Goal: Task Accomplishment & Management: Manage account settings

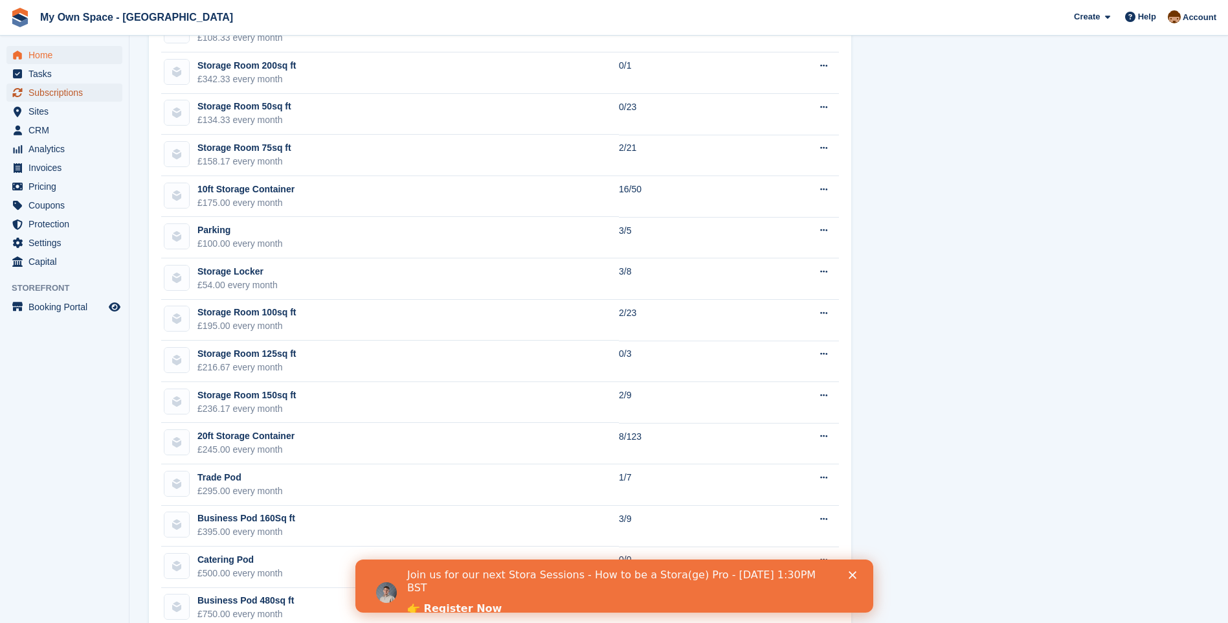
click at [47, 86] on span "Subscriptions" at bounding box center [67, 92] width 78 height 18
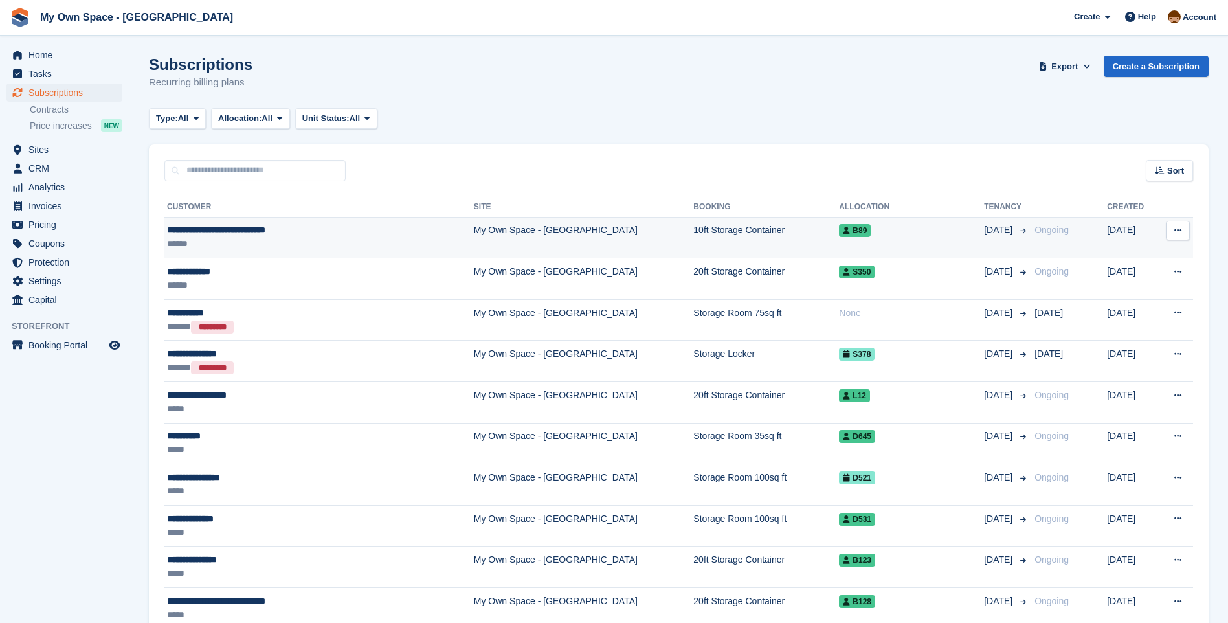
click at [259, 233] on div "**********" at bounding box center [281, 230] width 228 height 14
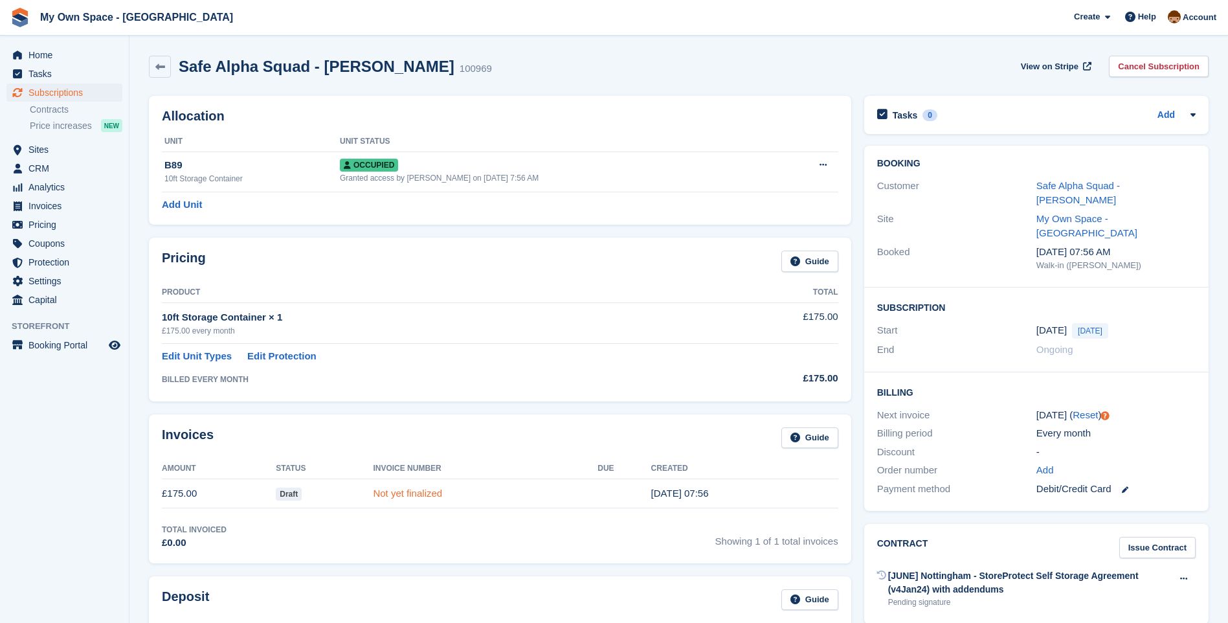
click at [399, 492] on link "Not yet finalized" at bounding box center [407, 492] width 69 height 11
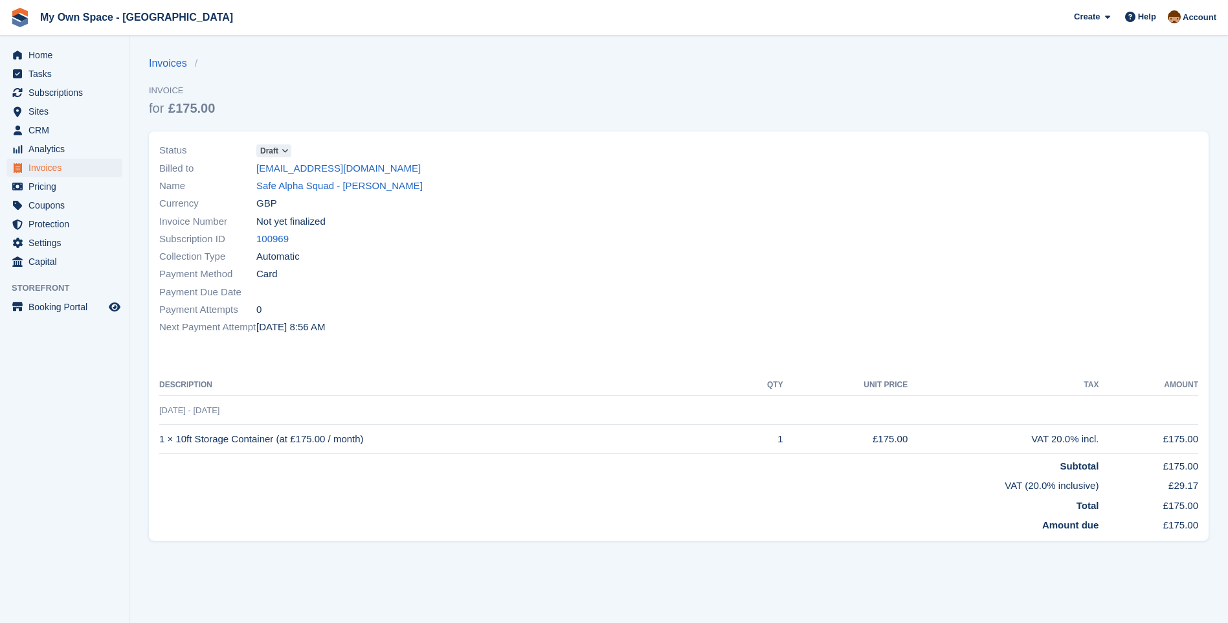
click at [283, 153] on icon at bounding box center [285, 151] width 7 height 8
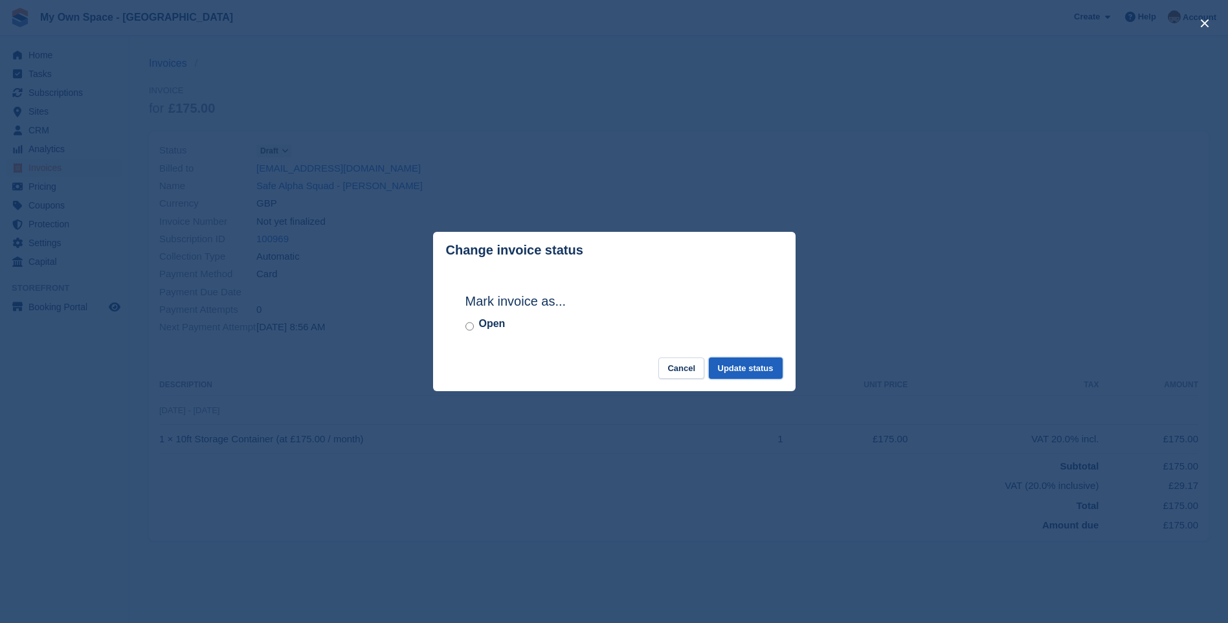
click at [765, 367] on button "Update status" at bounding box center [746, 367] width 74 height 21
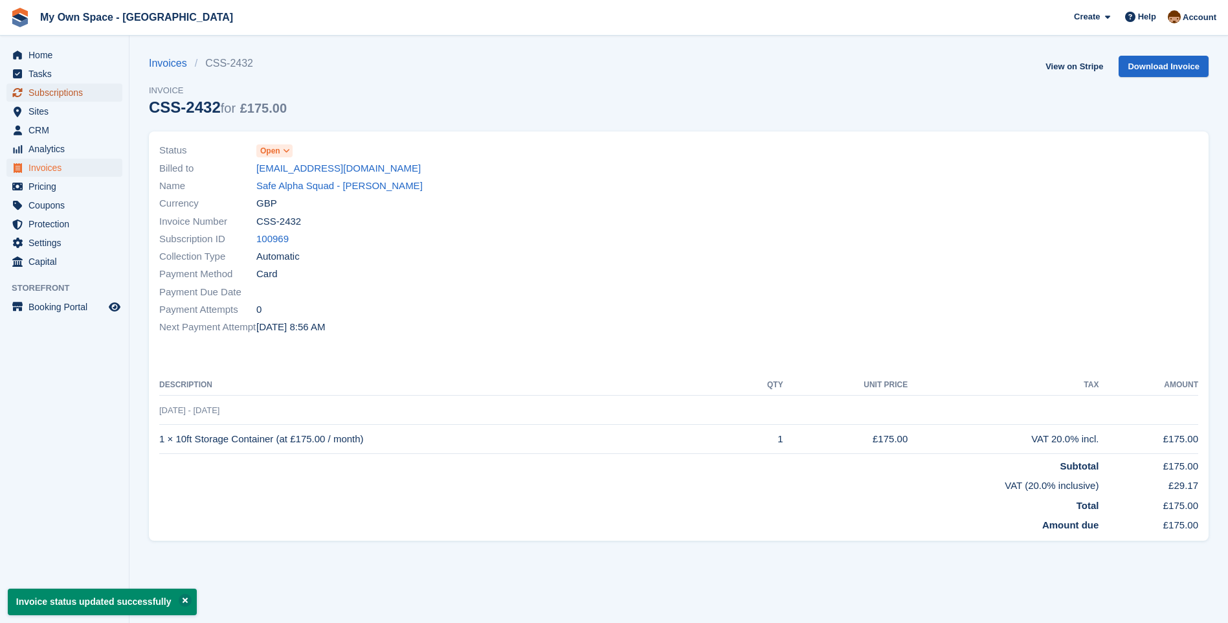
click at [61, 89] on span "Subscriptions" at bounding box center [67, 92] width 78 height 18
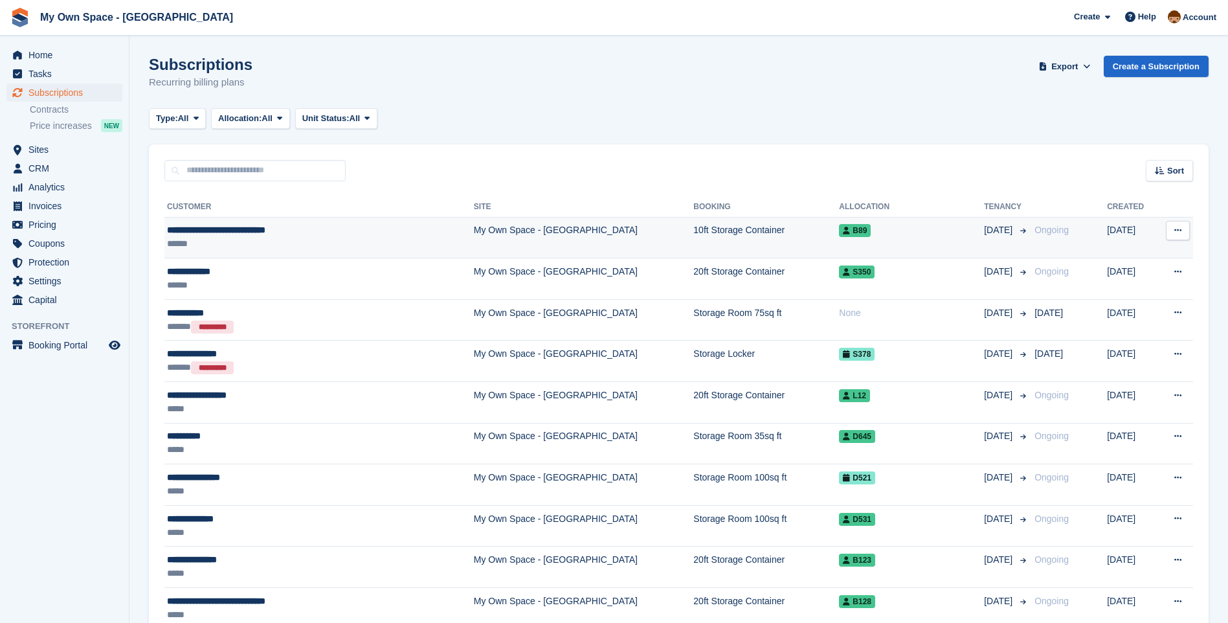
click at [474, 230] on td "My Own Space - [GEOGRAPHIC_DATA]" at bounding box center [584, 237] width 220 height 41
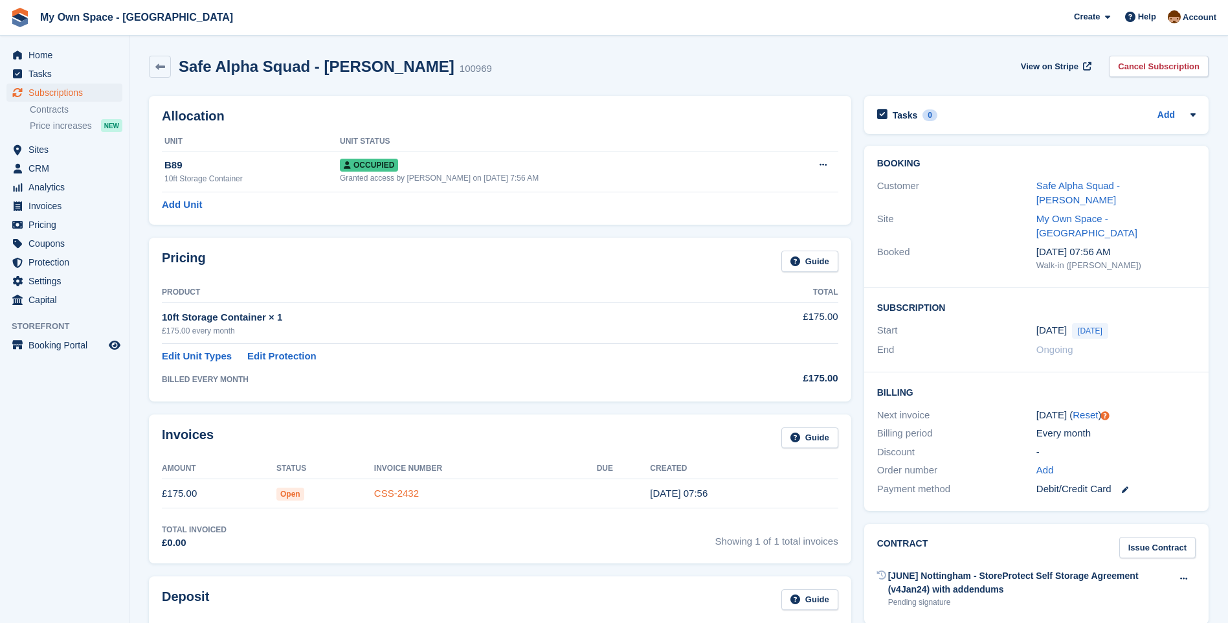
click at [396, 495] on link "CSS-2432" at bounding box center [396, 492] width 45 height 11
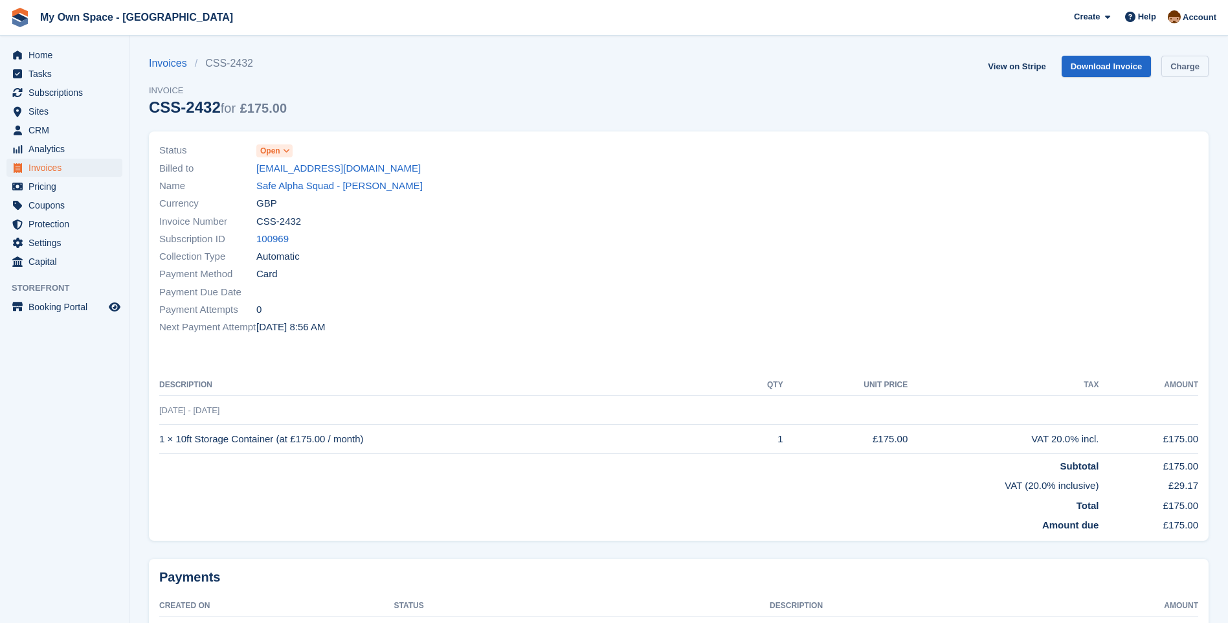
click at [1182, 67] on link "Charge" at bounding box center [1184, 66] width 47 height 21
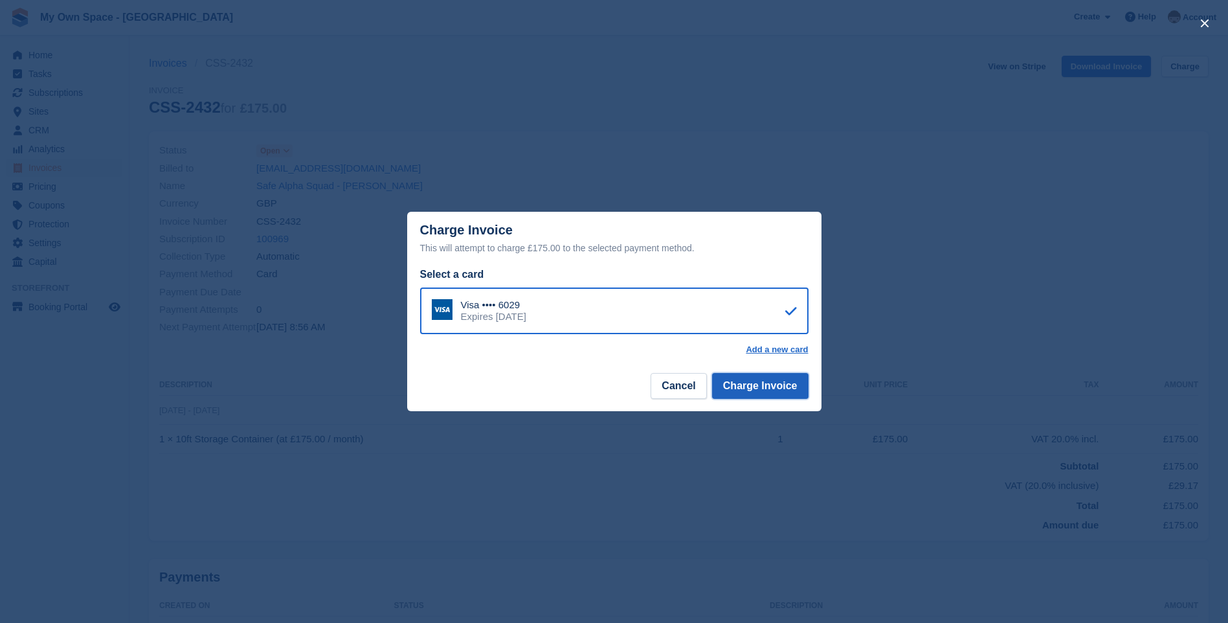
click at [761, 385] on button "Charge Invoice" at bounding box center [760, 386] width 96 height 26
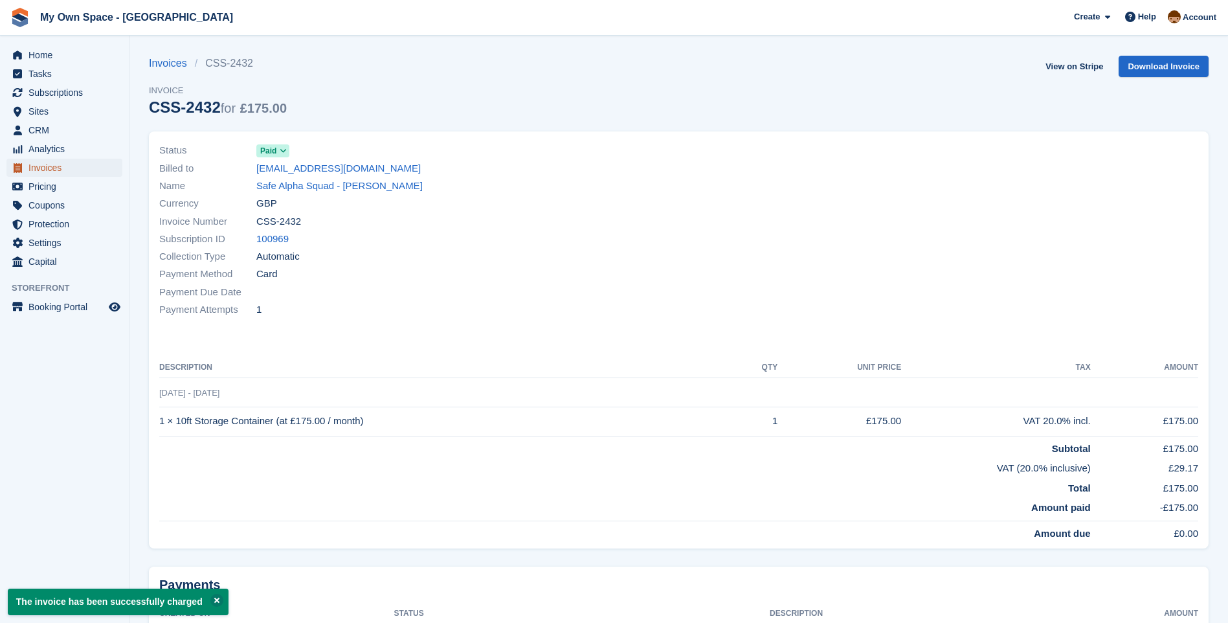
click at [53, 172] on span "Invoices" at bounding box center [67, 168] width 78 height 18
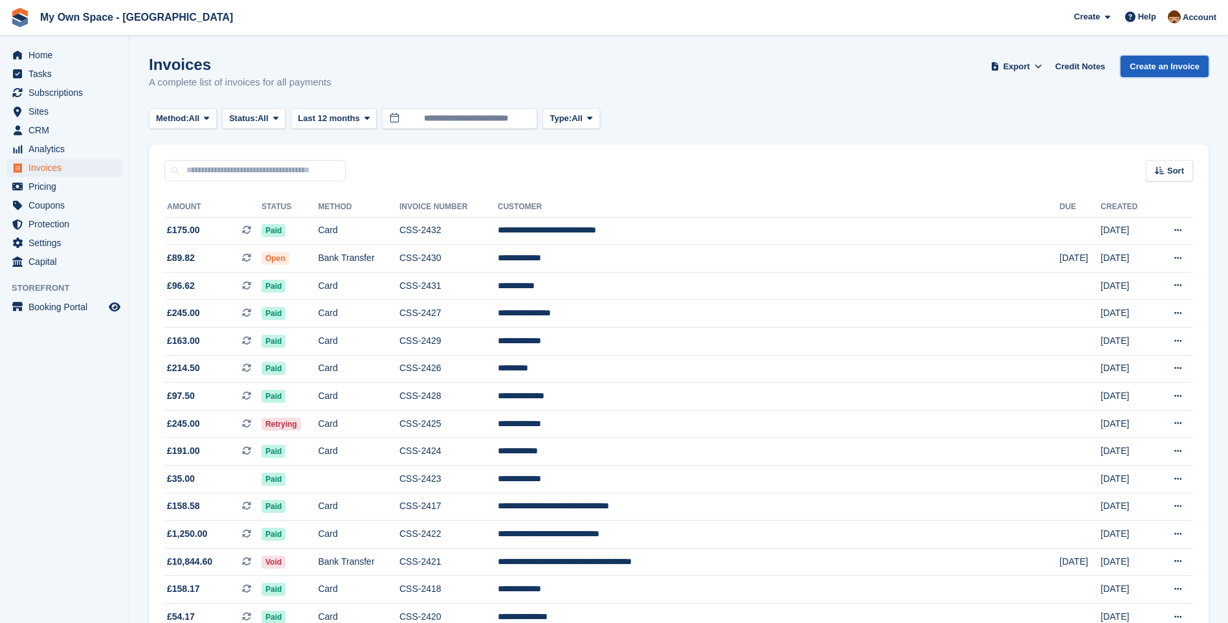
click at [1159, 70] on link "Create an Invoice" at bounding box center [1164, 66] width 88 height 21
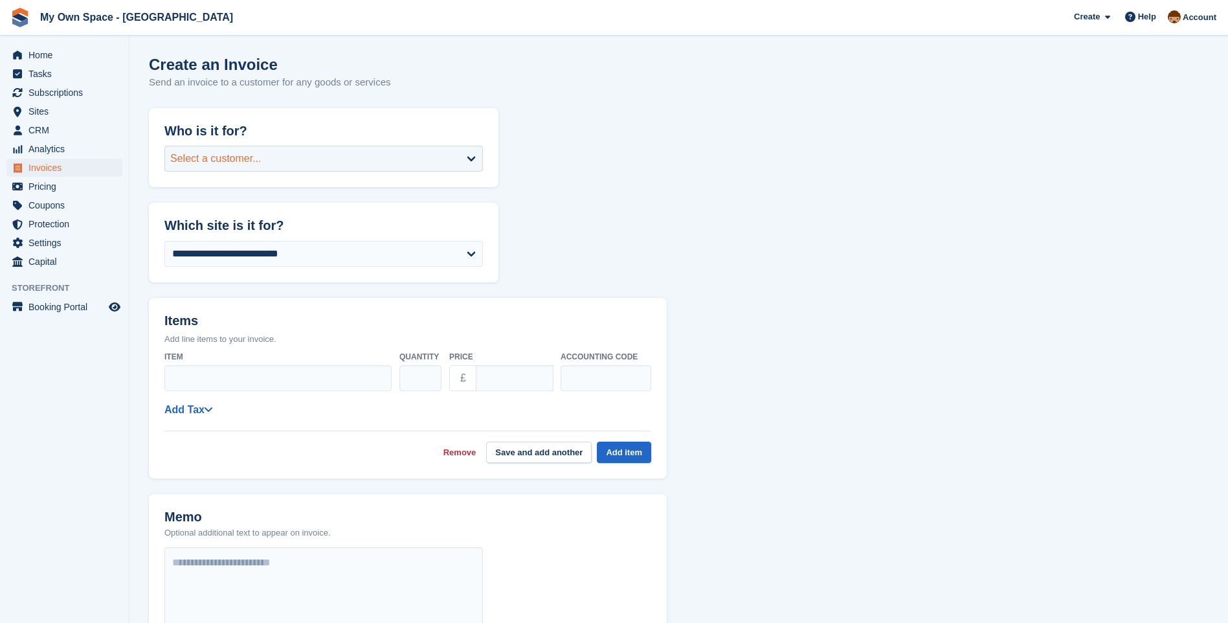
click at [280, 162] on div "Select a customer..." at bounding box center [323, 159] width 318 height 26
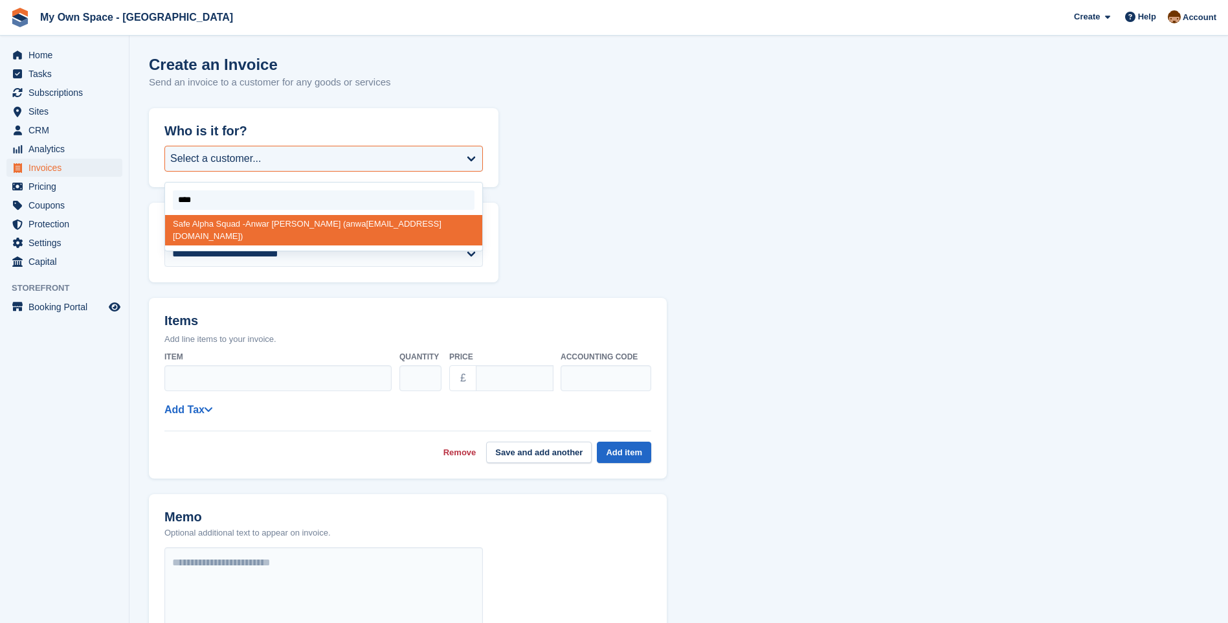
type input "*****"
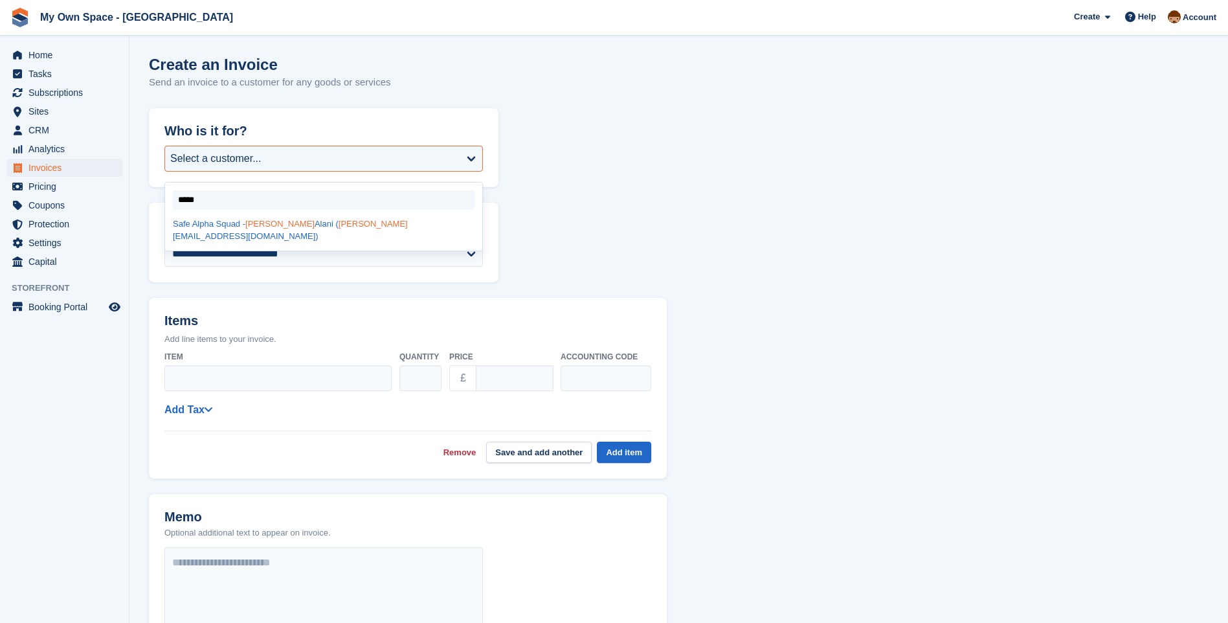
click at [293, 226] on div "Safe Alpha Squad - Anwar Alani ( anwar 1971alani@gmail.com)" at bounding box center [323, 230] width 317 height 30
select select "******"
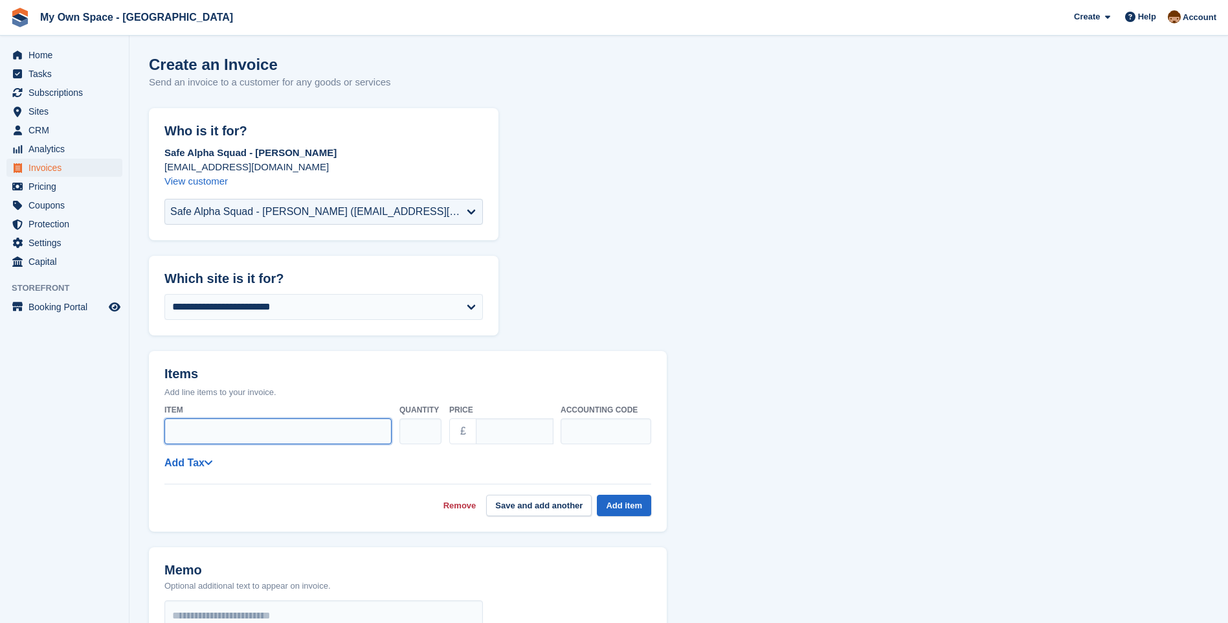
click at [214, 427] on input "Item" at bounding box center [277, 431] width 227 height 26
type input "*******"
click at [504, 430] on input "****" at bounding box center [515, 431] width 78 height 26
type input "*"
type input "*****"
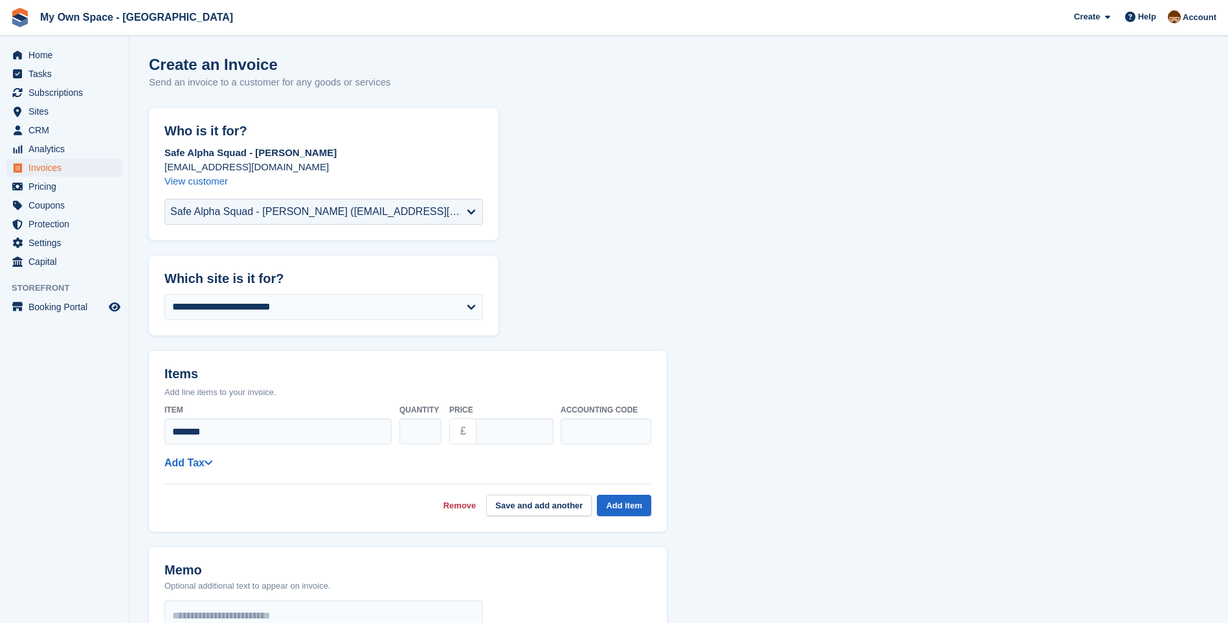
click at [359, 457] on div "**********" at bounding box center [407, 462] width 487 height 16
click at [195, 465] on link "Add Tax" at bounding box center [188, 462] width 48 height 11
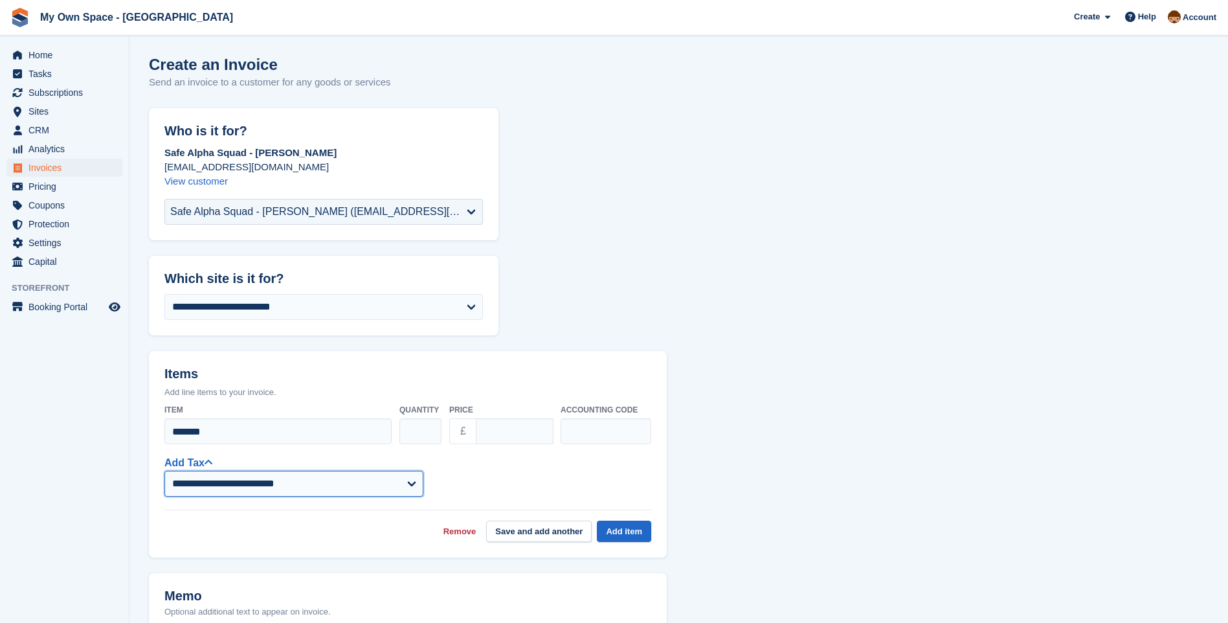
click at [196, 493] on select "**********" at bounding box center [293, 484] width 259 height 26
select select "****"
click at [164, 471] on select "**********" at bounding box center [293, 484] width 259 height 26
click at [631, 529] on button "Add item" at bounding box center [624, 530] width 54 height 21
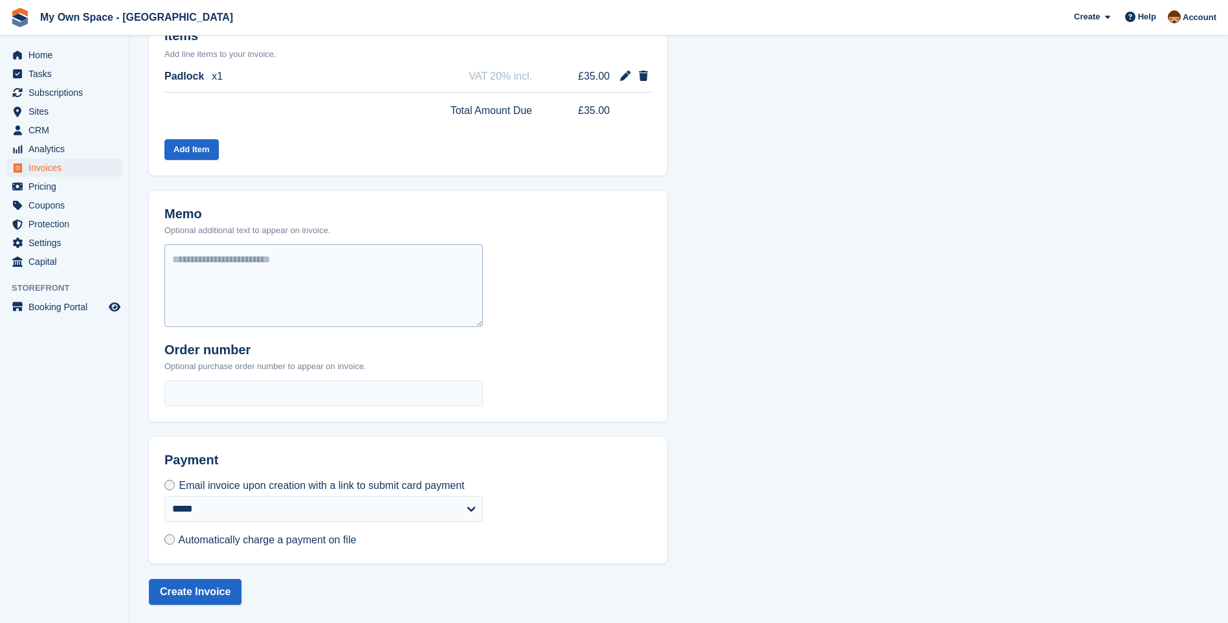
scroll to position [339, 0]
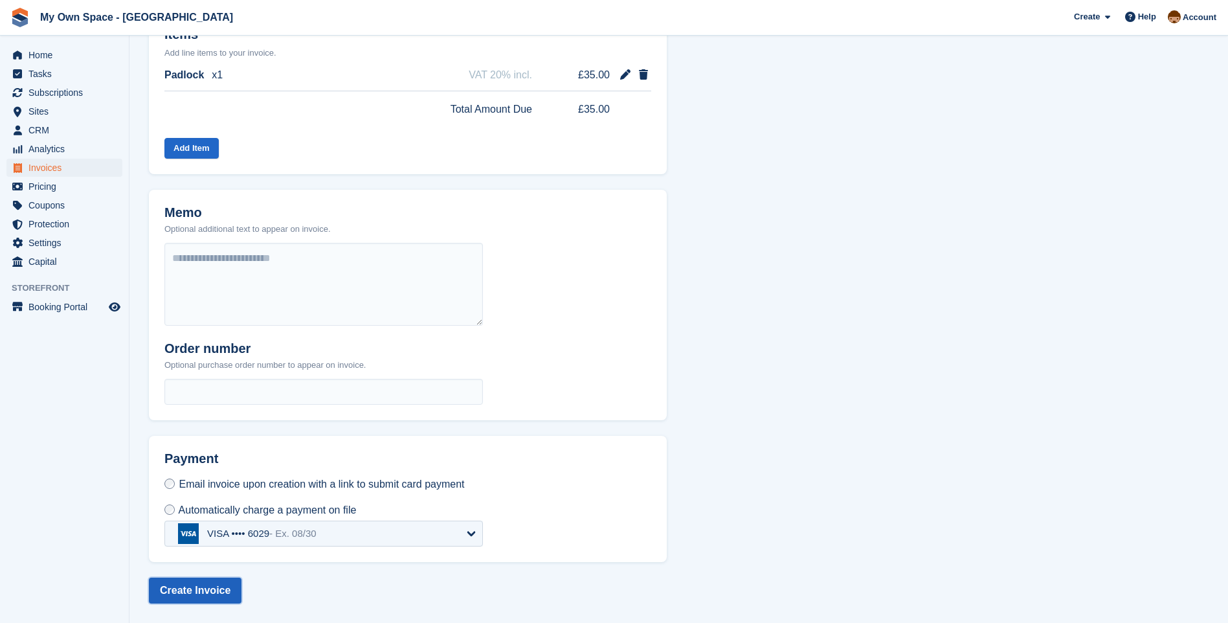
click at [199, 588] on button "Create Invoice" at bounding box center [195, 590] width 93 height 26
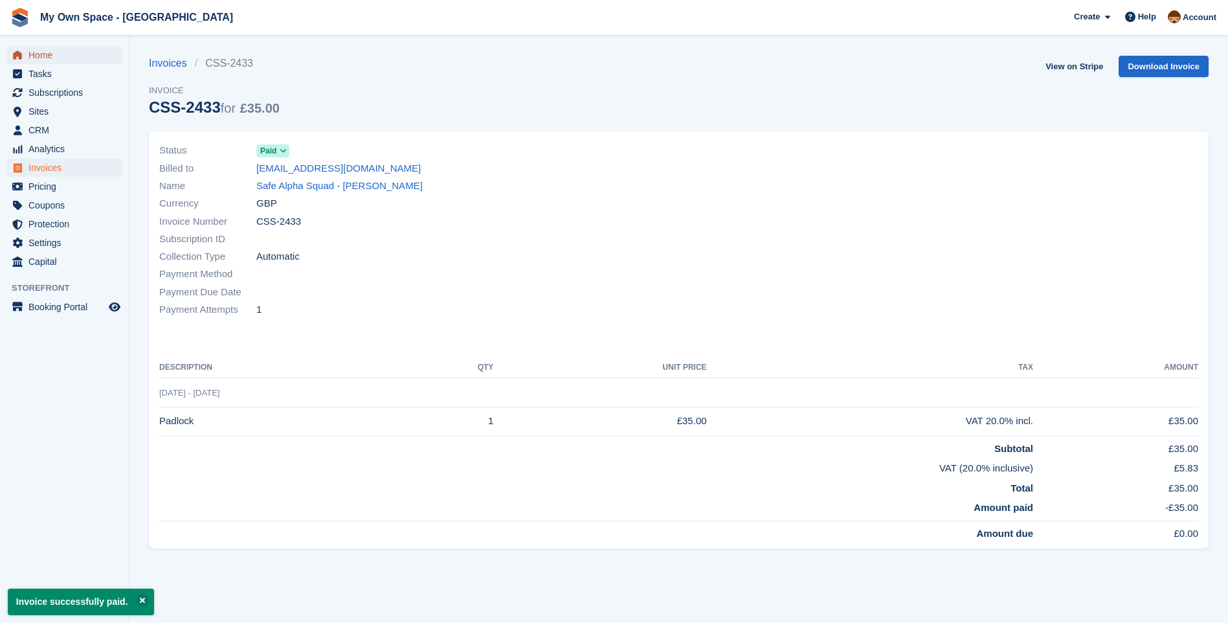
click at [54, 57] on span "Home" at bounding box center [67, 55] width 78 height 18
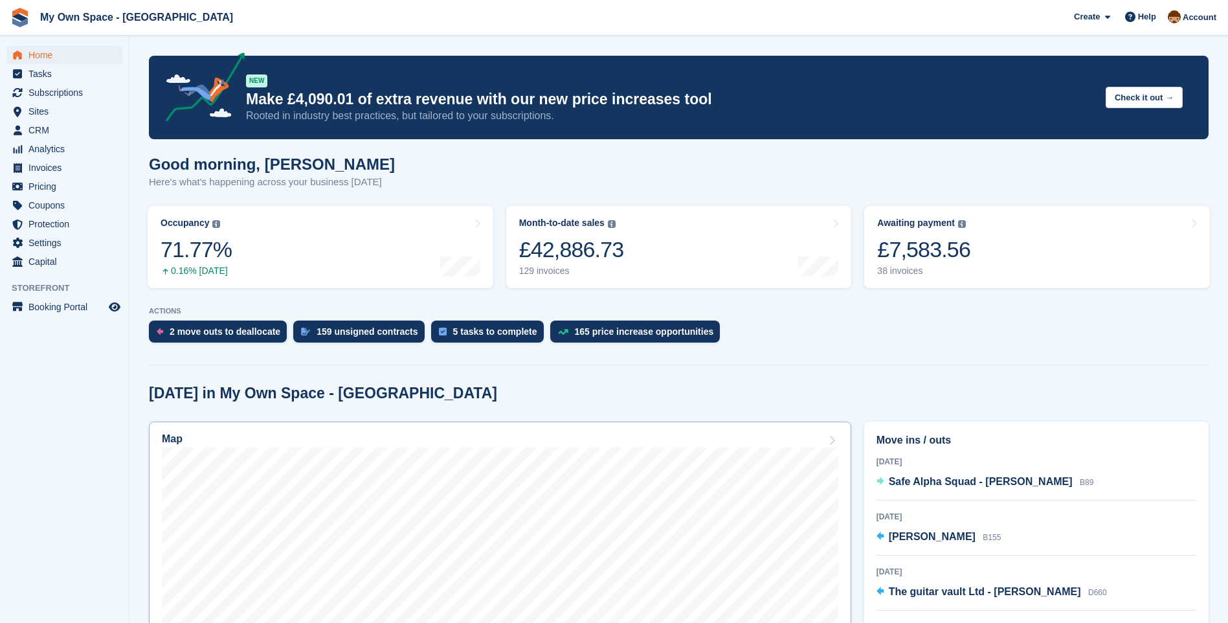
scroll to position [129, 0]
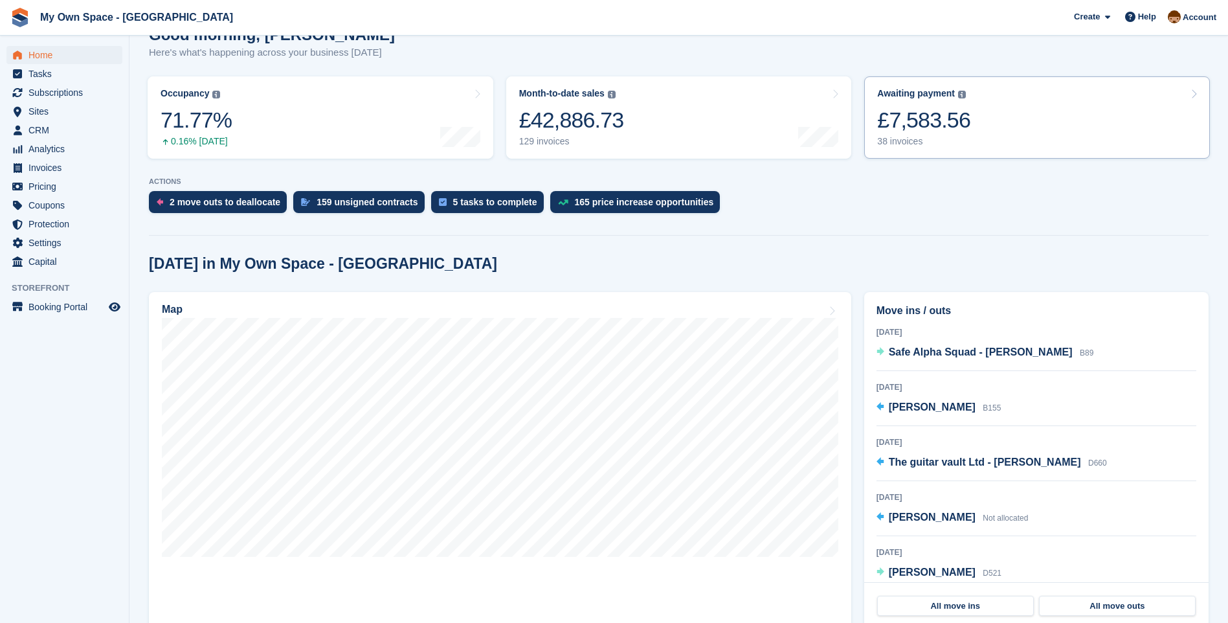
click at [891, 148] on link "Awaiting payment The total outstanding balance on all open invoices. £7,583.56 …" at bounding box center [1037, 117] width 346 height 82
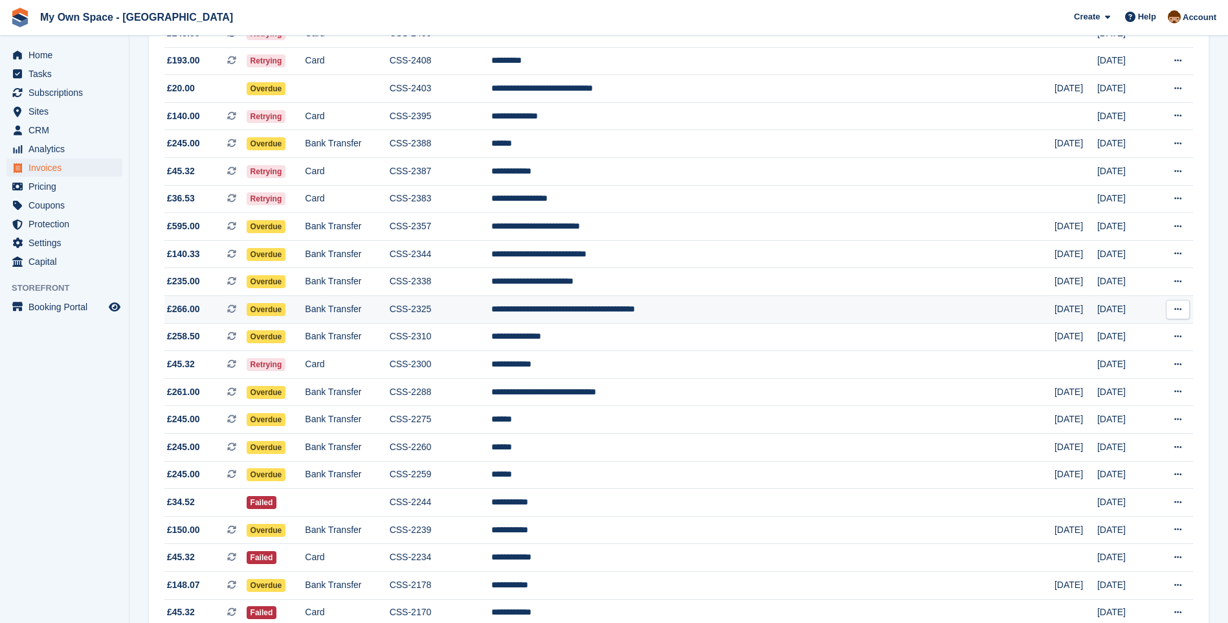
scroll to position [388, 0]
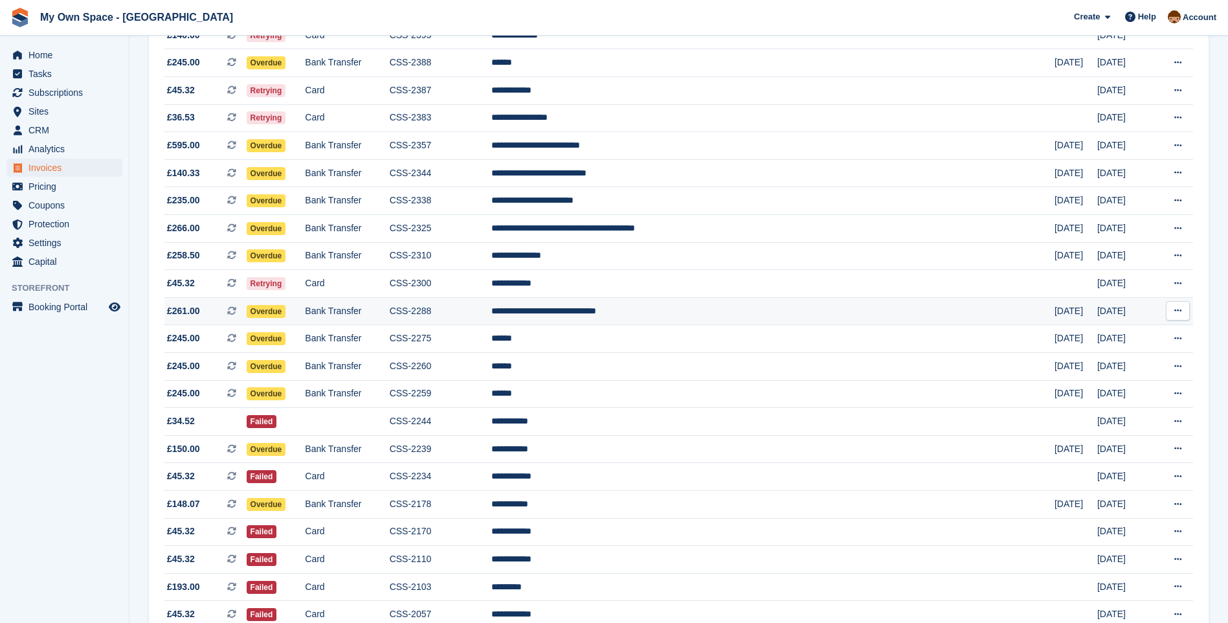
click at [490, 313] on td "CSS-2288" at bounding box center [441, 311] width 102 height 28
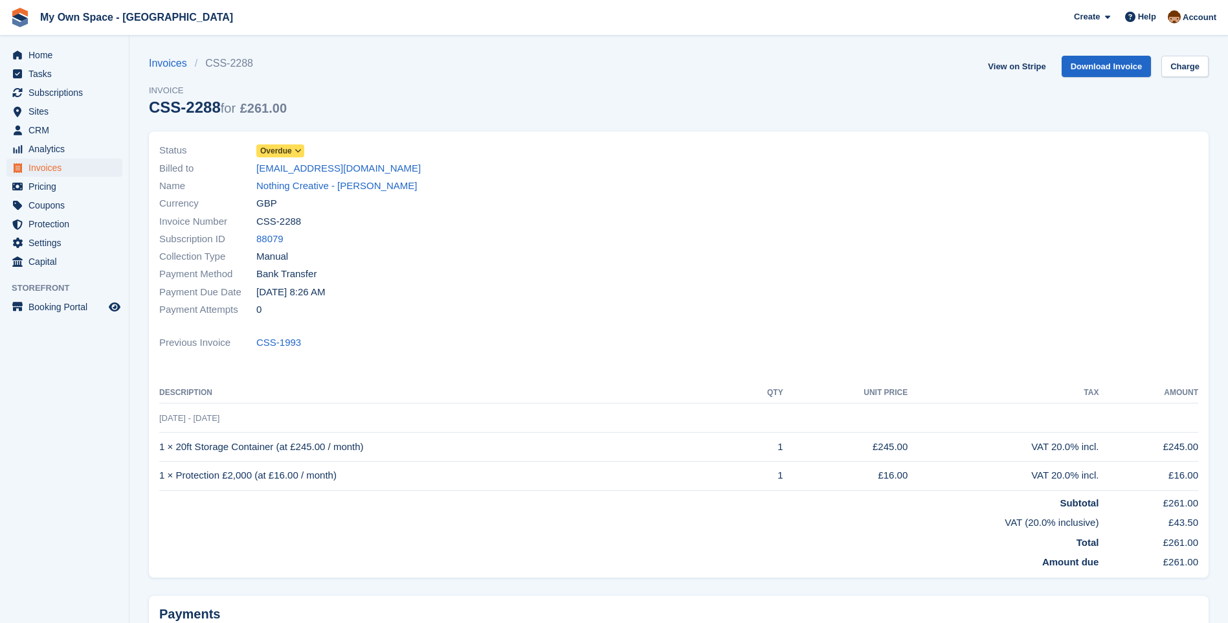
click at [279, 151] on span "Overdue" at bounding box center [276, 151] width 32 height 12
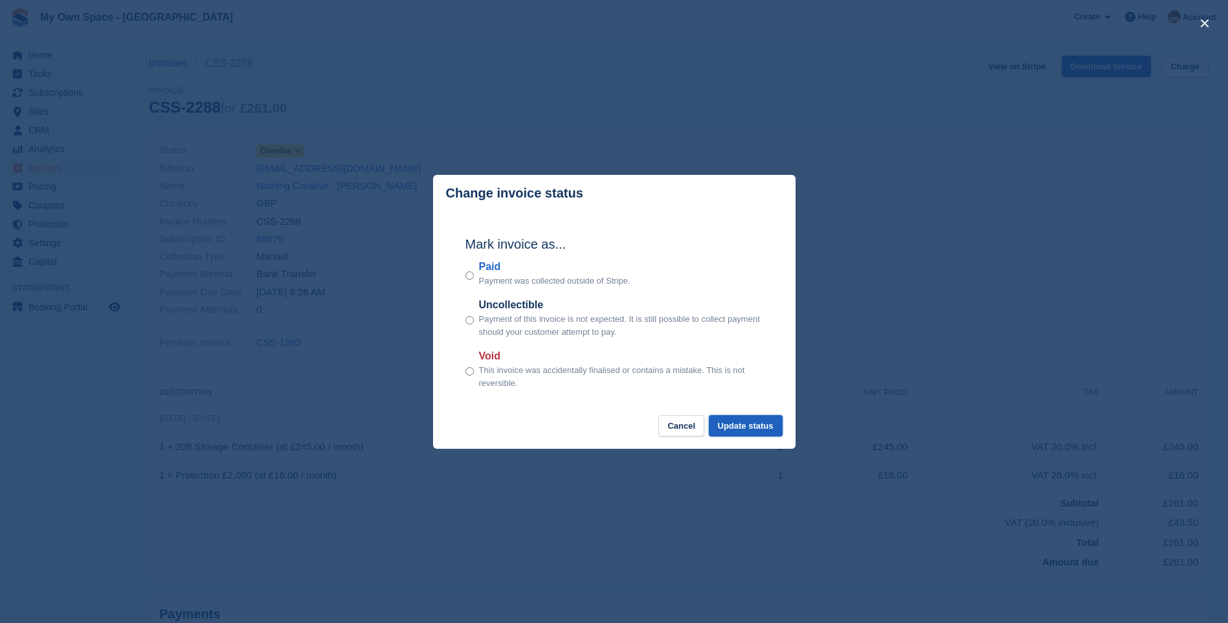
click at [741, 431] on button "Update status" at bounding box center [746, 425] width 74 height 21
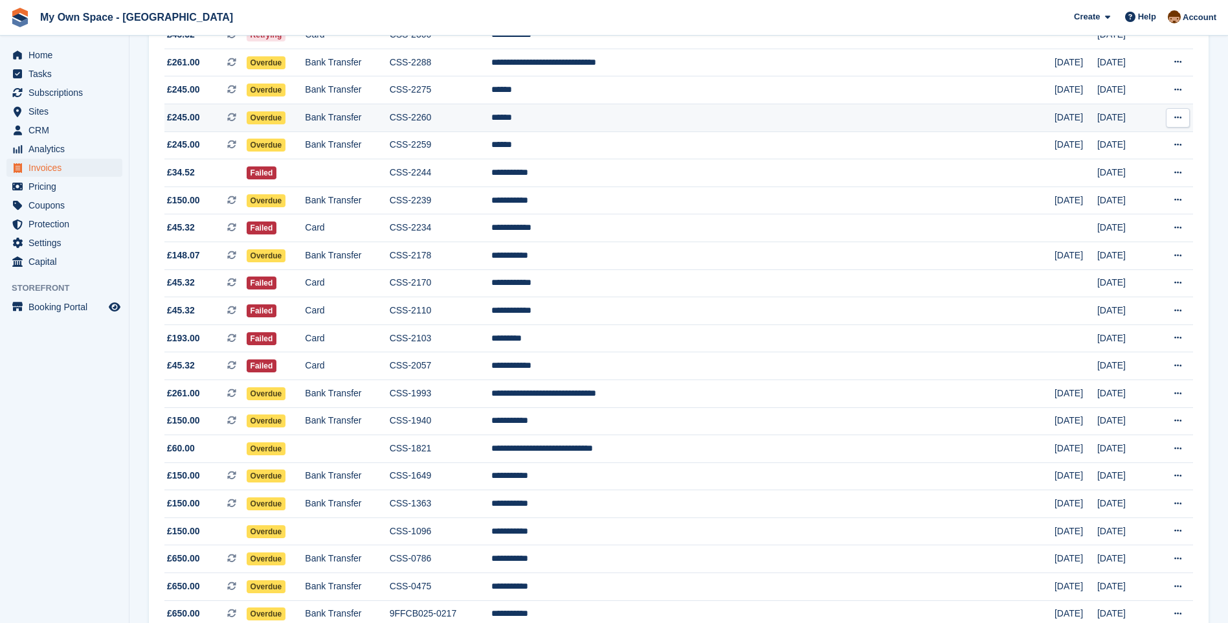
scroll to position [647, 0]
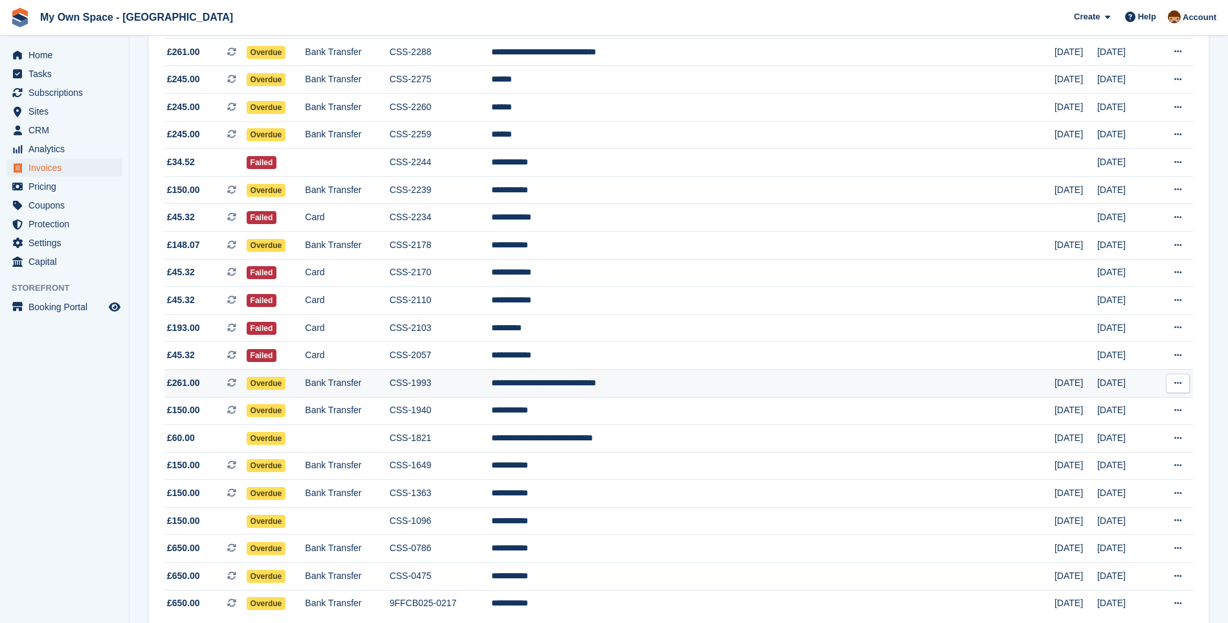
click at [389, 384] on td "Bank Transfer" at bounding box center [347, 383] width 84 height 28
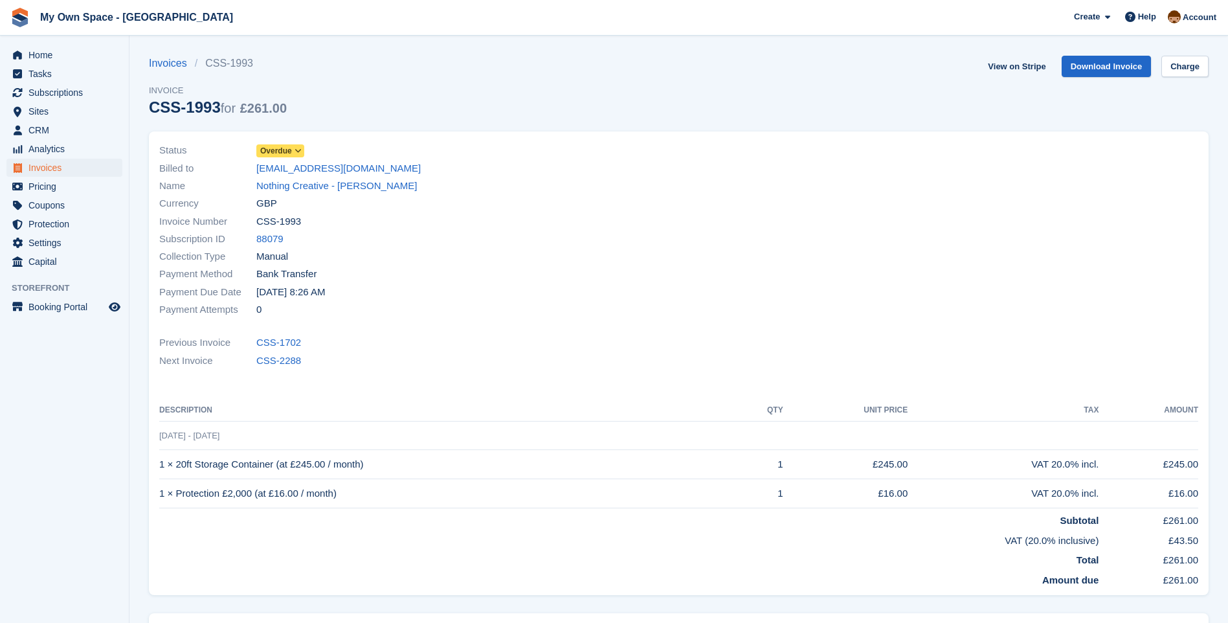
click at [280, 155] on span "Overdue" at bounding box center [276, 151] width 32 height 12
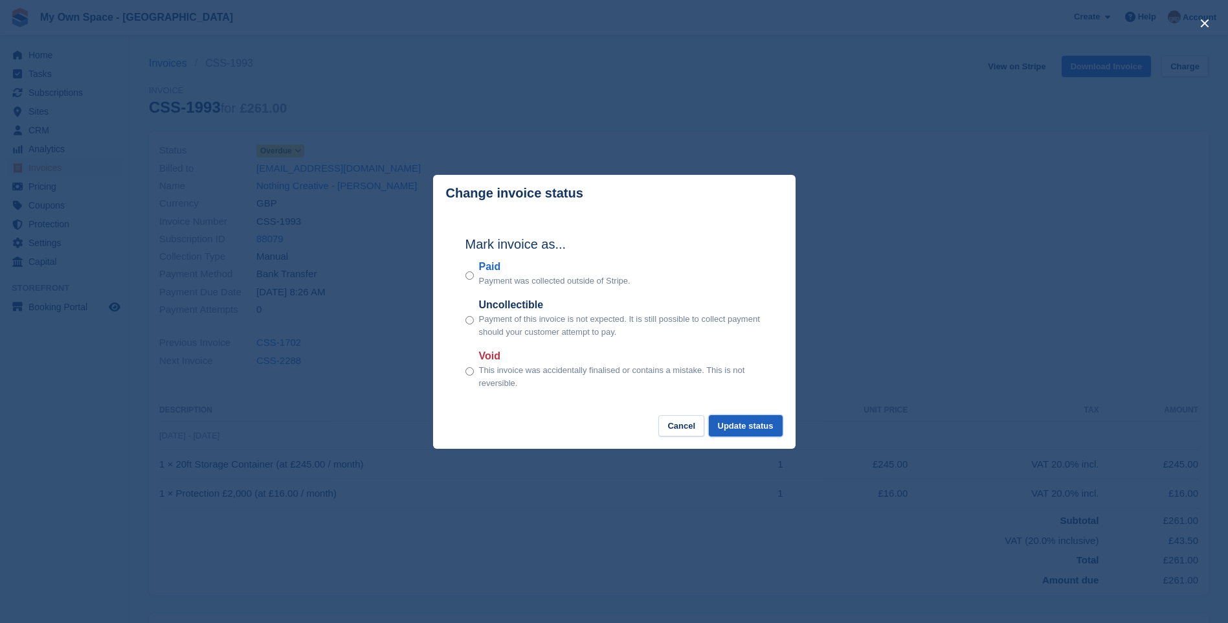
click at [750, 428] on button "Update status" at bounding box center [746, 425] width 74 height 21
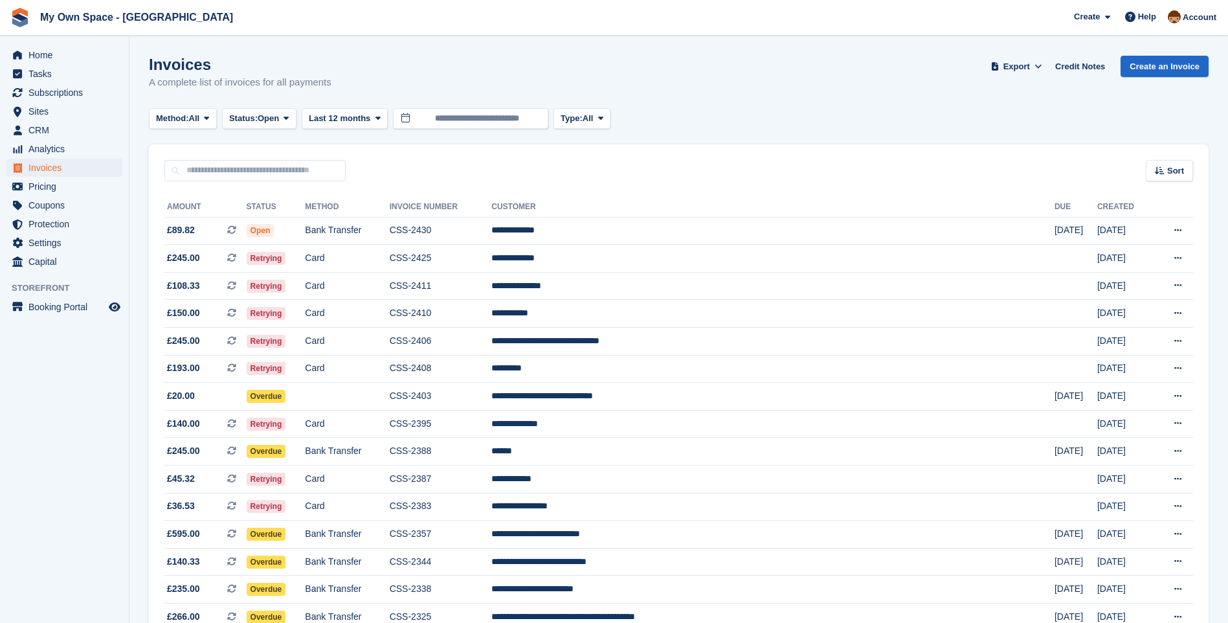
scroll to position [647, 0]
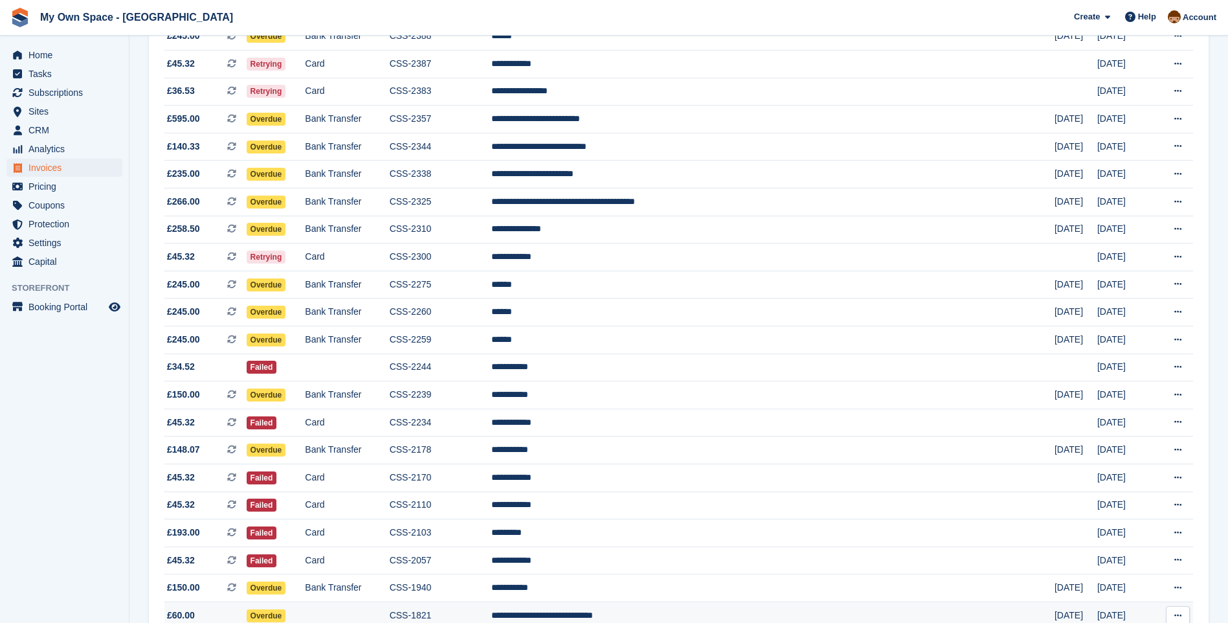
scroll to position [392, 0]
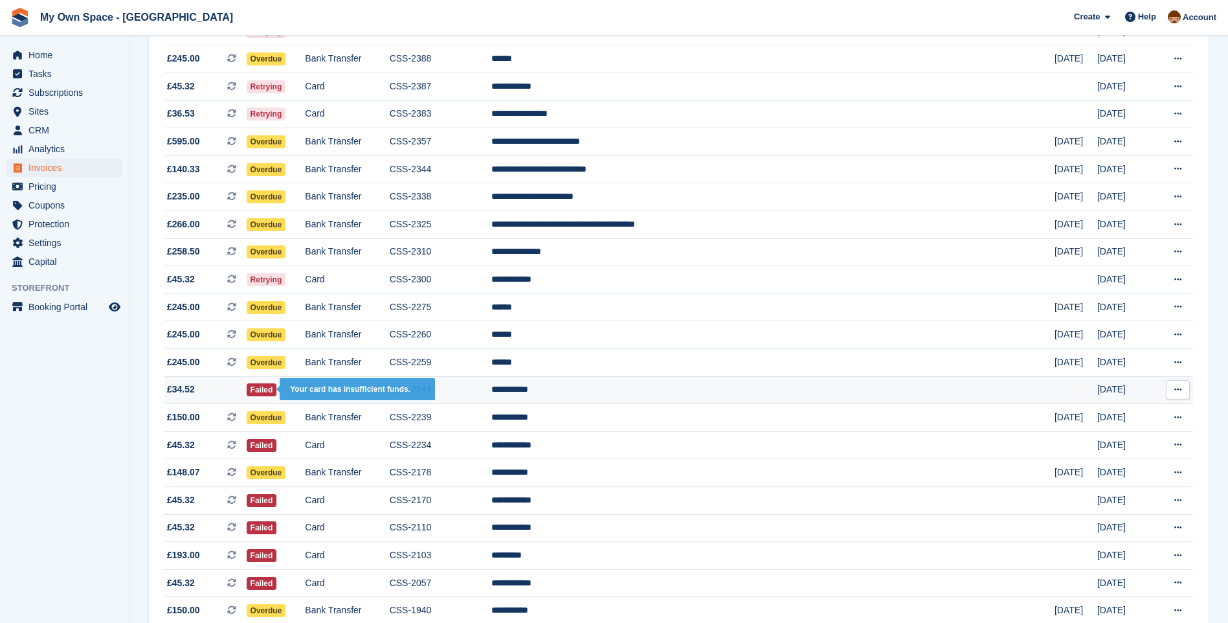
click at [277, 390] on span "Failed" at bounding box center [262, 389] width 30 height 13
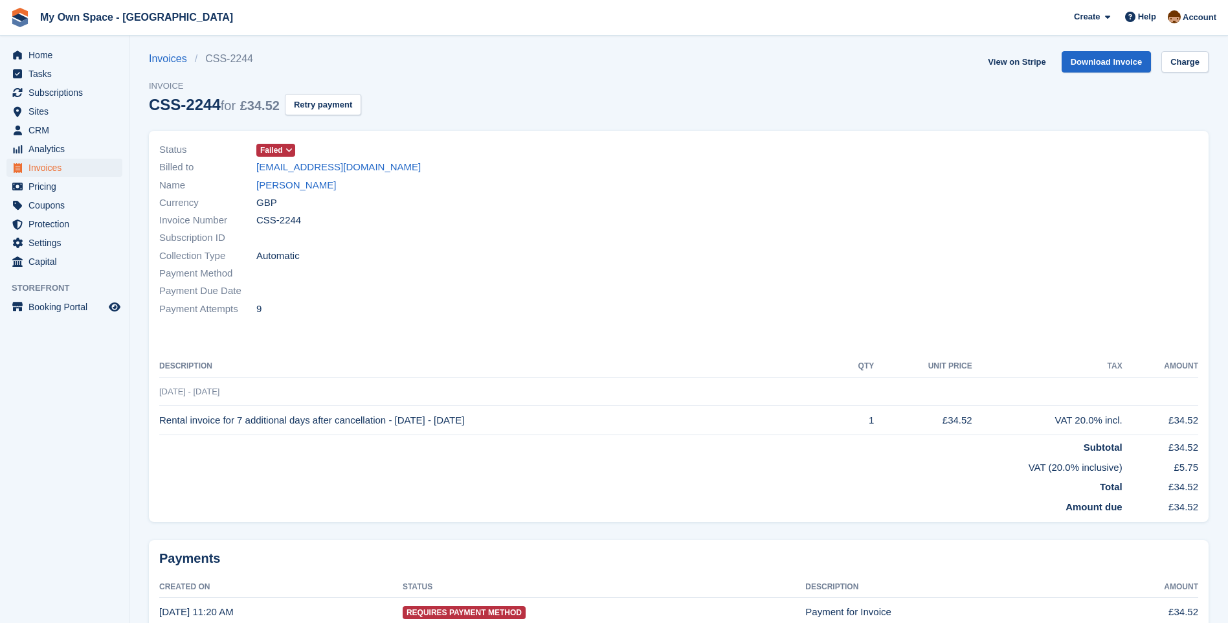
scroll to position [4, 0]
click at [275, 188] on link "Drew Baxter" at bounding box center [296, 186] width 80 height 15
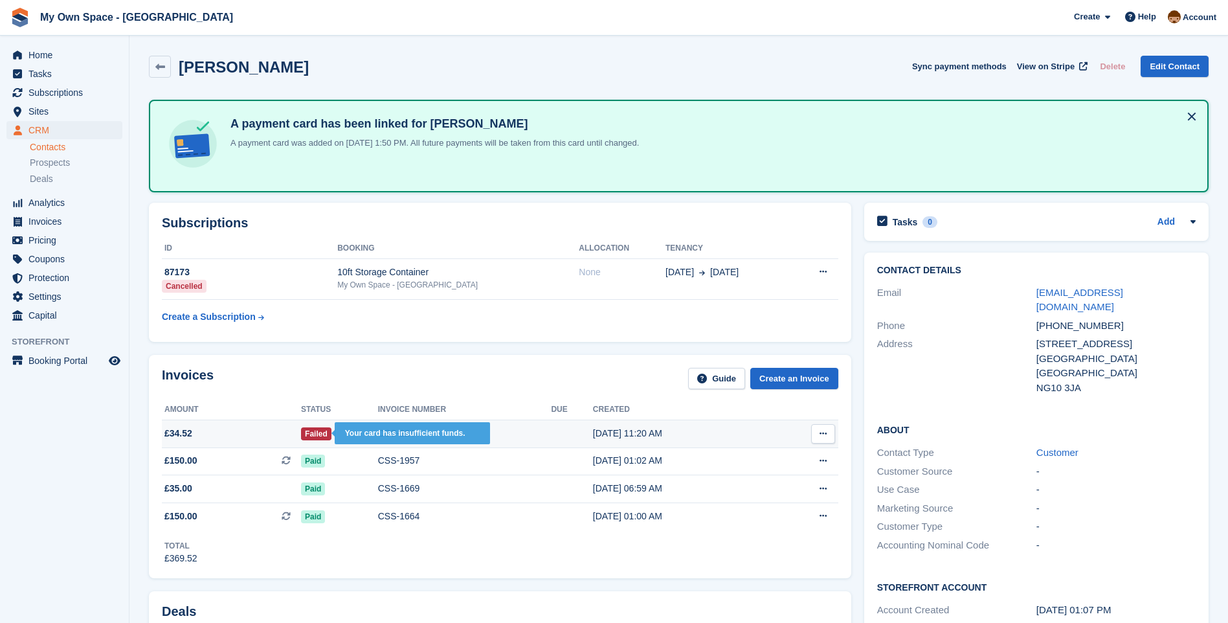
click at [319, 433] on span "Failed" at bounding box center [316, 433] width 30 height 13
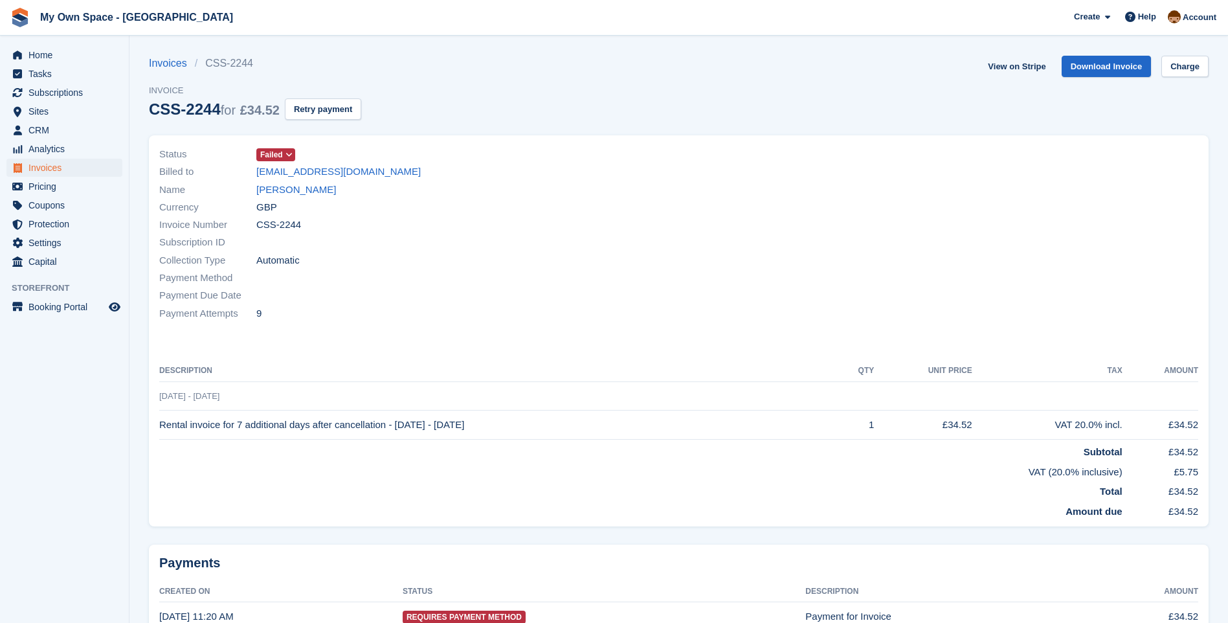
click at [277, 154] on span "Failed" at bounding box center [271, 155] width 23 height 12
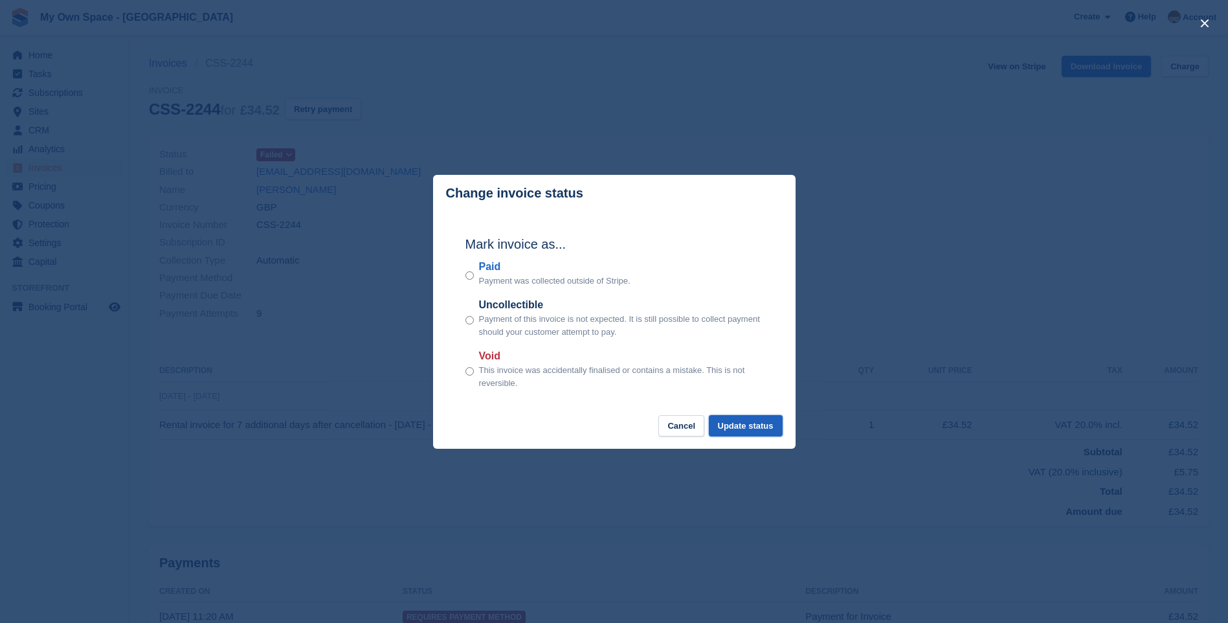
click at [747, 426] on button "Update status" at bounding box center [746, 425] width 74 height 21
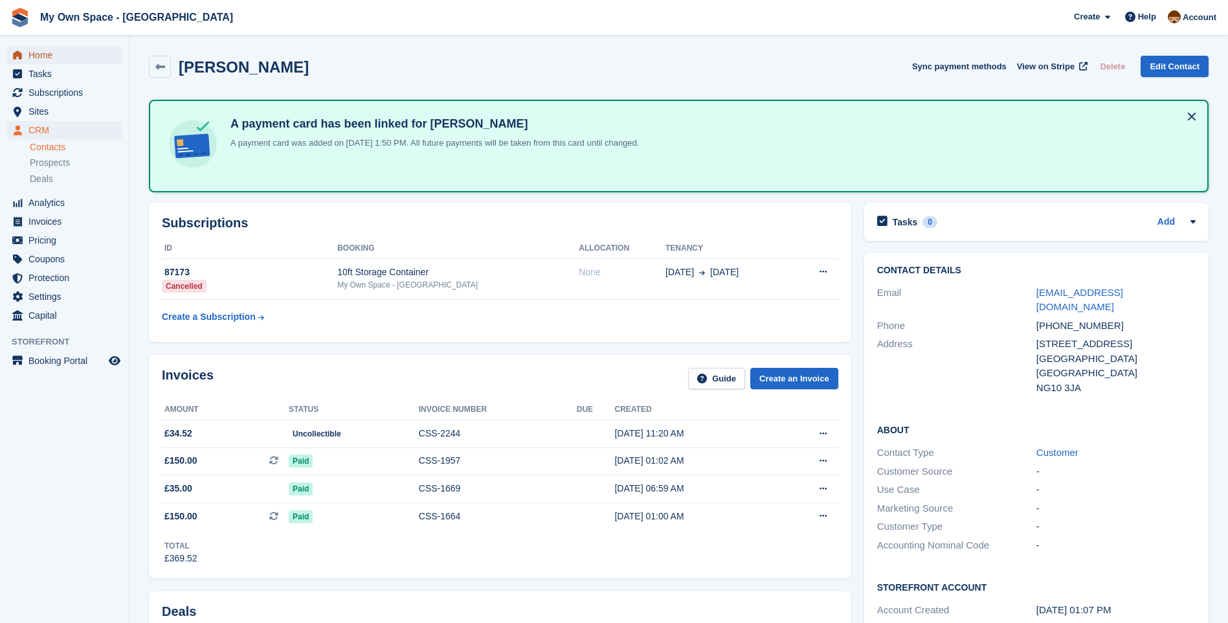
click at [43, 55] on span "Home" at bounding box center [67, 55] width 78 height 18
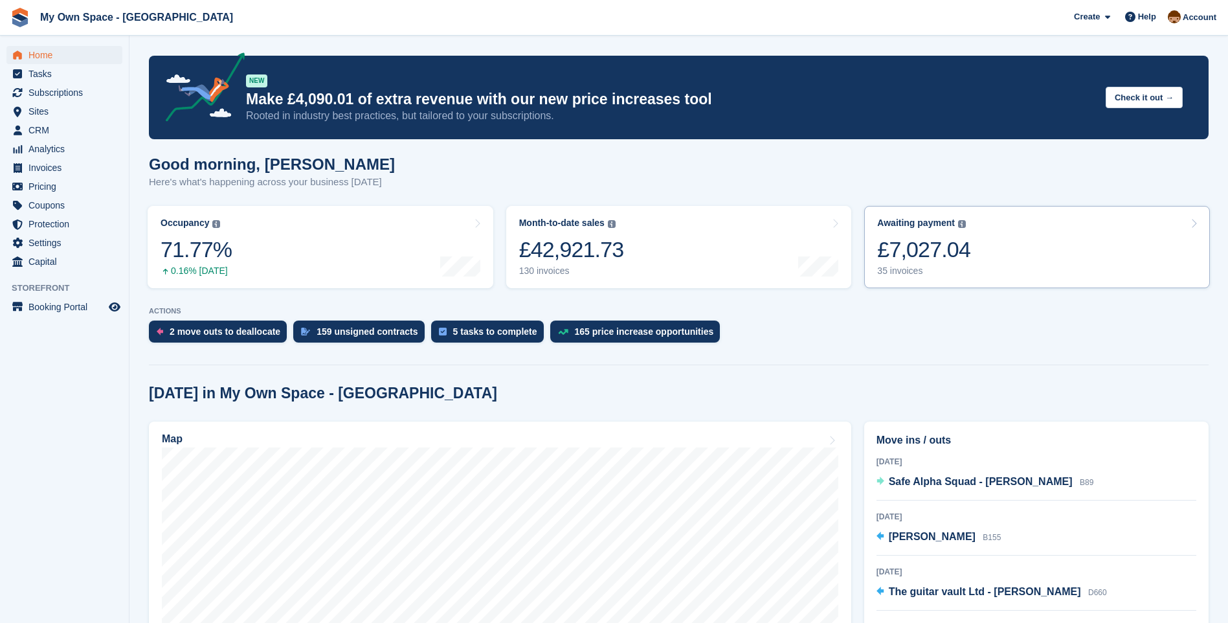
click at [911, 269] on div "35 invoices" at bounding box center [923, 270] width 93 height 11
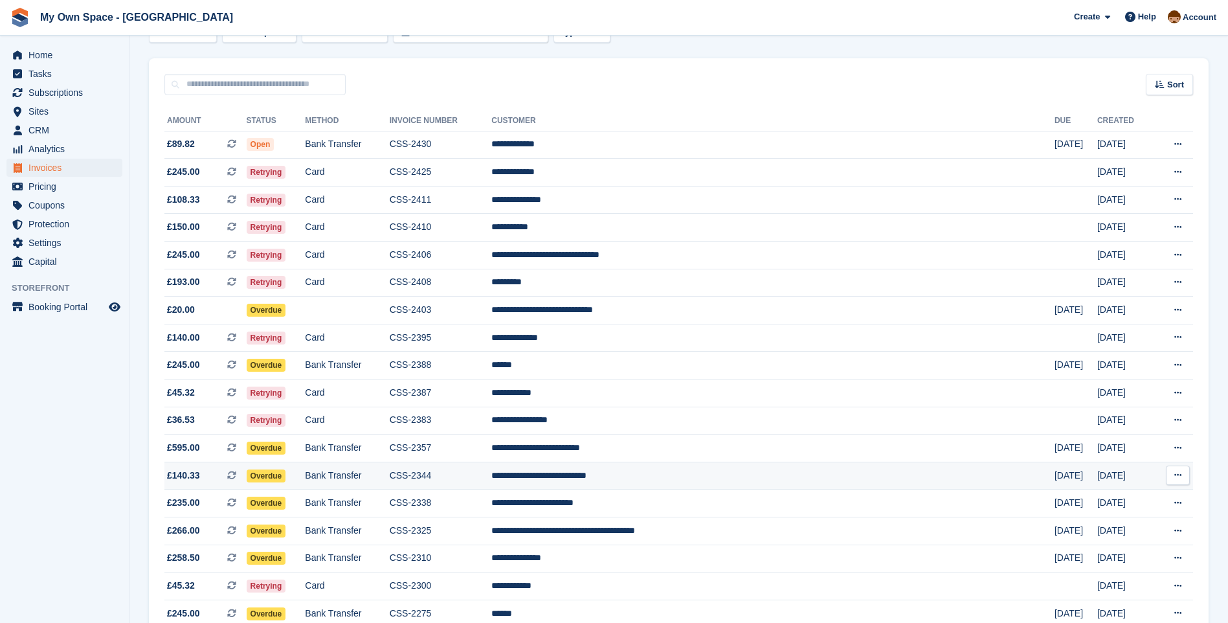
scroll to position [65, 0]
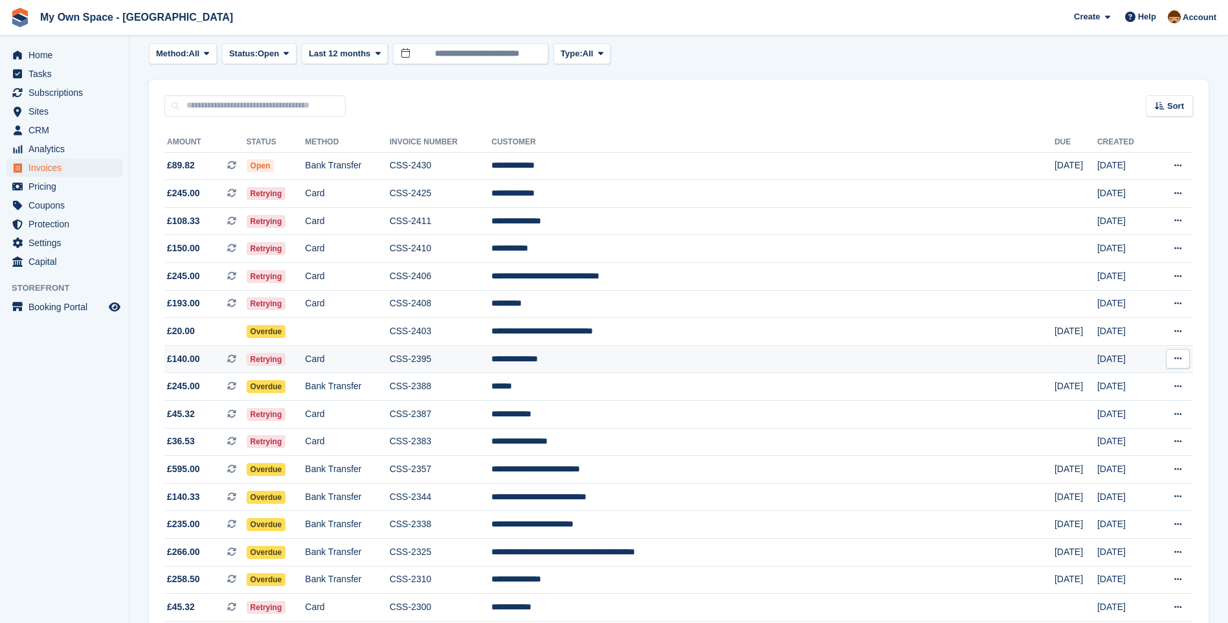
click at [286, 360] on span "Retrying" at bounding box center [266, 359] width 39 height 13
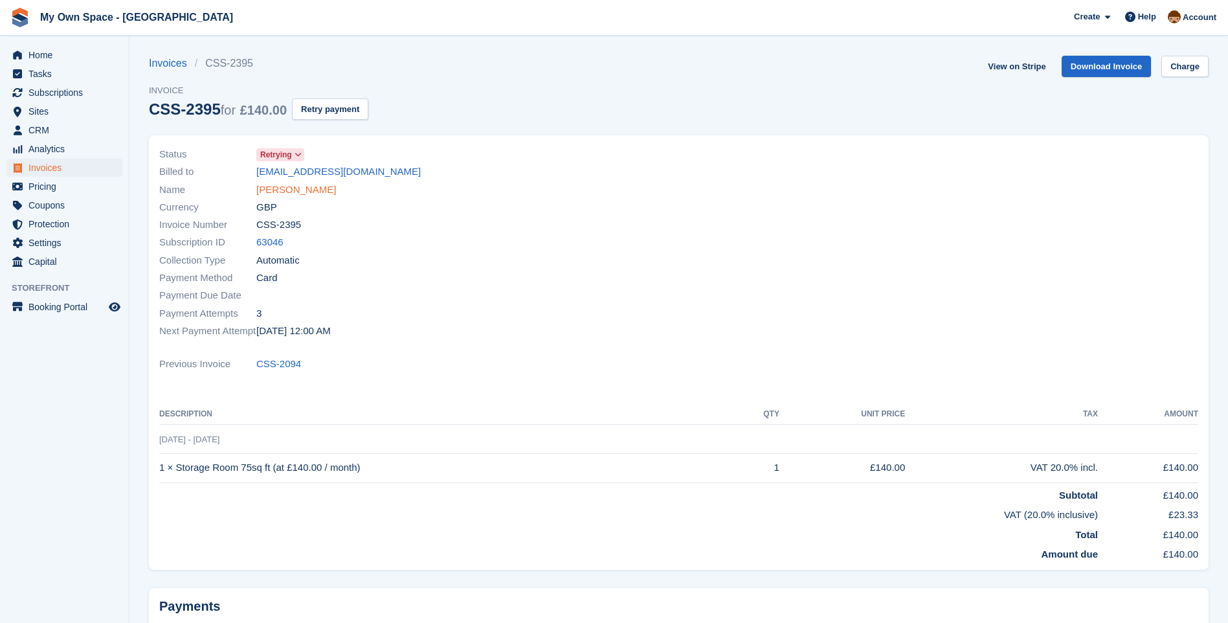
click at [283, 192] on link "[PERSON_NAME]" at bounding box center [296, 190] width 80 height 15
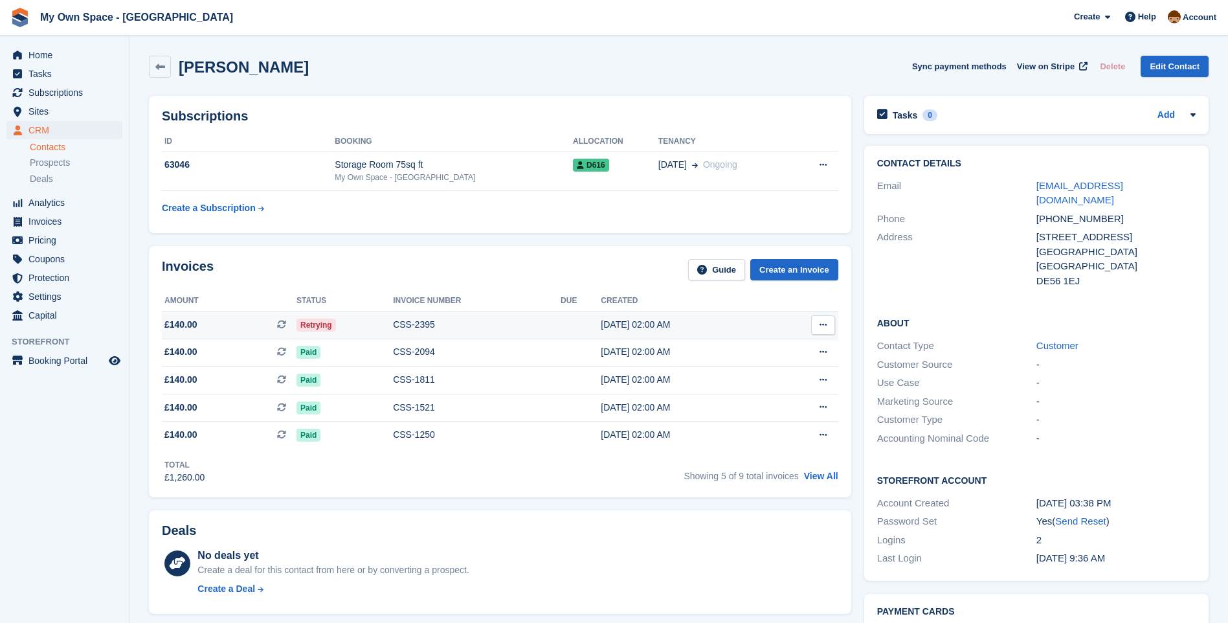
click at [322, 323] on span "Retrying" at bounding box center [315, 324] width 39 height 13
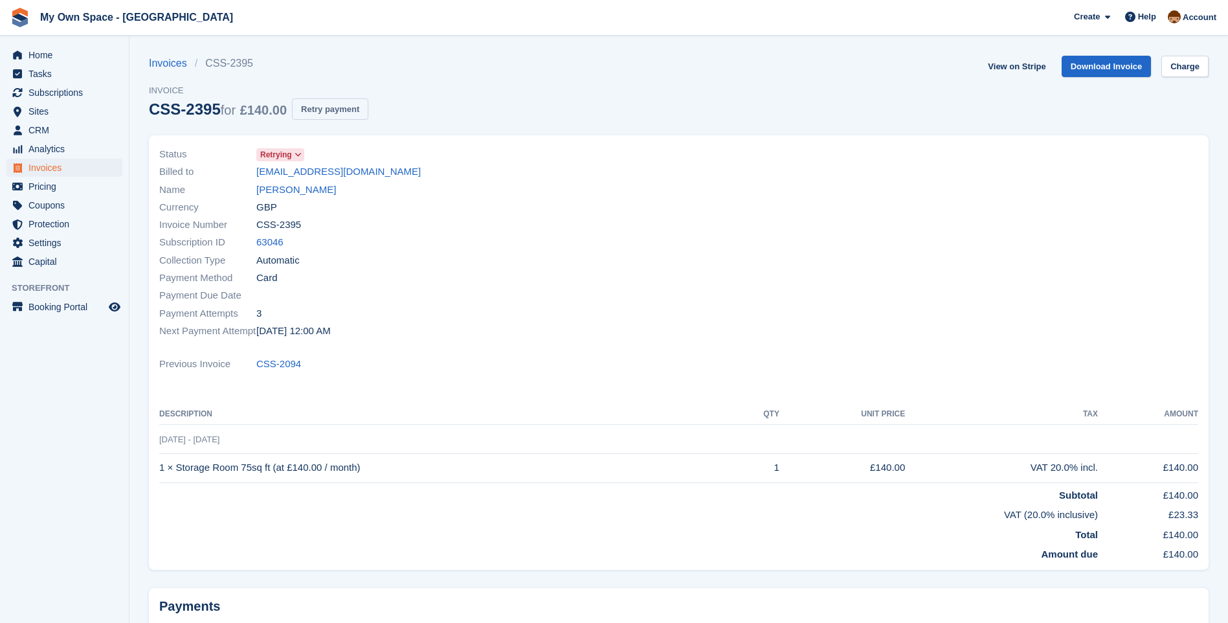
click at [324, 111] on button "Retry payment" at bounding box center [330, 108] width 76 height 21
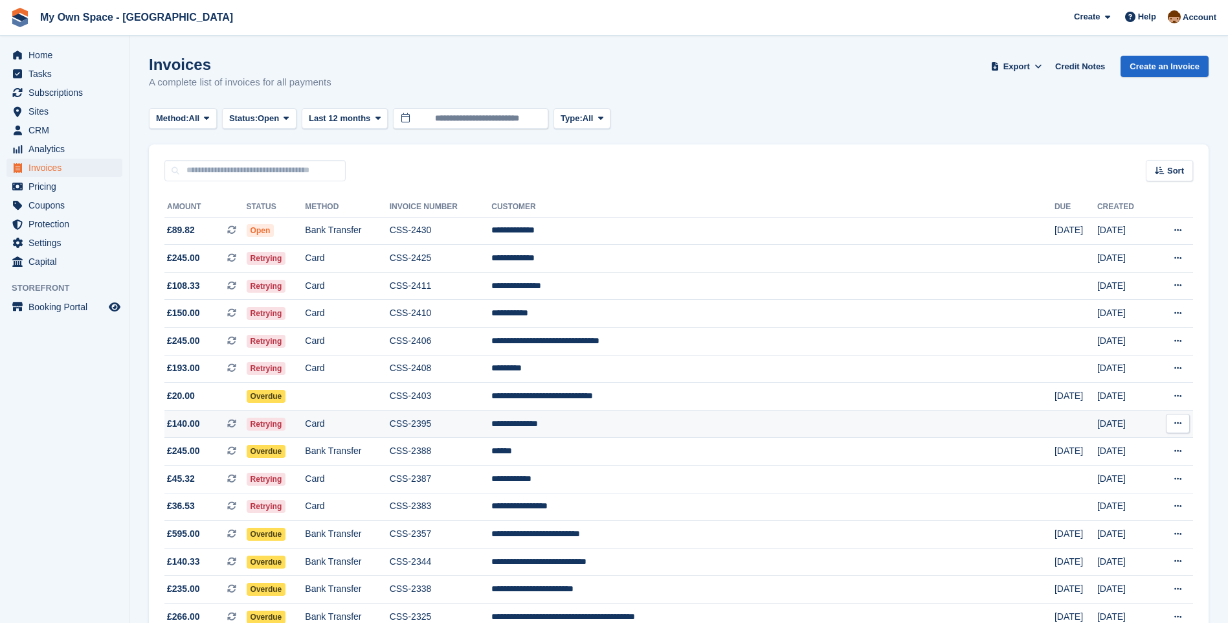
scroll to position [65, 0]
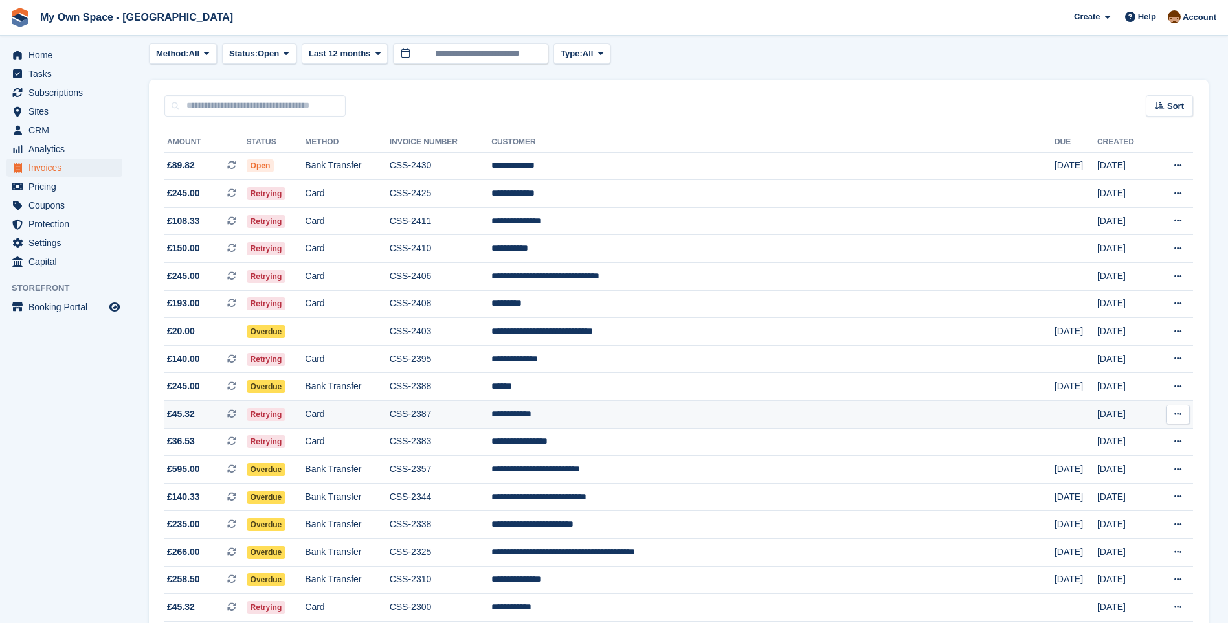
click at [286, 411] on span "Retrying" at bounding box center [266, 414] width 39 height 13
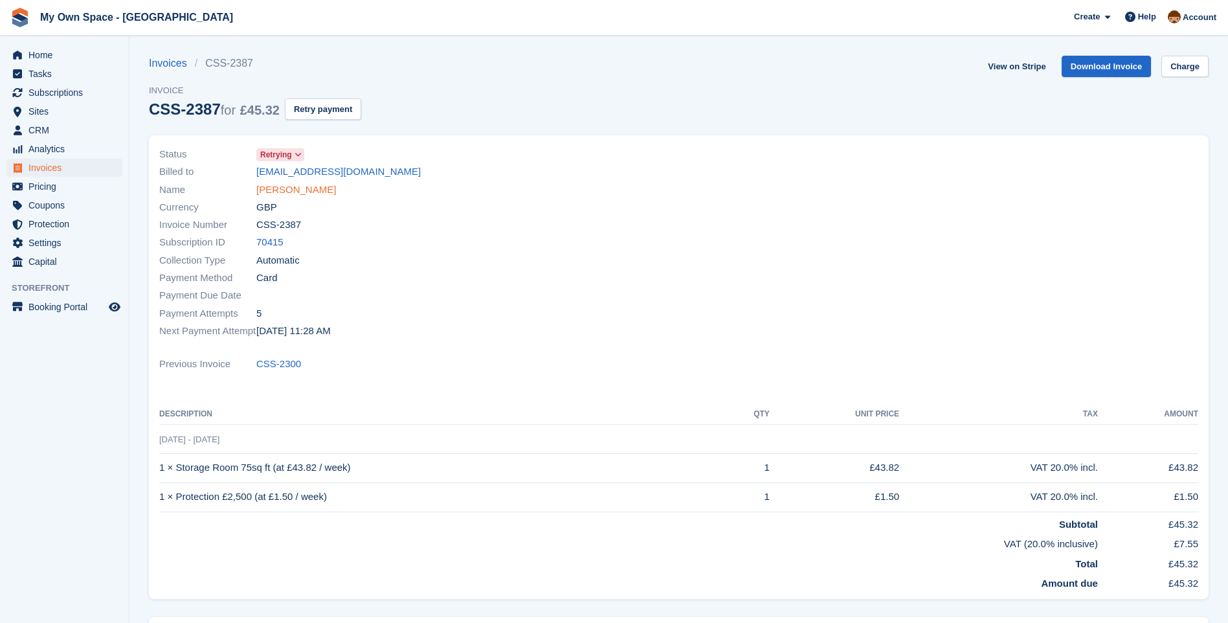
click at [271, 188] on link "[PERSON_NAME]" at bounding box center [296, 190] width 80 height 15
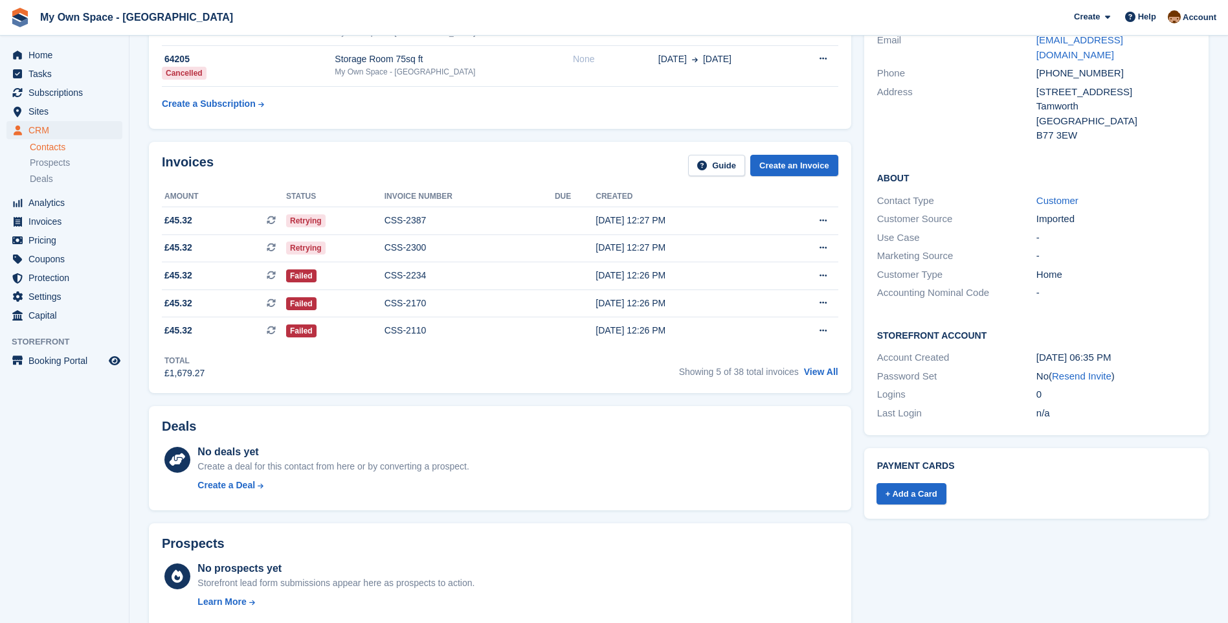
scroll to position [259, 0]
click at [822, 372] on link "View All" at bounding box center [821, 372] width 34 height 10
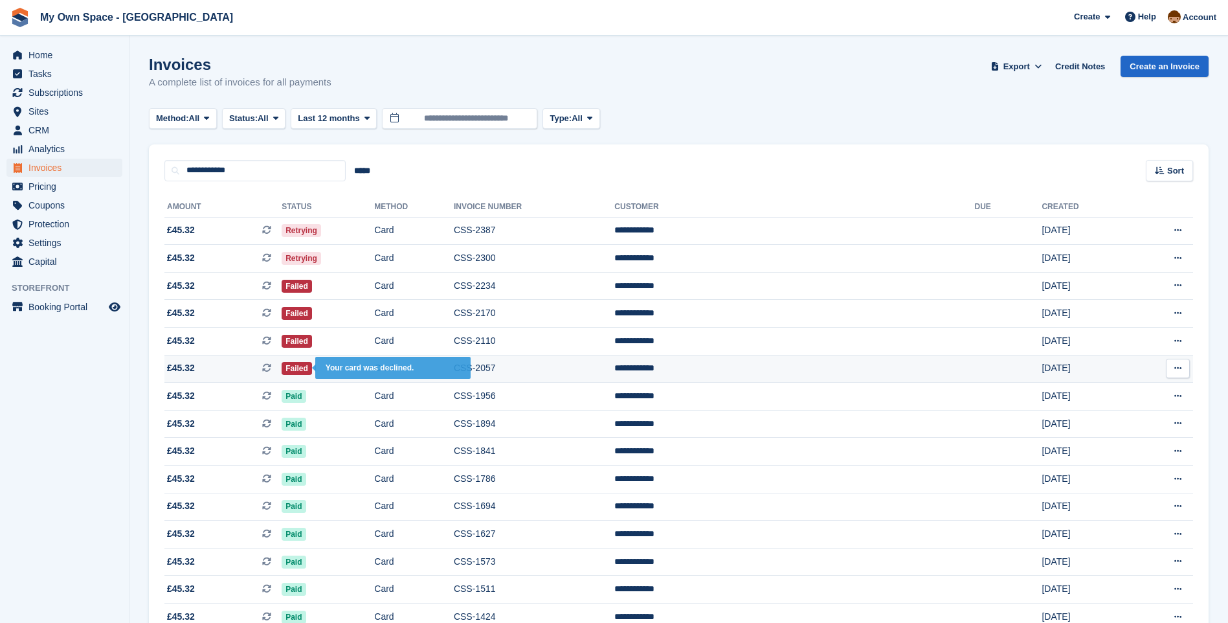
click at [312, 364] on span "Failed" at bounding box center [297, 368] width 30 height 13
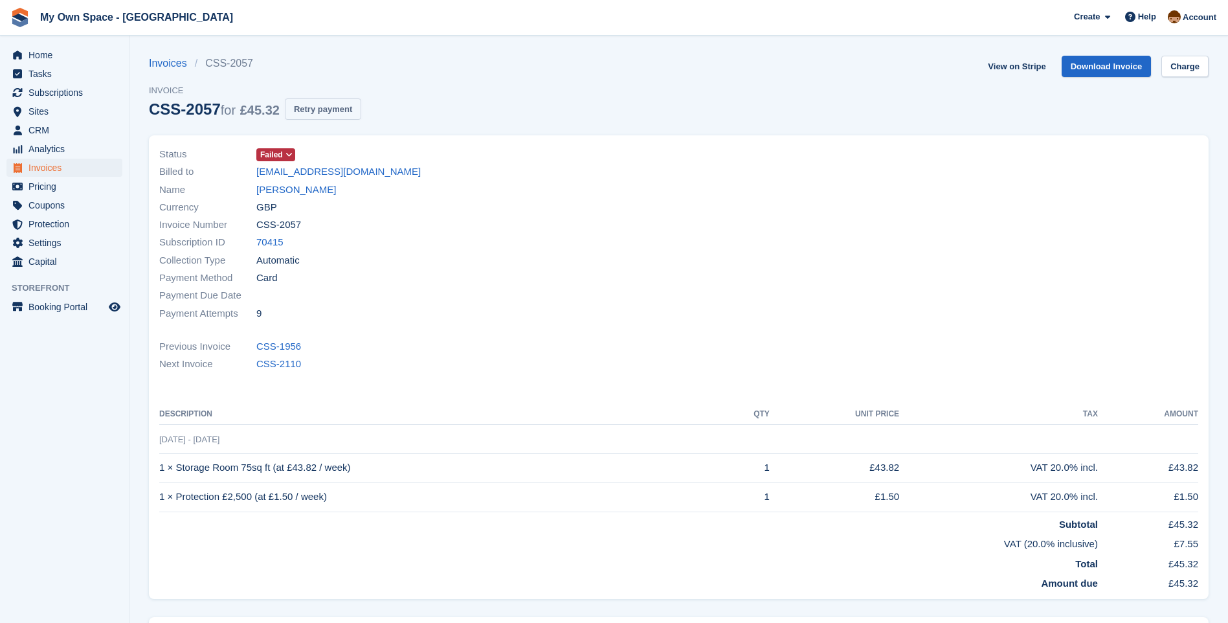
click at [320, 101] on button "Retry payment" at bounding box center [323, 108] width 76 height 21
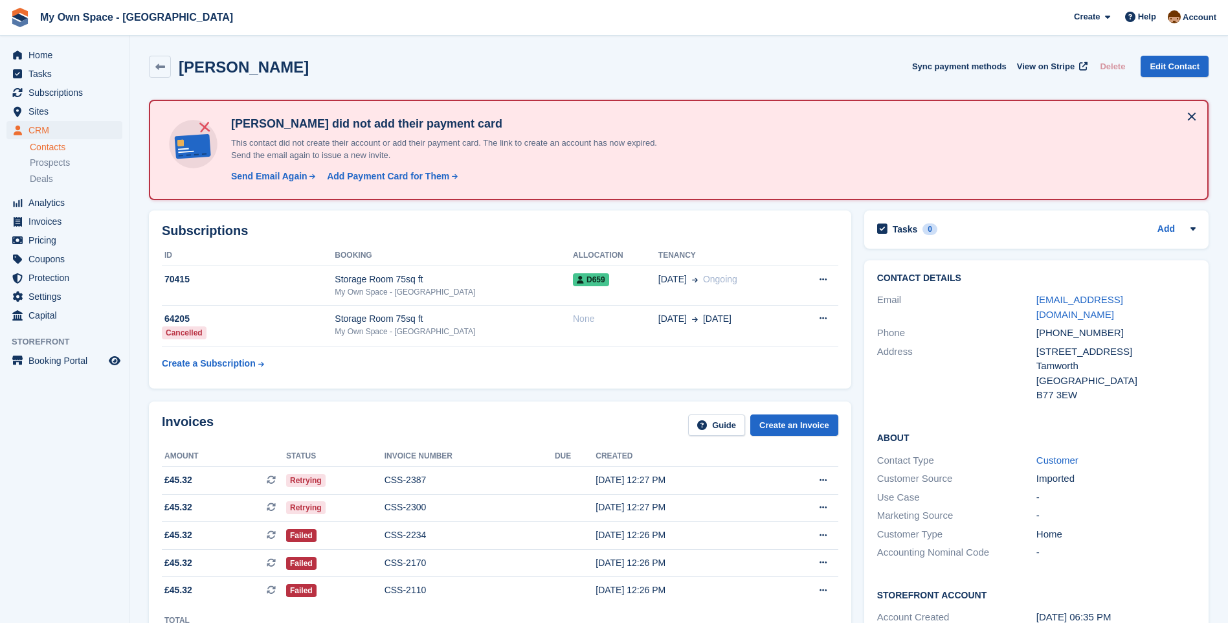
scroll to position [194, 0]
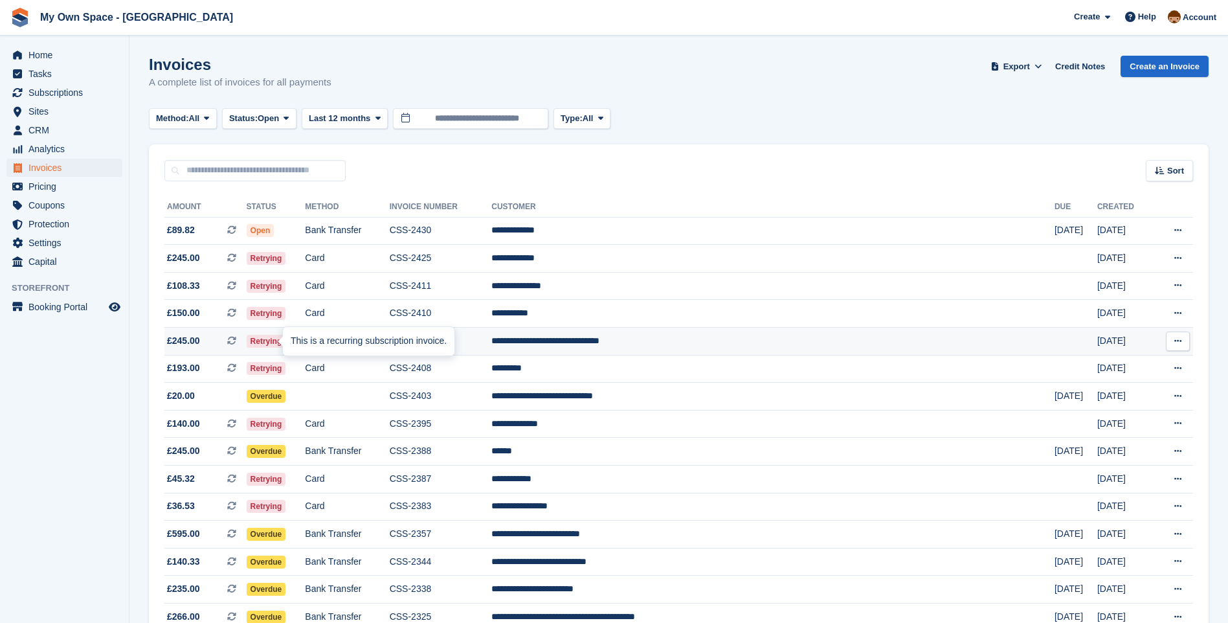
click at [291, 344] on div "This is a recurring subscription invoice." at bounding box center [369, 341] width 172 height 28
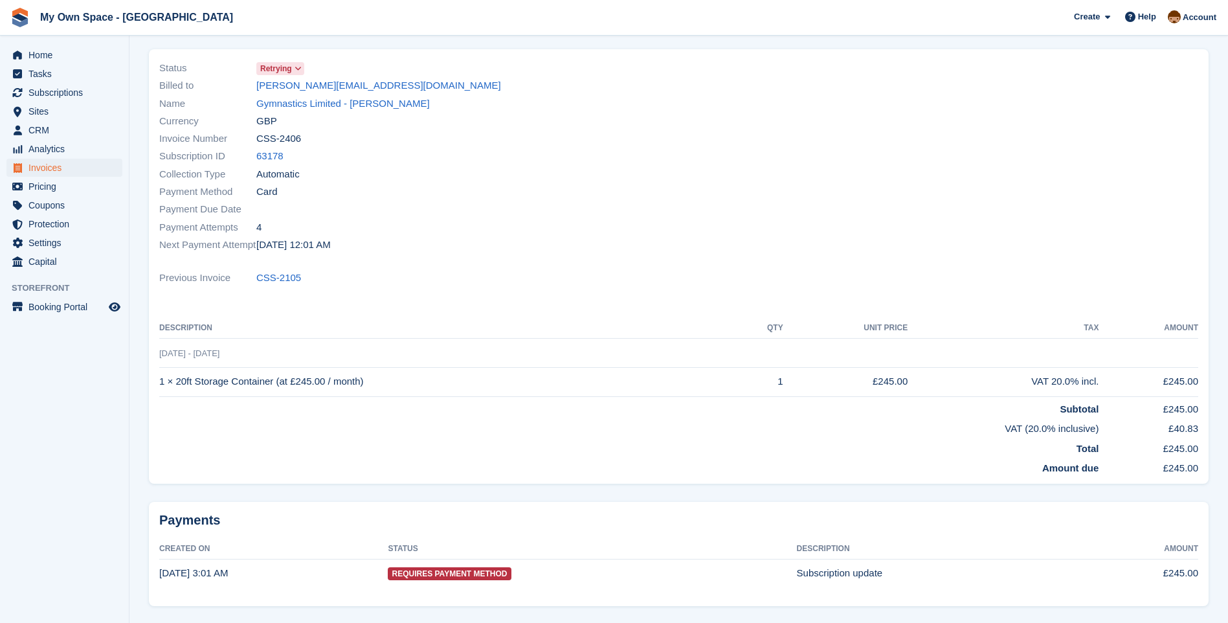
scroll to position [63, 0]
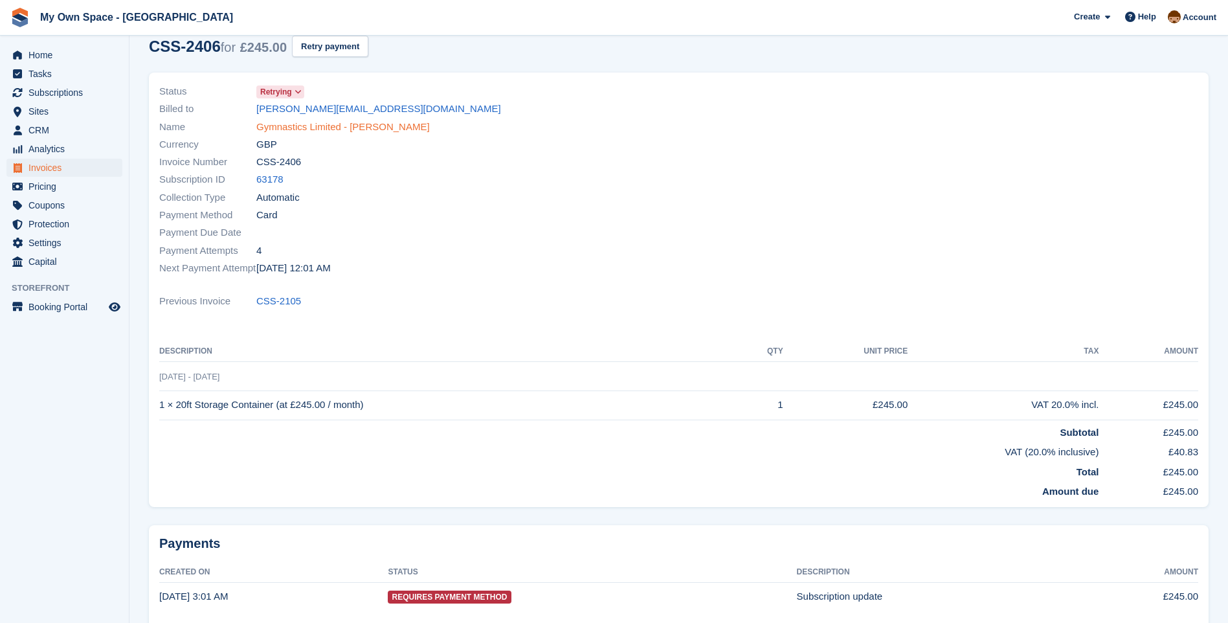
click at [291, 122] on link "Gymnastics Limited - Nick Ruddock" at bounding box center [342, 127] width 173 height 15
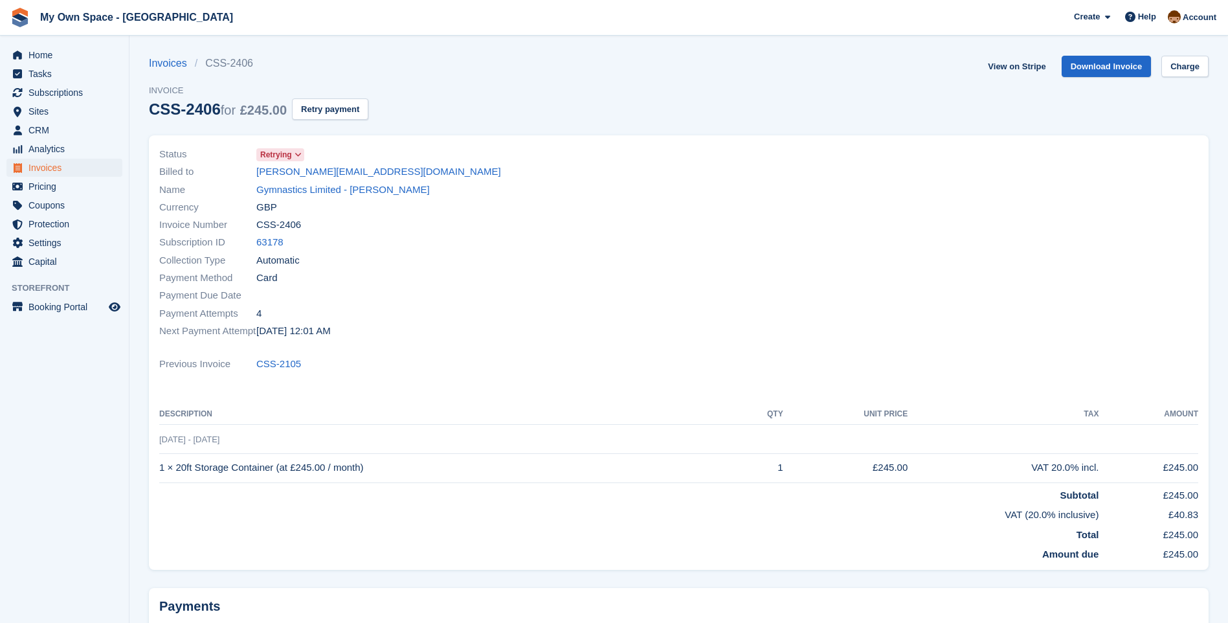
scroll to position [63, 0]
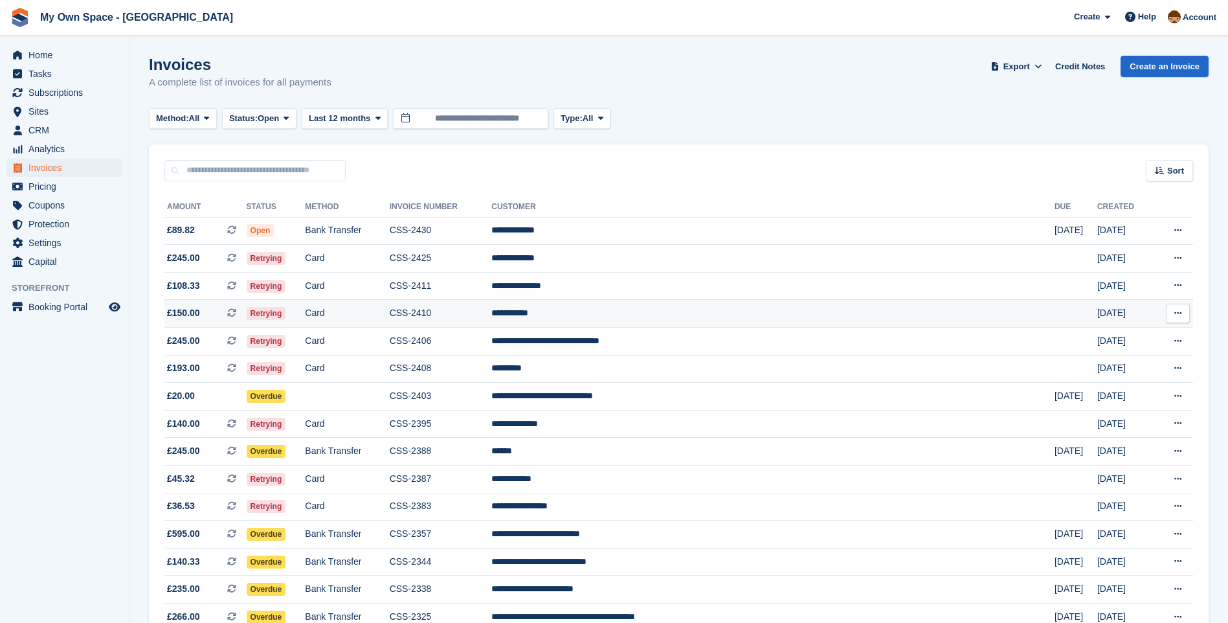
click at [286, 313] on span "Retrying" at bounding box center [266, 313] width 39 height 13
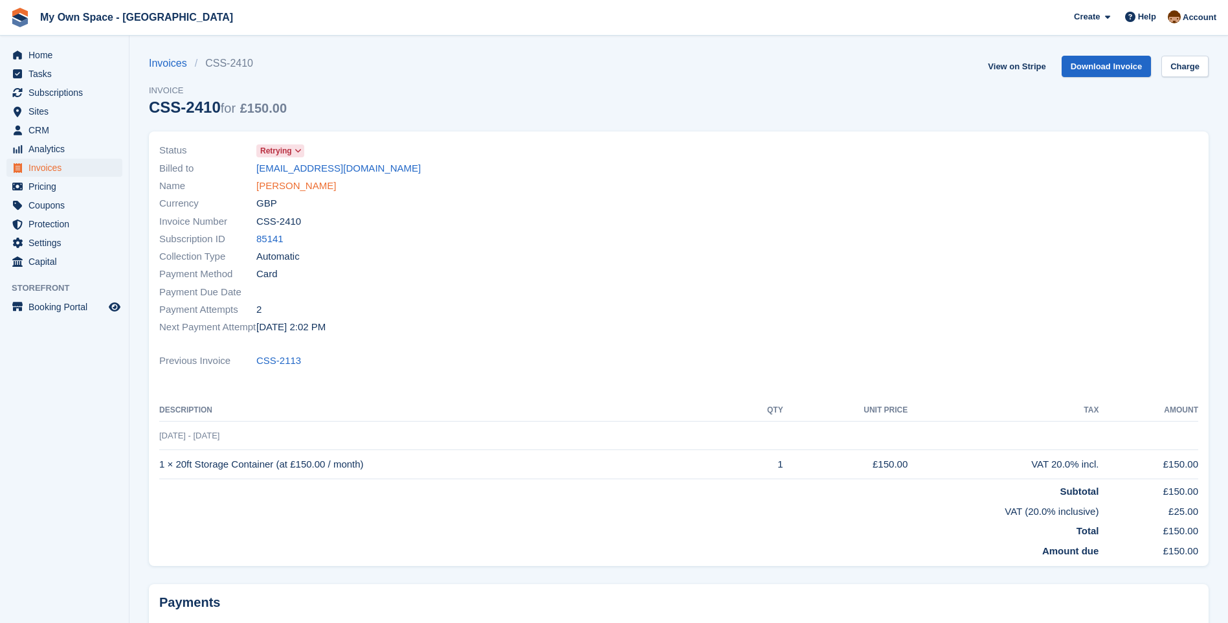
click at [276, 183] on link "[PERSON_NAME]" at bounding box center [296, 186] width 80 height 15
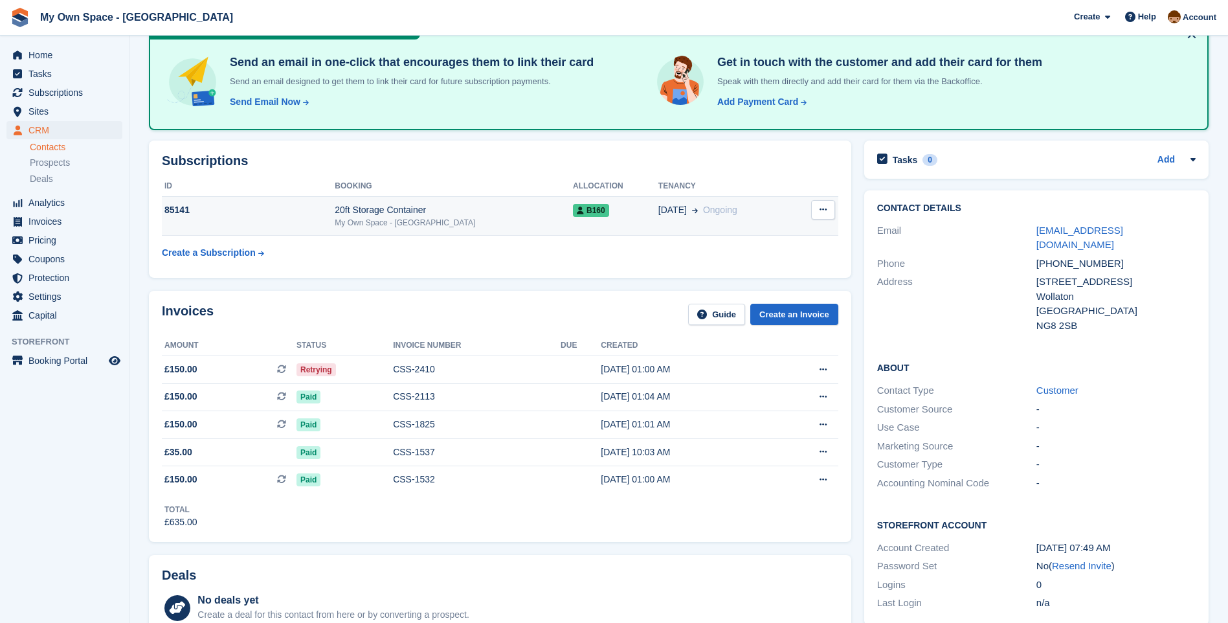
scroll to position [65, 0]
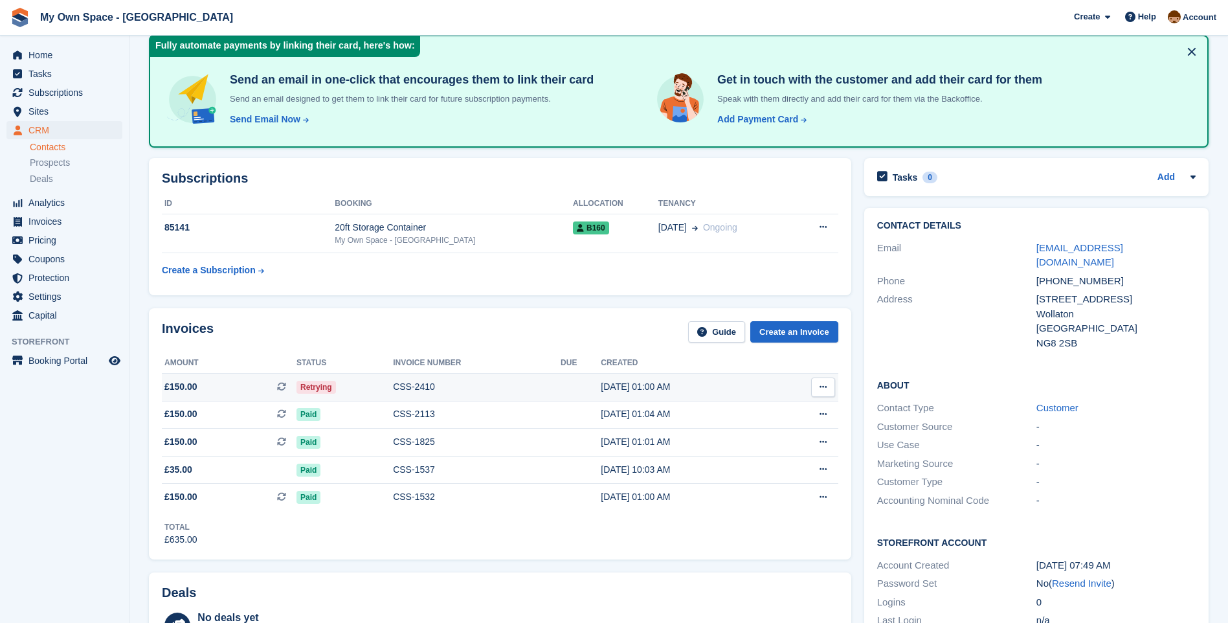
click at [406, 390] on div "CSS-2410" at bounding box center [477, 387] width 168 height 14
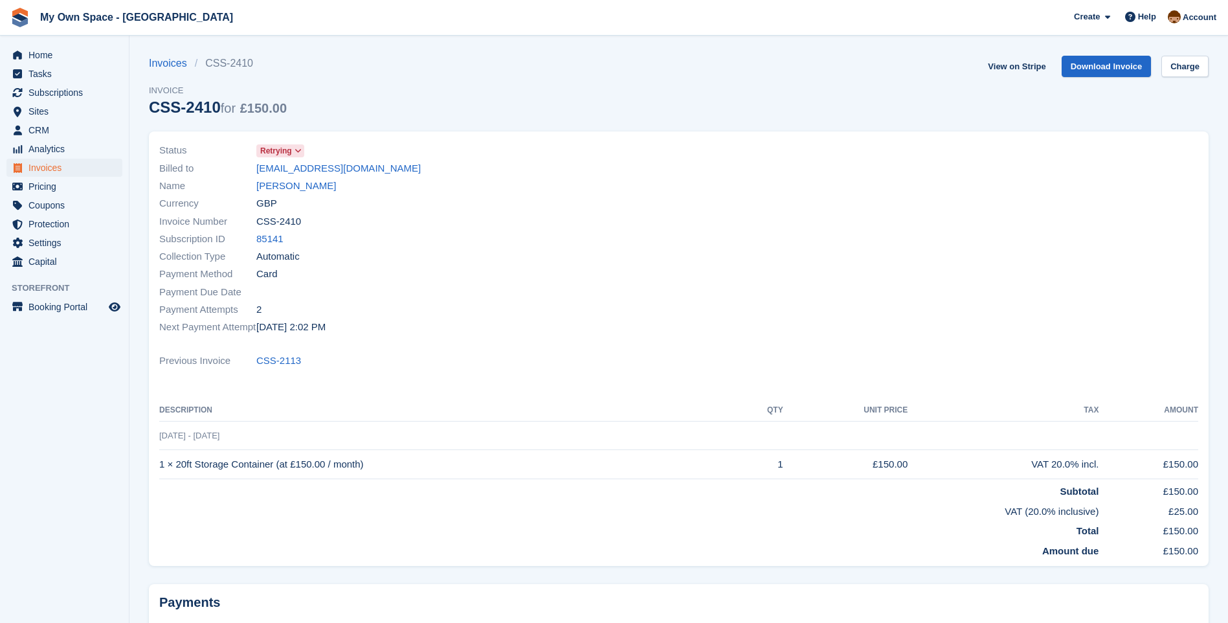
click at [287, 147] on span "Retrying" at bounding box center [276, 151] width 32 height 12
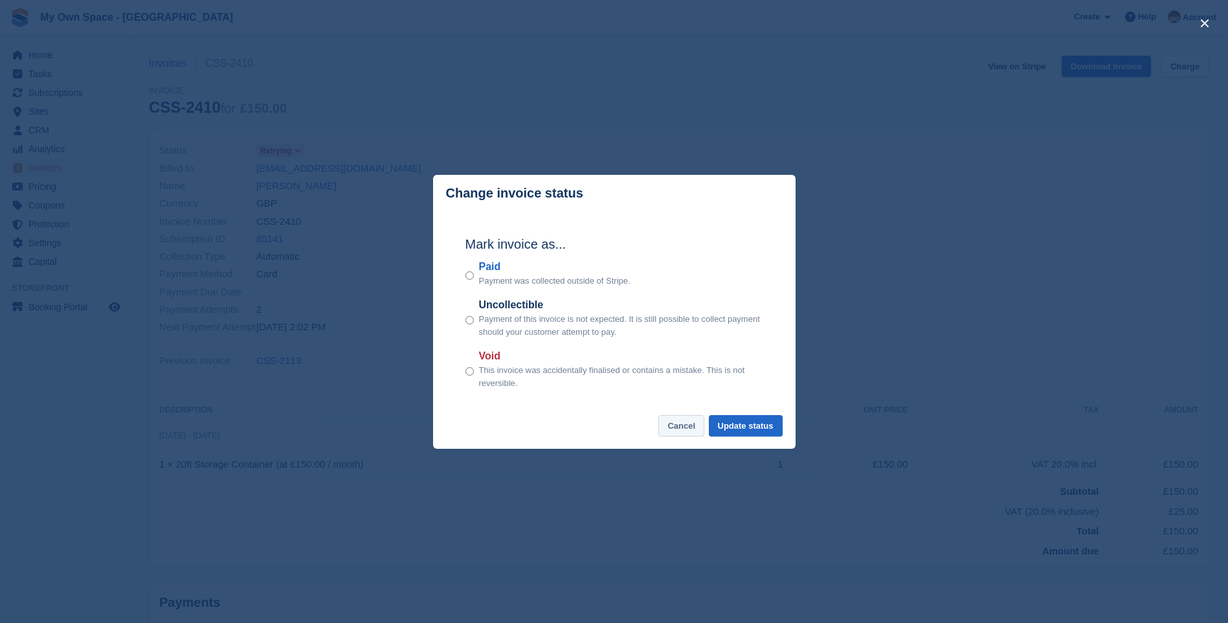
click at [676, 426] on button "Cancel" at bounding box center [681, 425] width 46 height 21
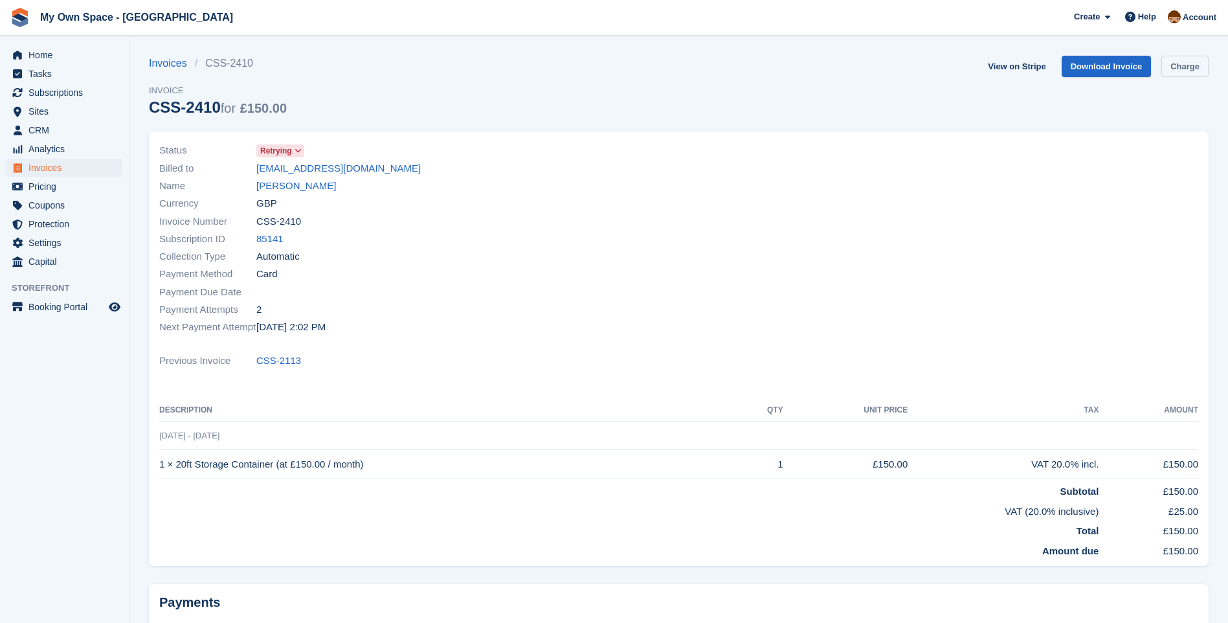
click at [1177, 70] on link "Charge" at bounding box center [1184, 66] width 47 height 21
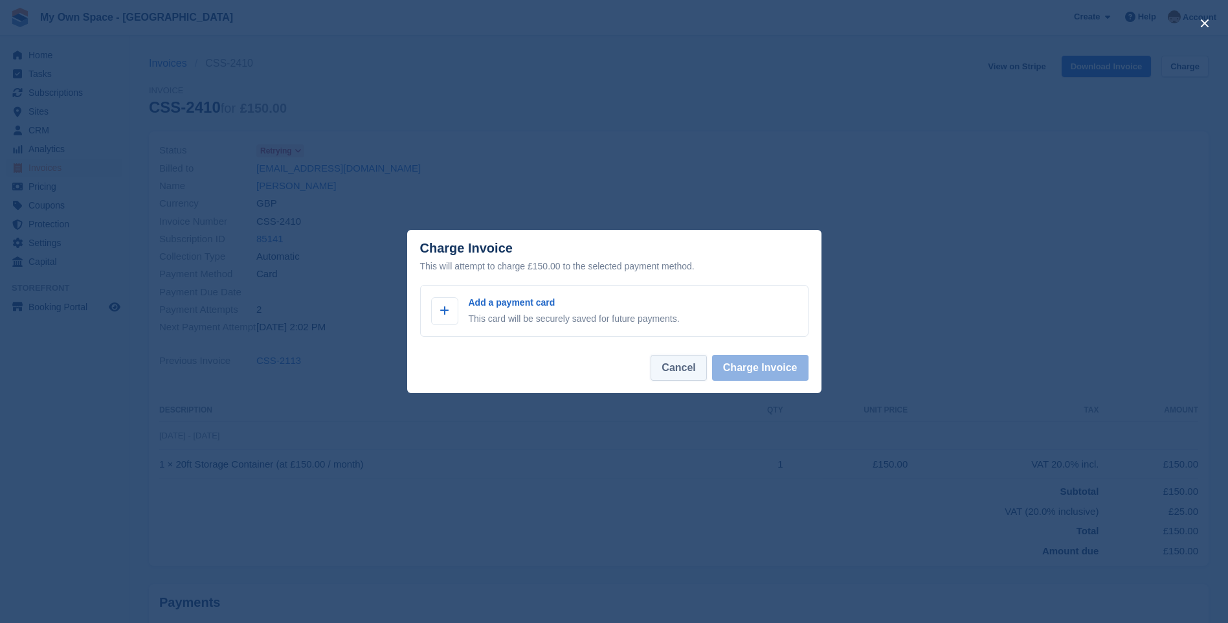
click at [678, 372] on button "Cancel" at bounding box center [678, 368] width 56 height 26
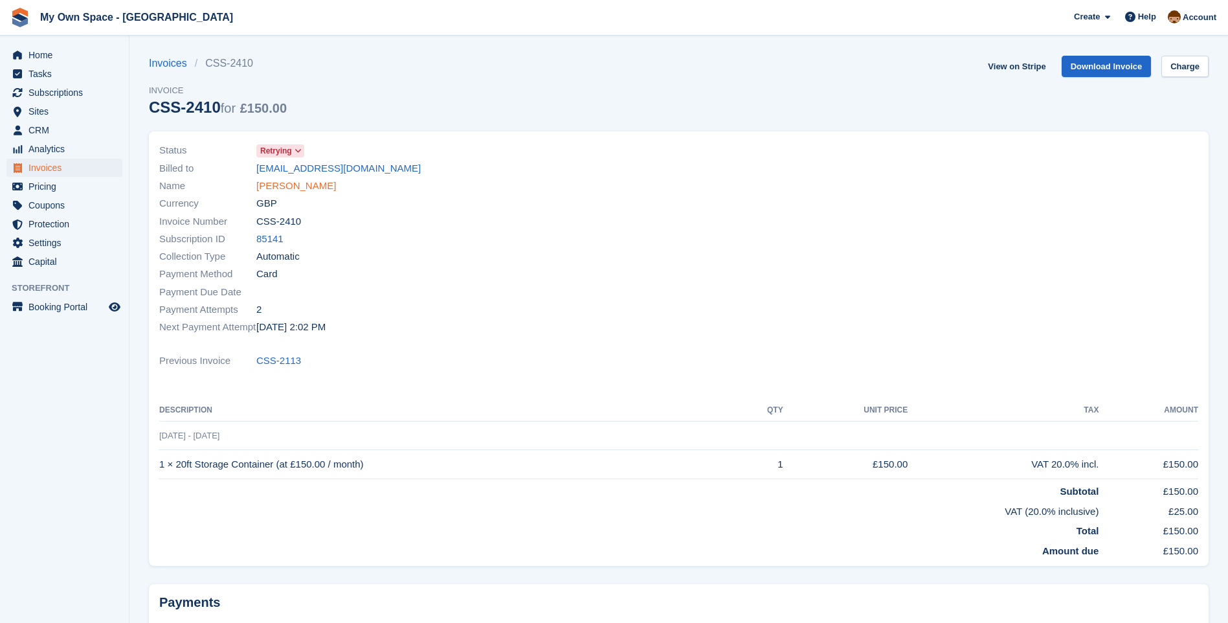
click at [277, 187] on link "Vicky Fones" at bounding box center [296, 186] width 80 height 15
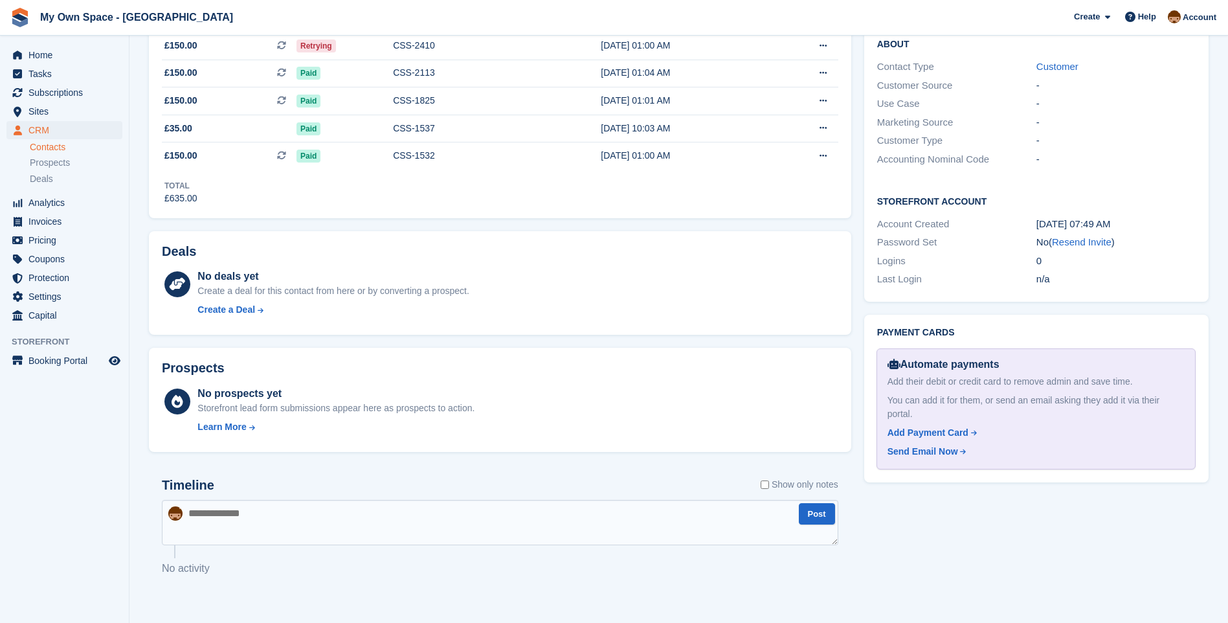
scroll to position [405, 0]
click at [769, 150] on div "10 May, 01:00 AM" at bounding box center [686, 157] width 170 height 14
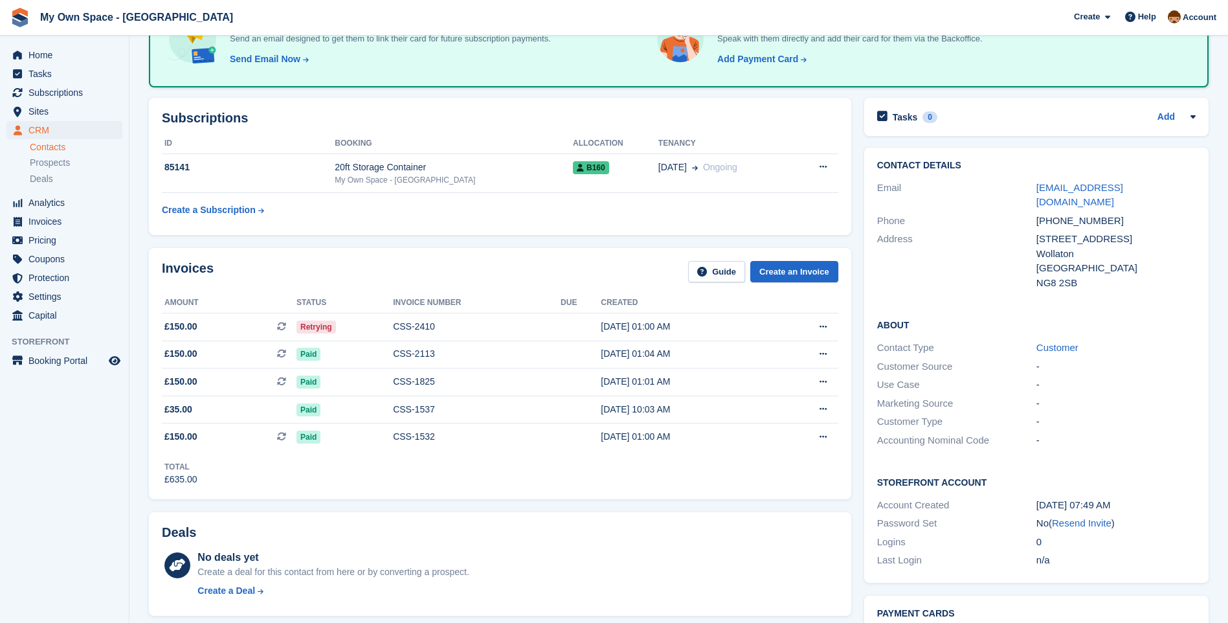
scroll to position [118, 0]
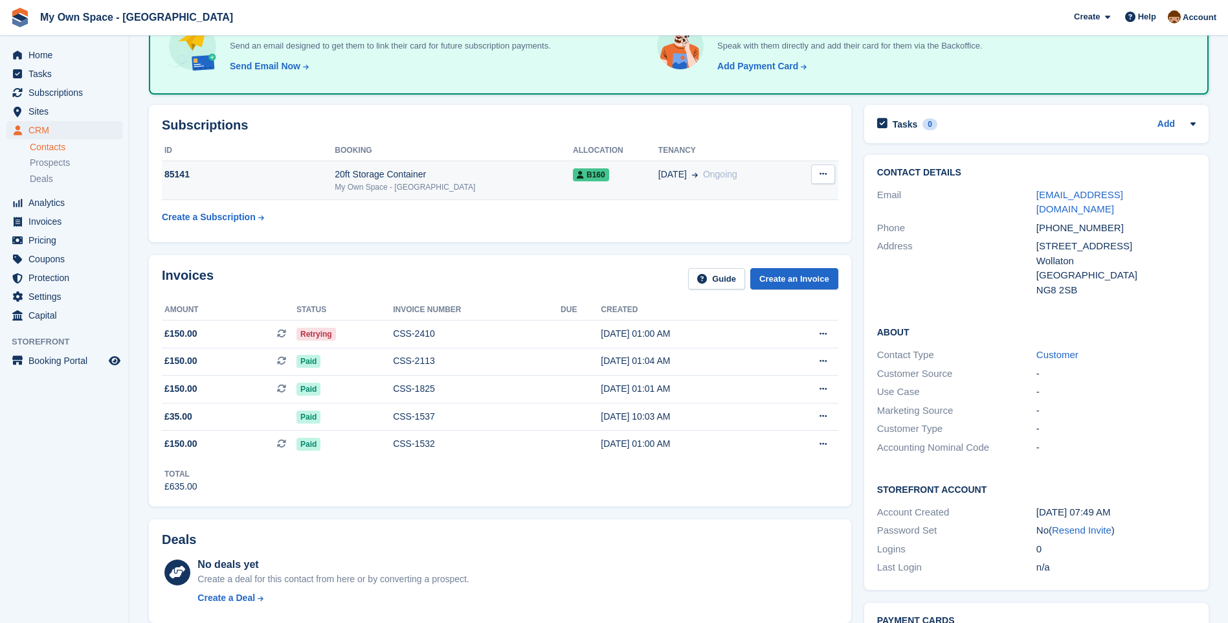
click at [380, 177] on div "20ft Storage Container" at bounding box center [454, 175] width 238 height 14
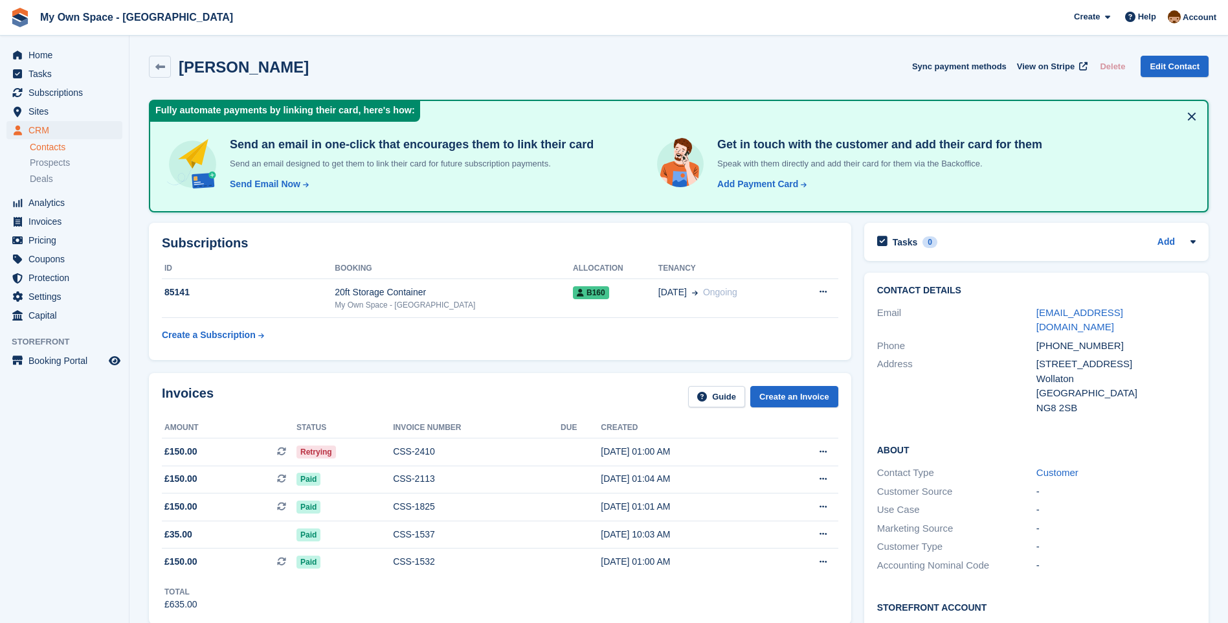
scroll to position [118, 0]
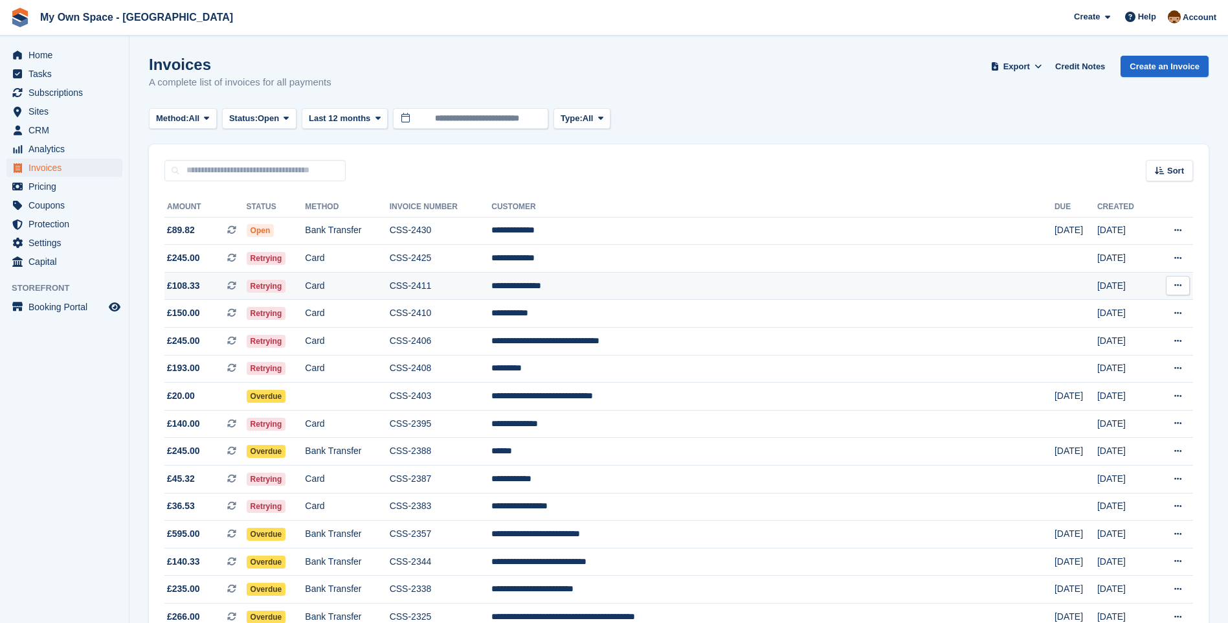
click at [361, 285] on td "Card" at bounding box center [347, 286] width 84 height 28
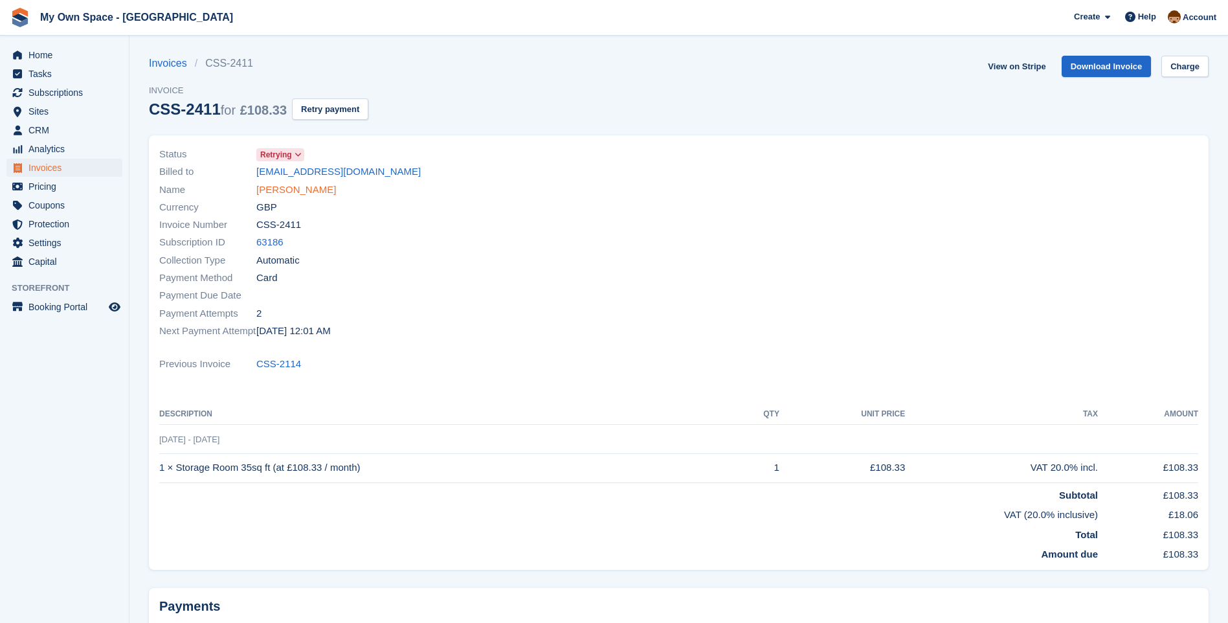
click at [299, 190] on link "[PERSON_NAME]" at bounding box center [296, 190] width 80 height 15
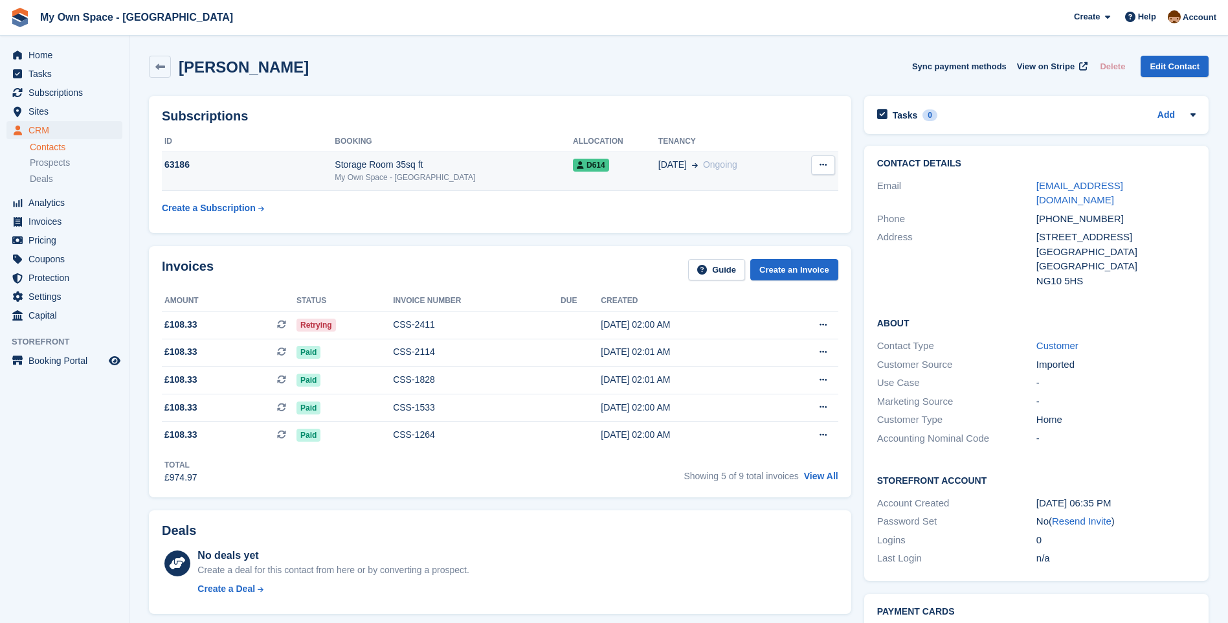
click at [356, 174] on div "My Own Space - [GEOGRAPHIC_DATA]" at bounding box center [454, 178] width 238 height 12
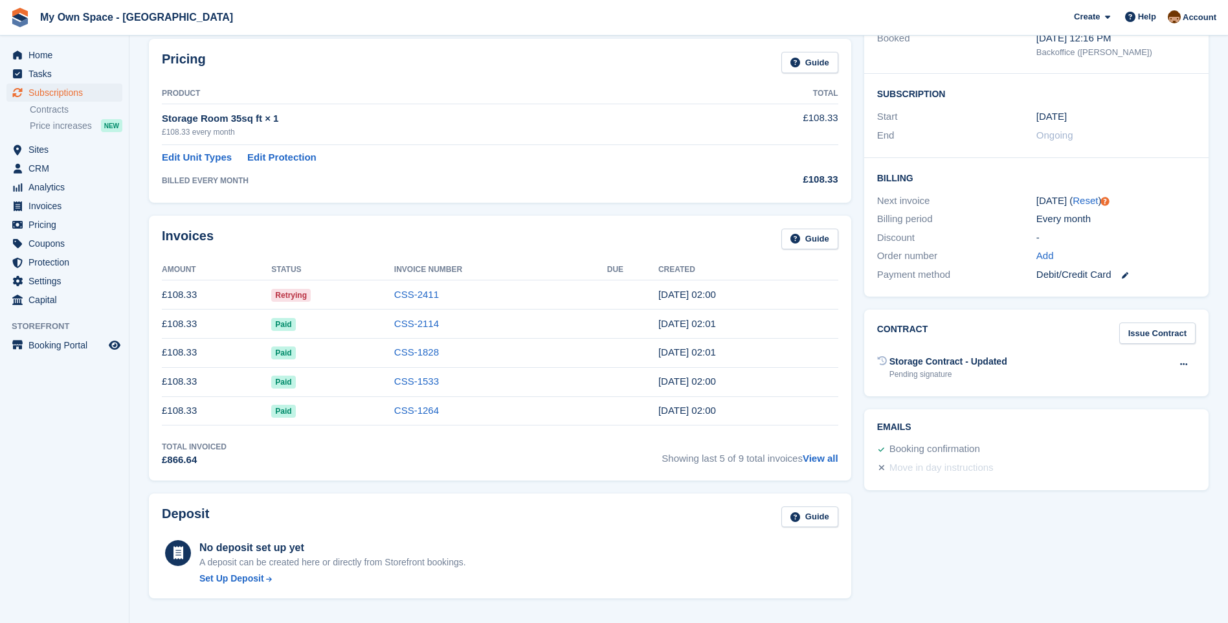
scroll to position [194, 0]
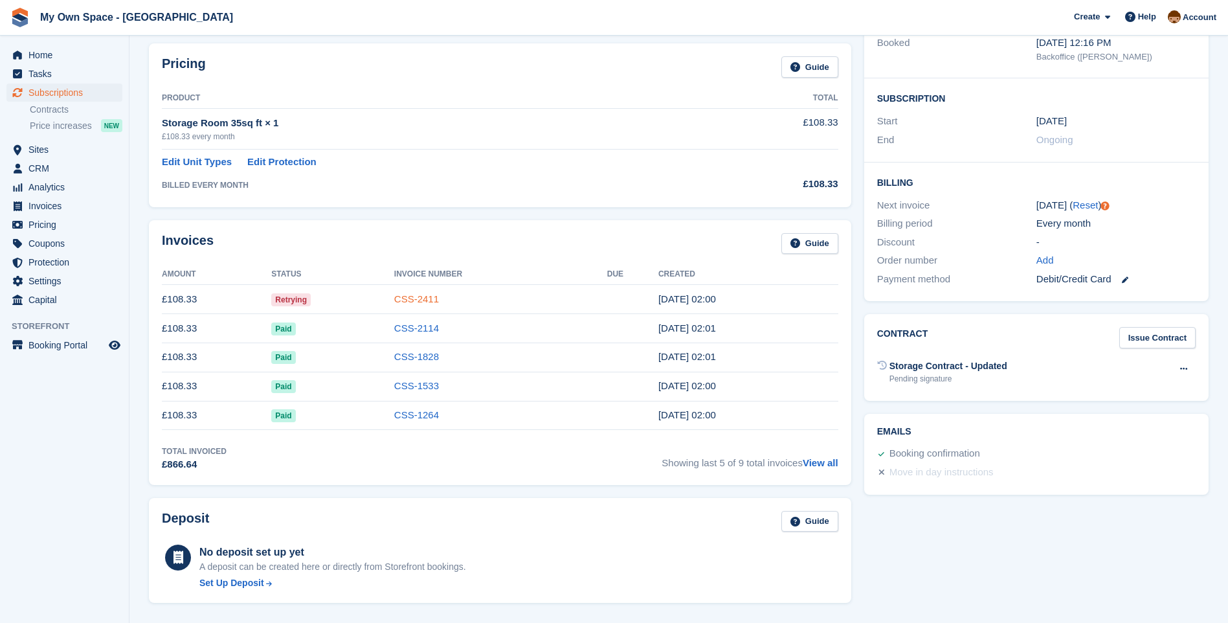
click at [408, 296] on link "CSS-2411" at bounding box center [416, 298] width 45 height 11
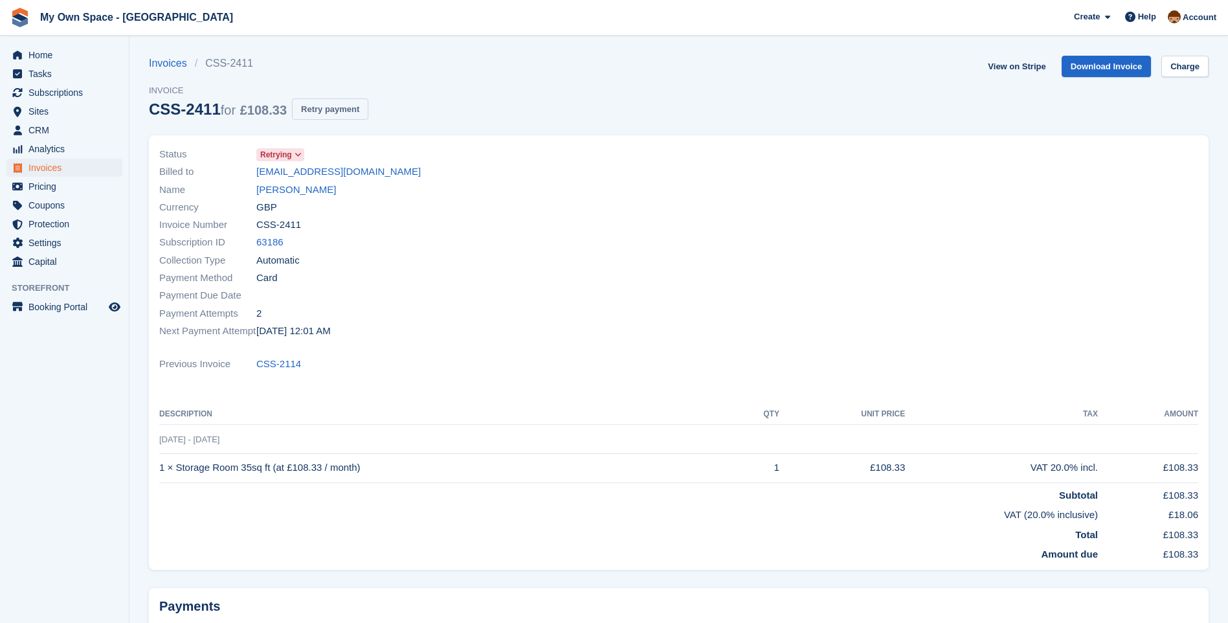
click at [322, 111] on button "Retry payment" at bounding box center [330, 108] width 76 height 21
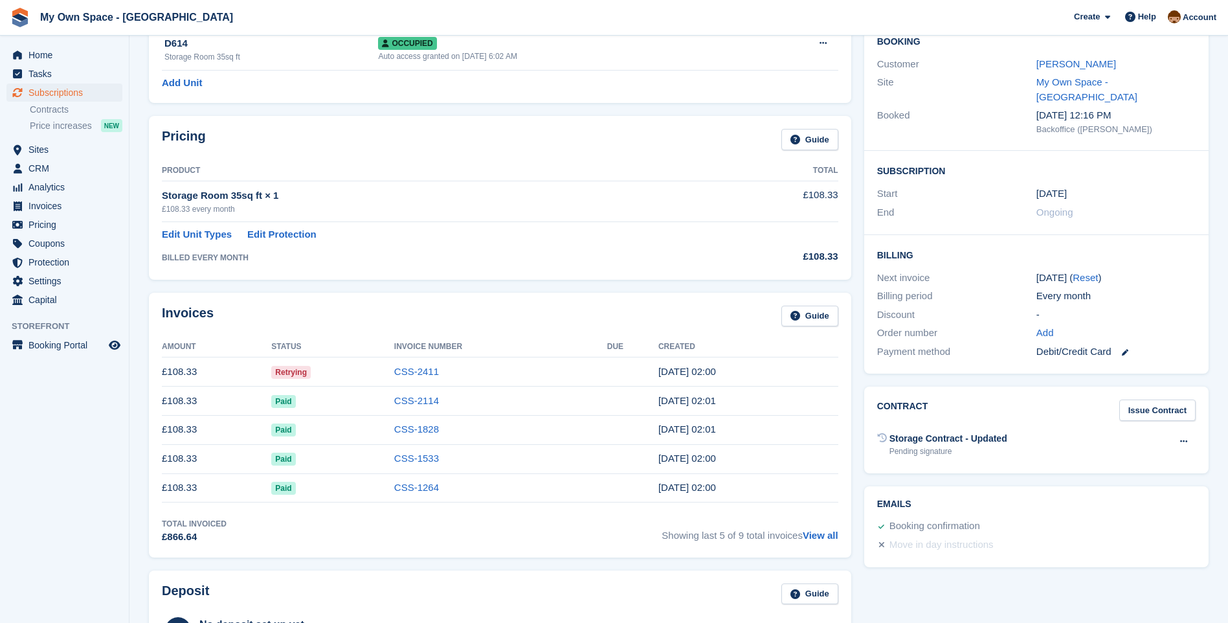
scroll to position [250, 0]
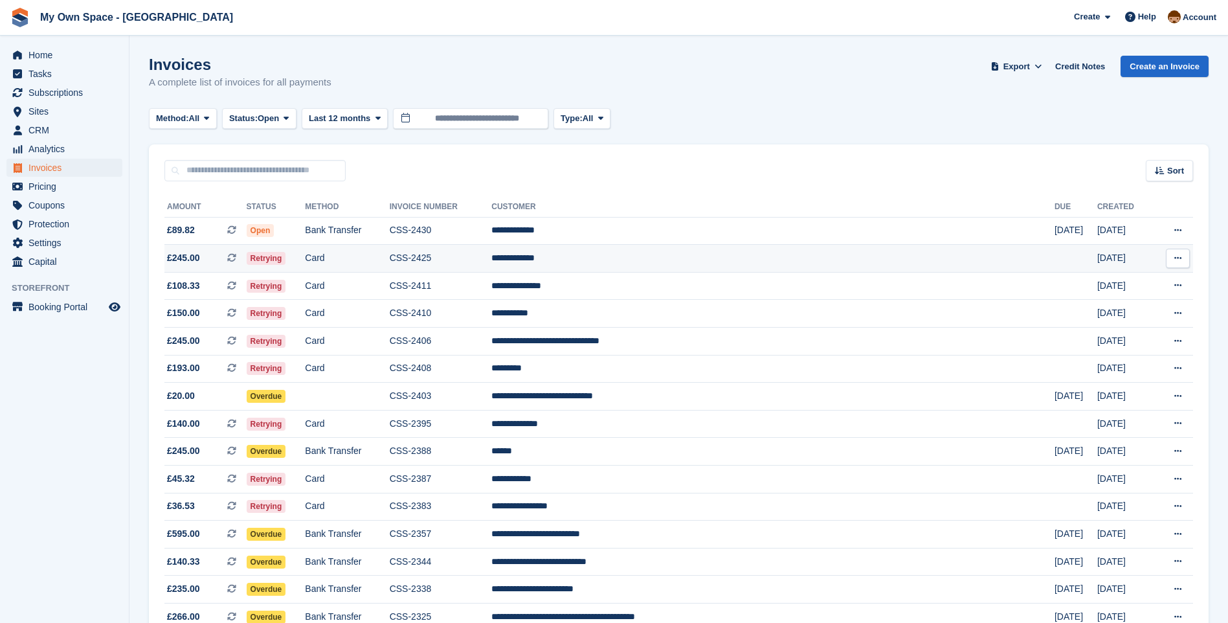
click at [362, 261] on td "Card" at bounding box center [347, 259] width 84 height 28
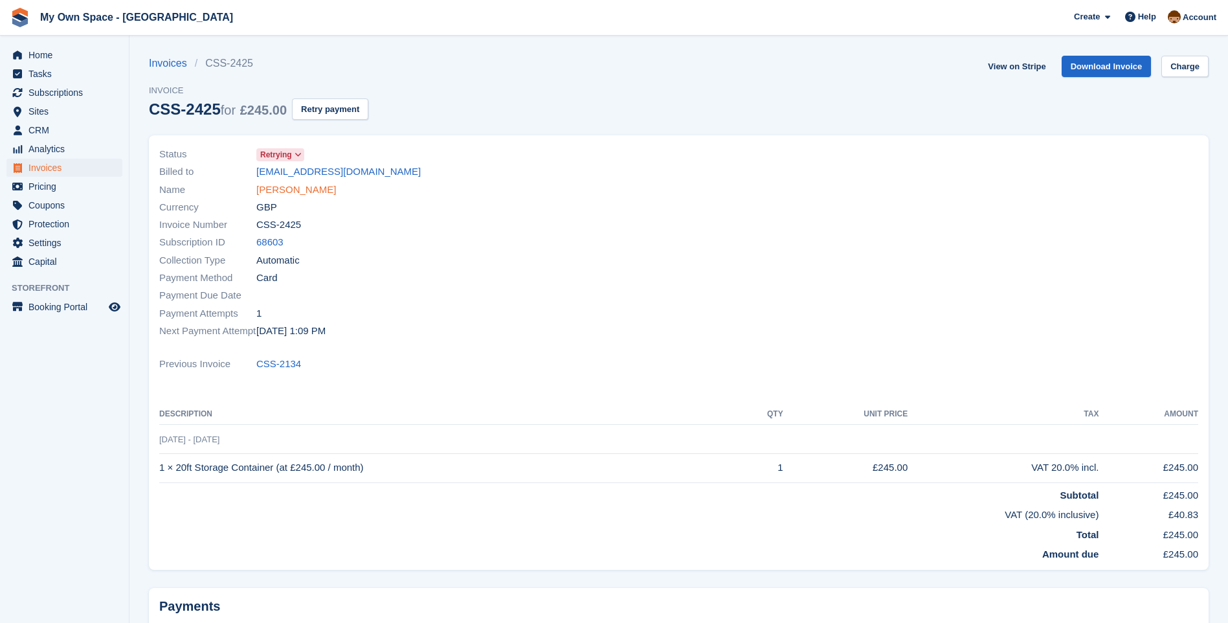
click at [282, 188] on link "[PERSON_NAME]" at bounding box center [296, 190] width 80 height 15
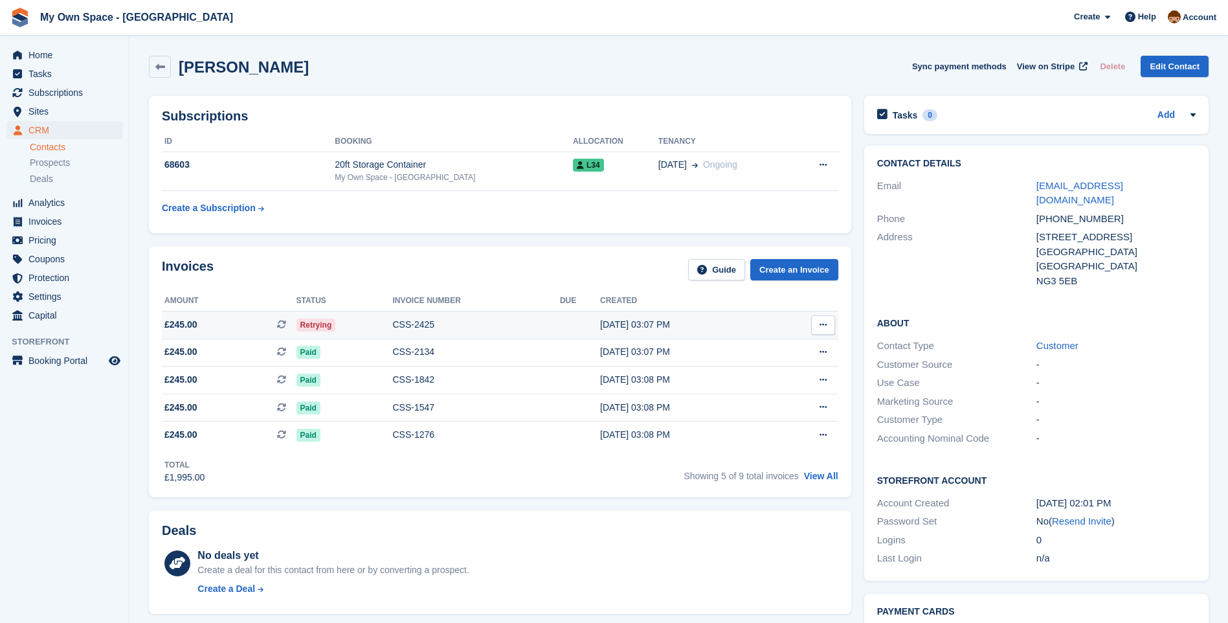
click at [406, 328] on div "CSS-2425" at bounding box center [475, 325] width 167 height 14
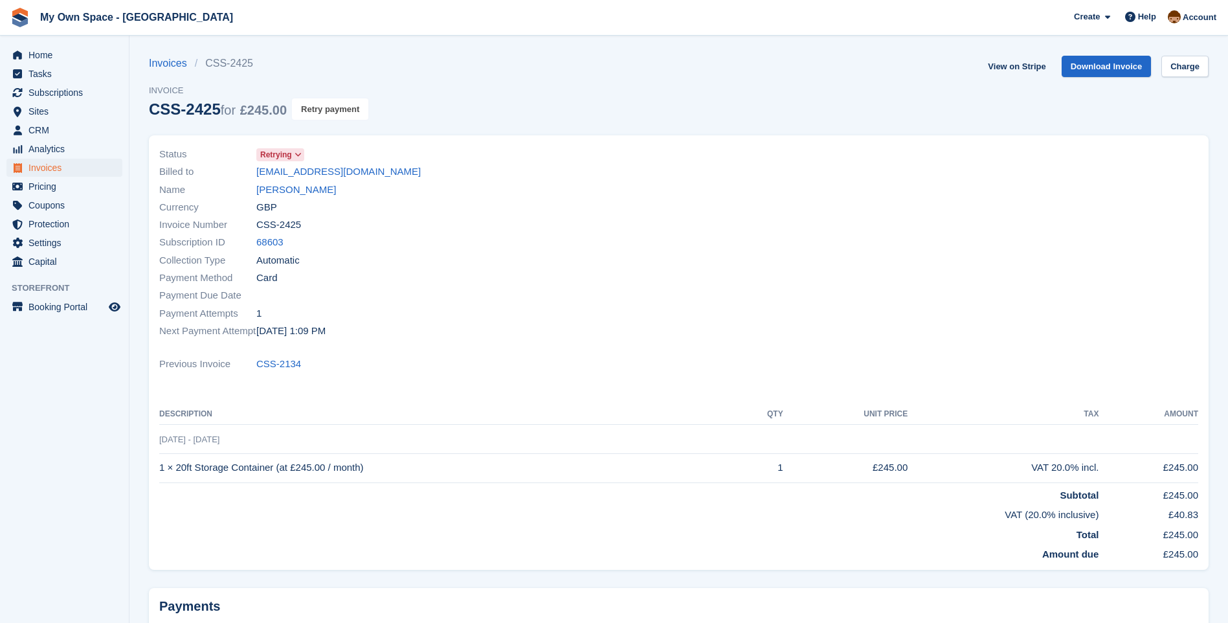
click at [342, 105] on button "Retry payment" at bounding box center [330, 108] width 76 height 21
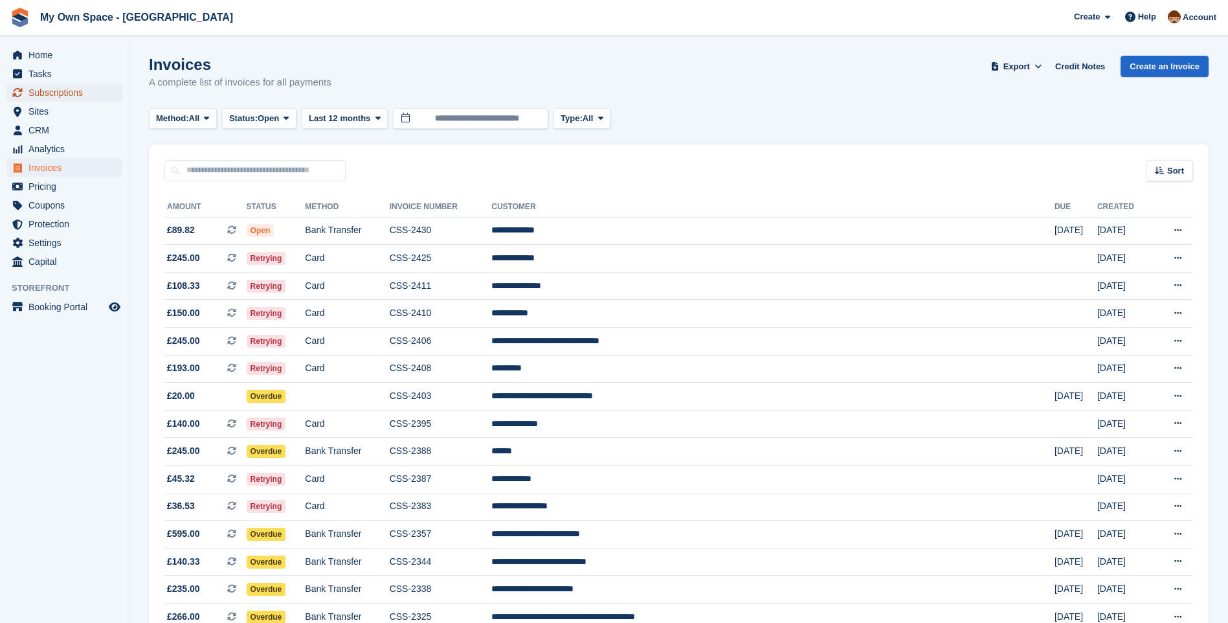
click at [63, 91] on span "Subscriptions" at bounding box center [67, 92] width 78 height 18
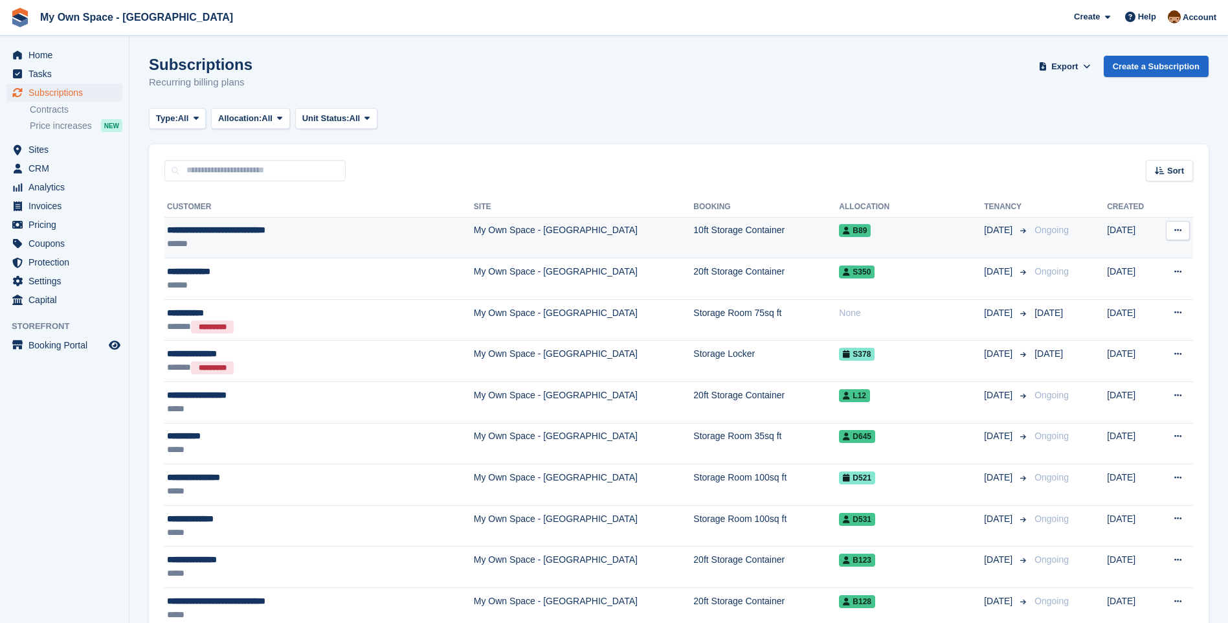
click at [474, 232] on td "My Own Space - [GEOGRAPHIC_DATA]" at bounding box center [584, 237] width 220 height 41
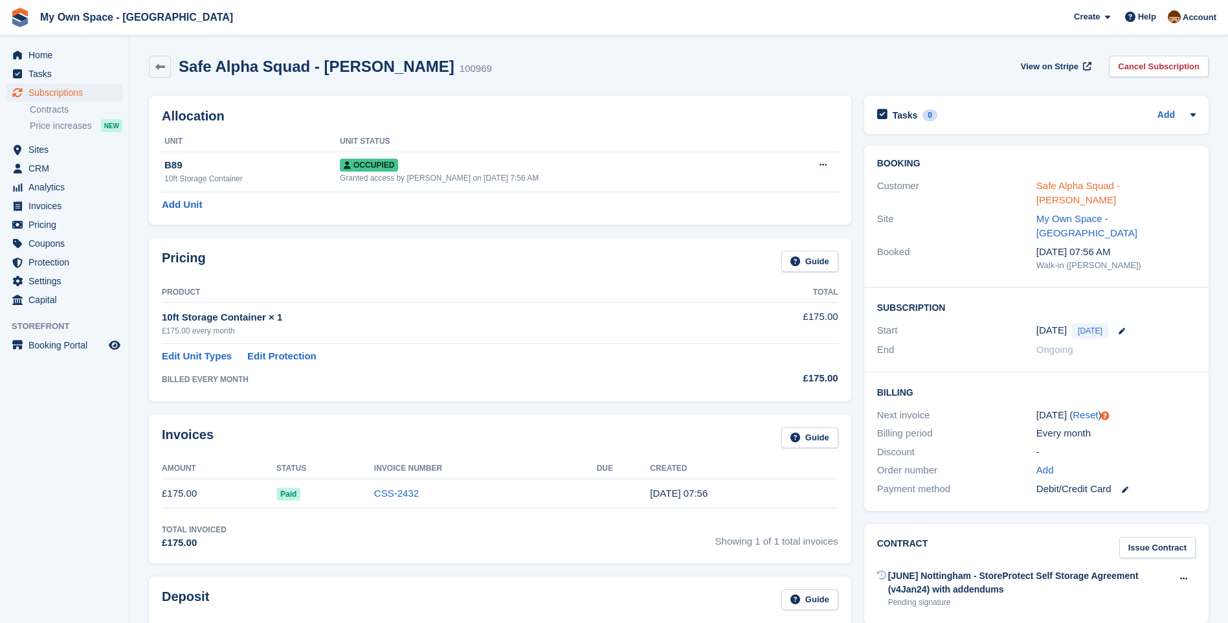
click at [1083, 190] on link "Safe Alpha Squad - [PERSON_NAME]" at bounding box center [1077, 193] width 83 height 26
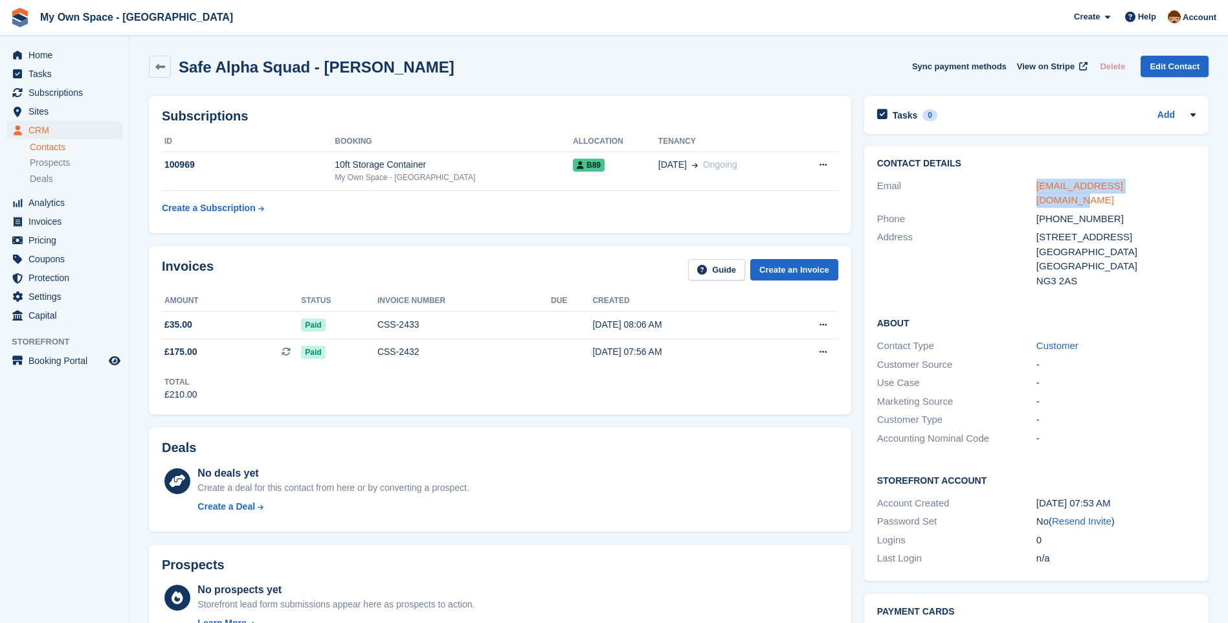
drag, startPoint x: 1159, startPoint y: 184, endPoint x: 1036, endPoint y: 184, distance: 123.0
click at [1036, 184] on div "[EMAIL_ADDRESS][DOMAIN_NAME]" at bounding box center [1115, 193] width 159 height 29
copy link "[EMAIL_ADDRESS][DOMAIN_NAME]"
click at [52, 68] on span "Tasks" at bounding box center [67, 74] width 78 height 18
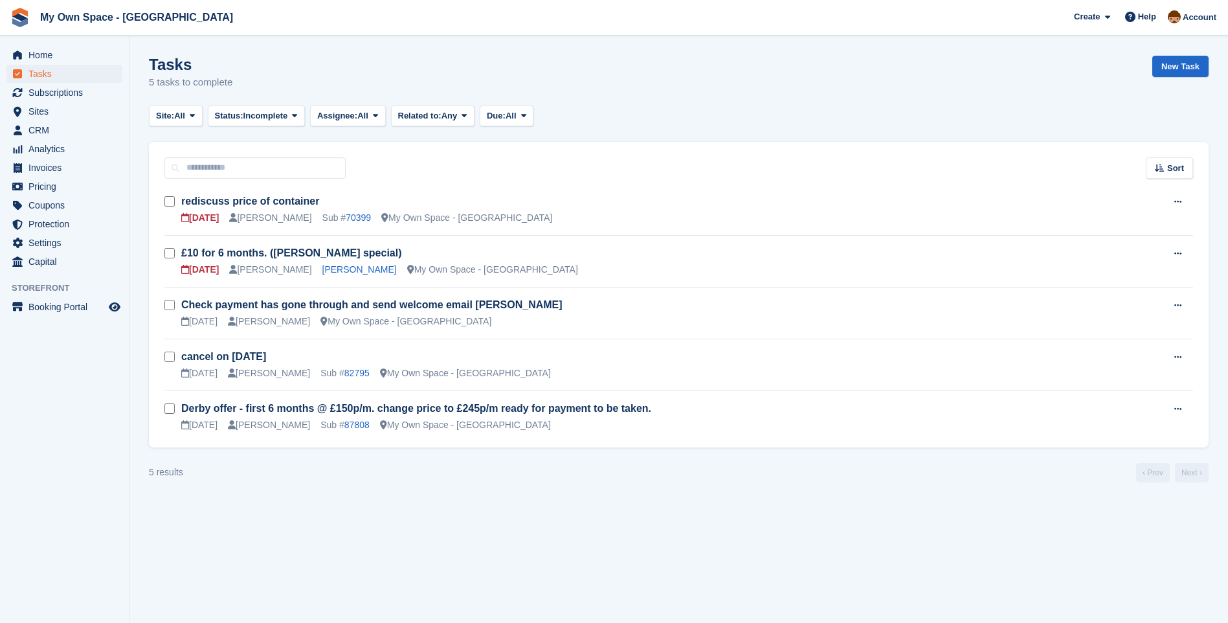
click at [291, 217] on div "[DATE] [PERSON_NAME] Sub # 70399 My Own Space - [GEOGRAPHIC_DATA]" at bounding box center [659, 218] width 957 height 14
click at [346, 217] on link "70399" at bounding box center [358, 217] width 25 height 10
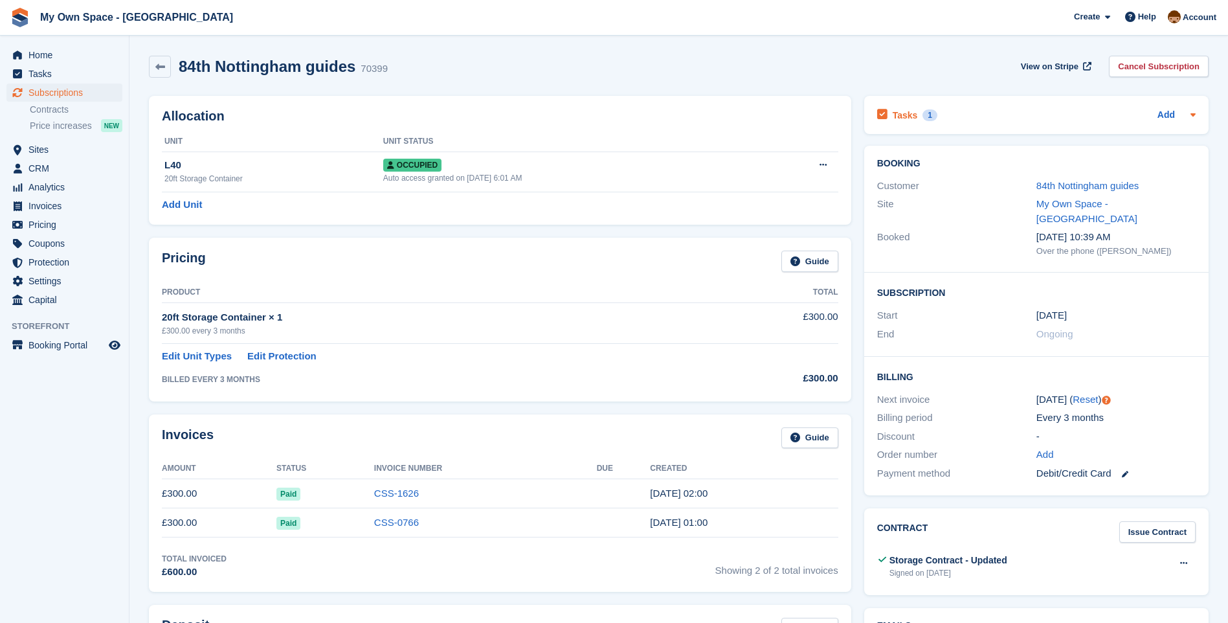
click at [902, 115] on h2 "Tasks" at bounding box center [905, 115] width 25 height 12
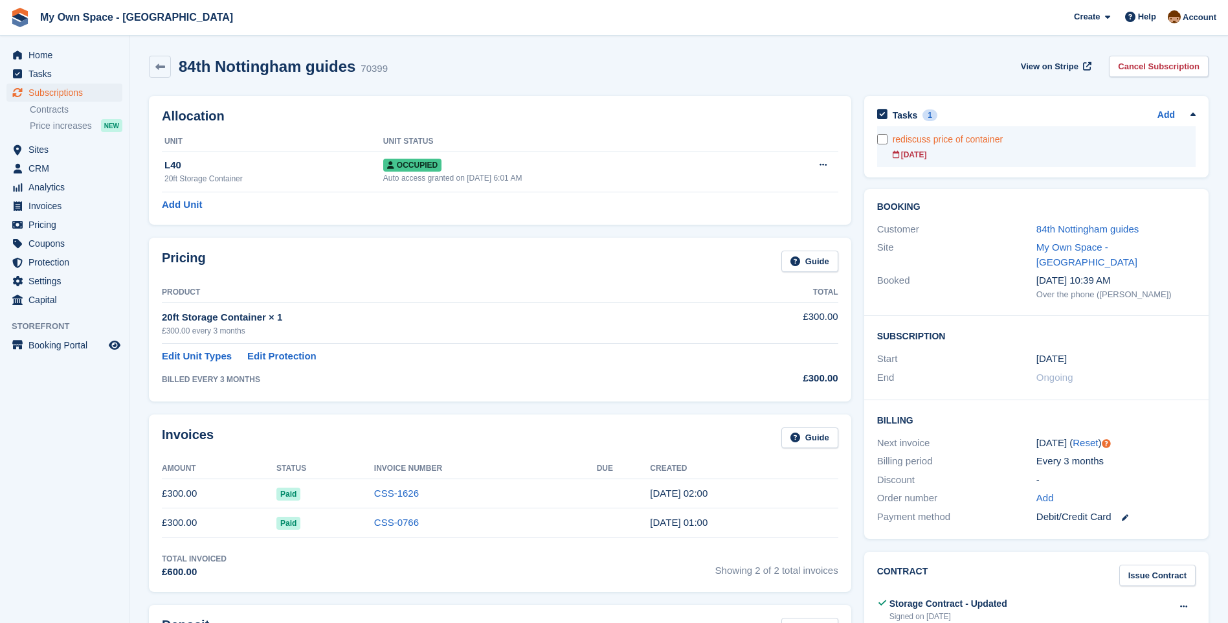
click at [935, 139] on div "rediscuss price of container" at bounding box center [1044, 140] width 303 height 14
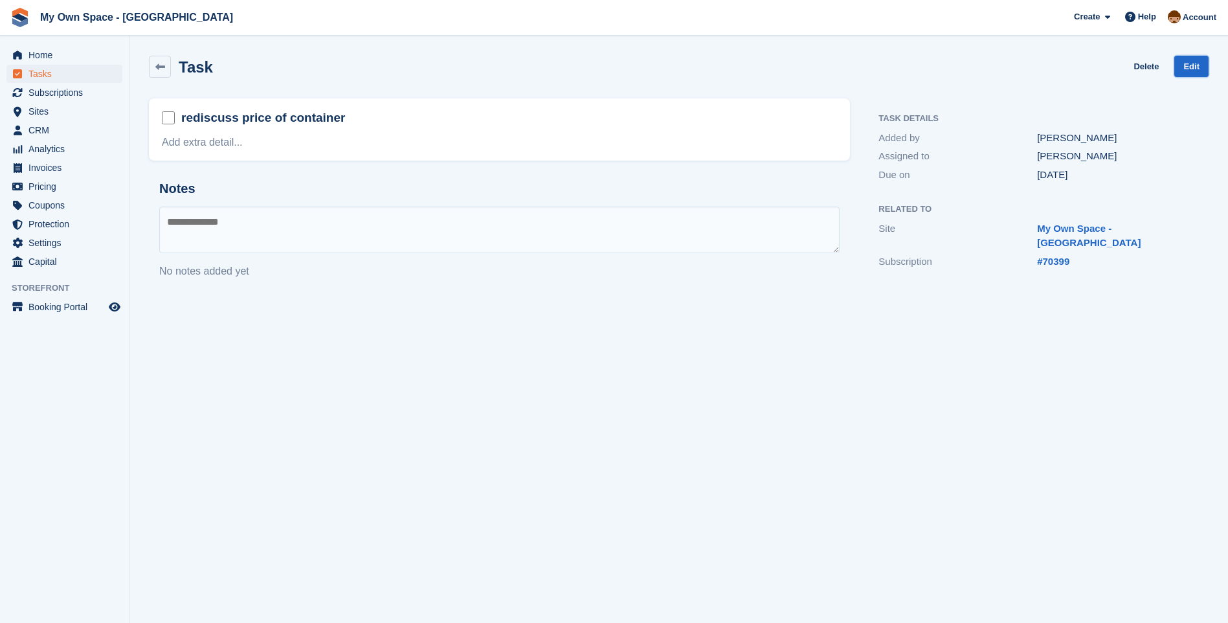
drag, startPoint x: 1190, startPoint y: 62, endPoint x: 1021, endPoint y: 85, distance: 170.4
click at [1190, 61] on link "Edit" at bounding box center [1191, 66] width 34 height 21
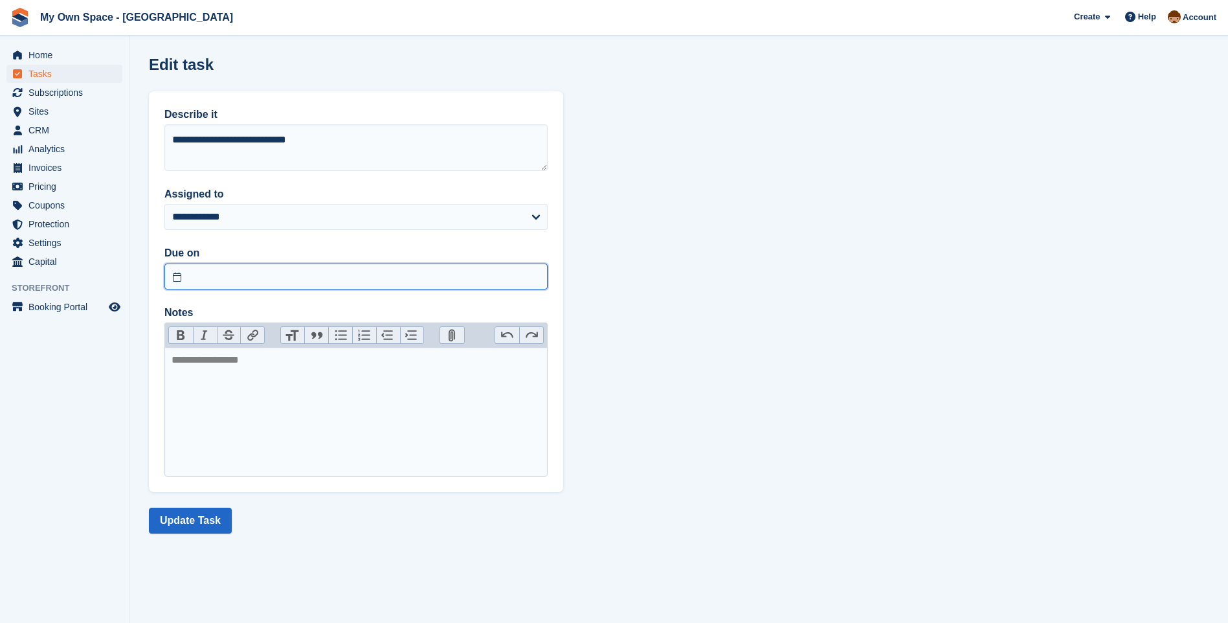
click at [172, 278] on input "text" at bounding box center [355, 276] width 383 height 26
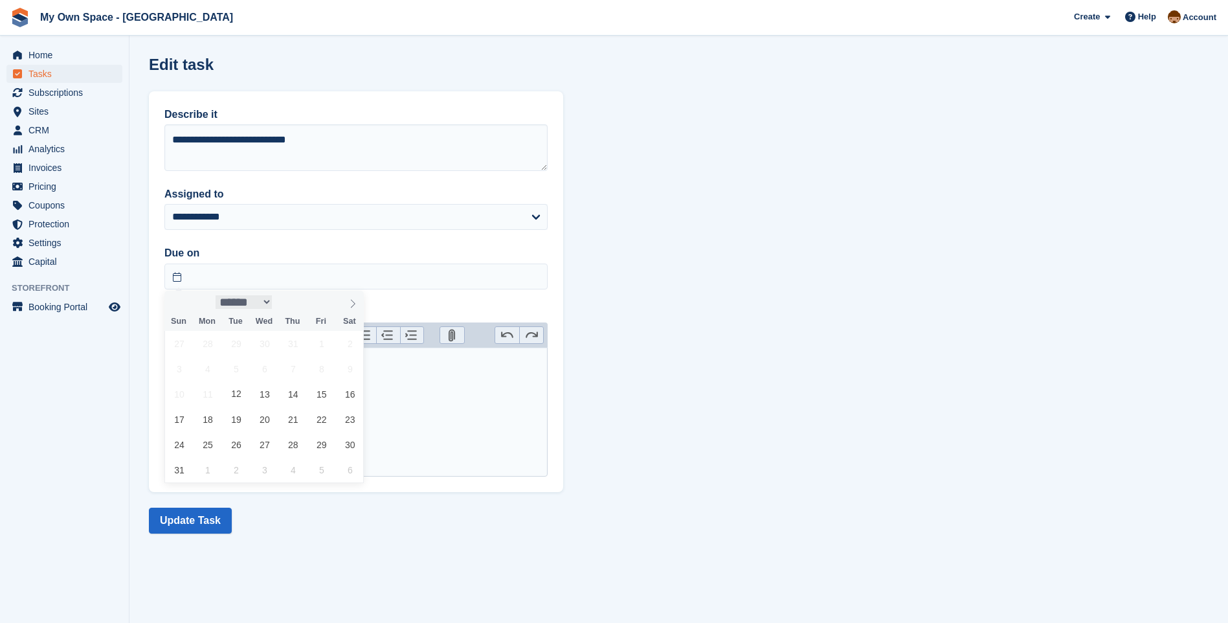
click at [272, 305] on select "****** ********* ******* ******** ********" at bounding box center [244, 302] width 57 height 14
select select "*"
click at [216, 295] on select "****** ********* ******* ******** ********" at bounding box center [244, 302] width 57 height 14
click at [210, 342] on span "1" at bounding box center [207, 343] width 25 height 25
type input "**********"
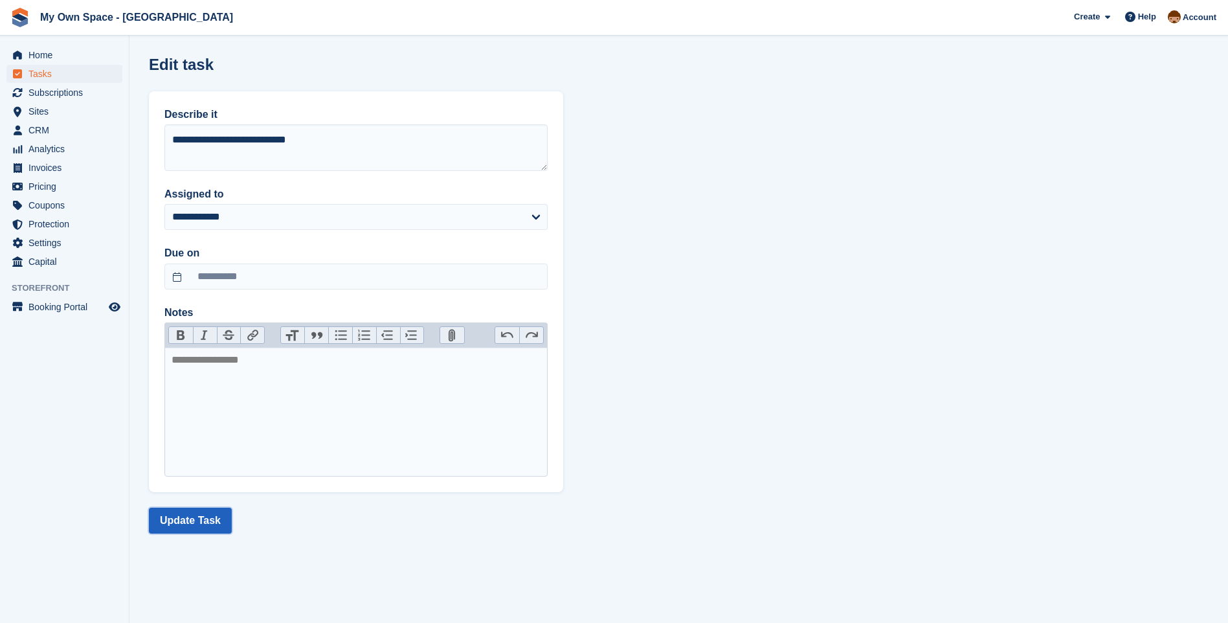
click at [190, 520] on button "Update Task" at bounding box center [190, 520] width 83 height 26
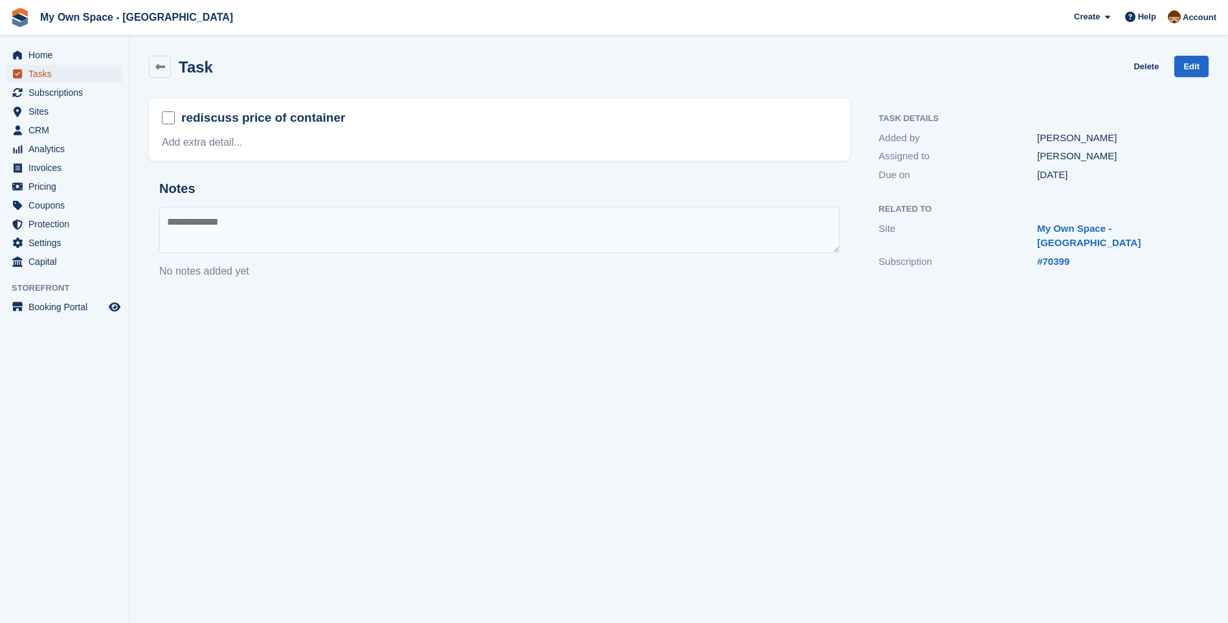
click at [48, 74] on span "Tasks" at bounding box center [67, 74] width 78 height 18
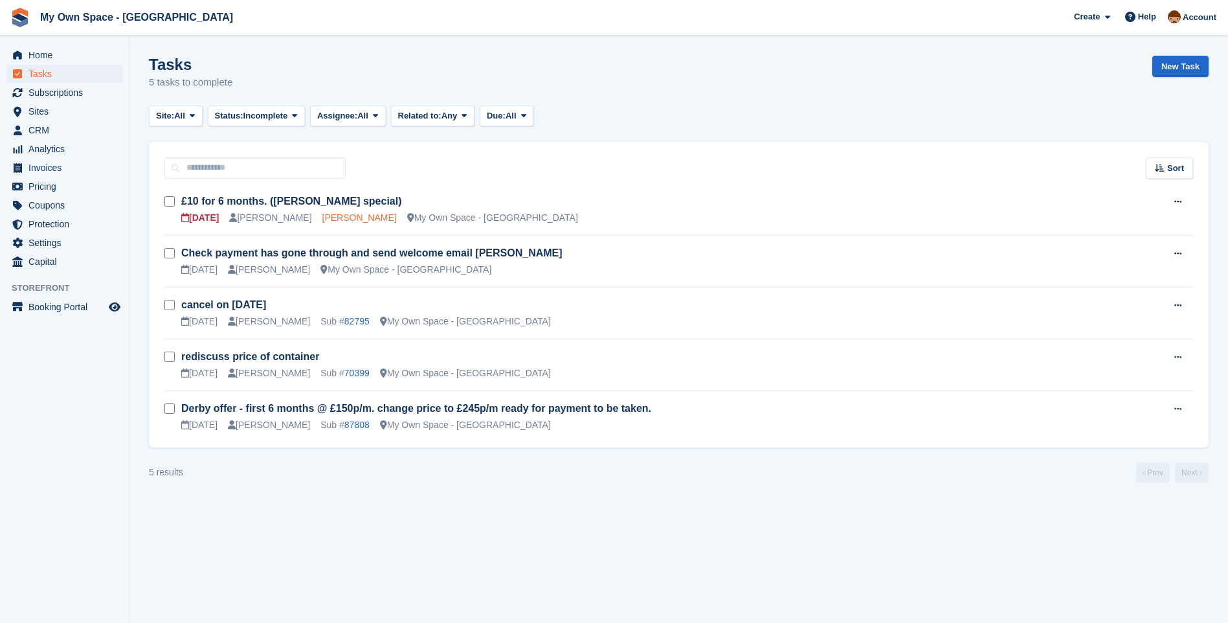
click at [328, 219] on link "[PERSON_NAME]" at bounding box center [359, 217] width 74 height 10
